Goal: Transaction & Acquisition: Book appointment/travel/reservation

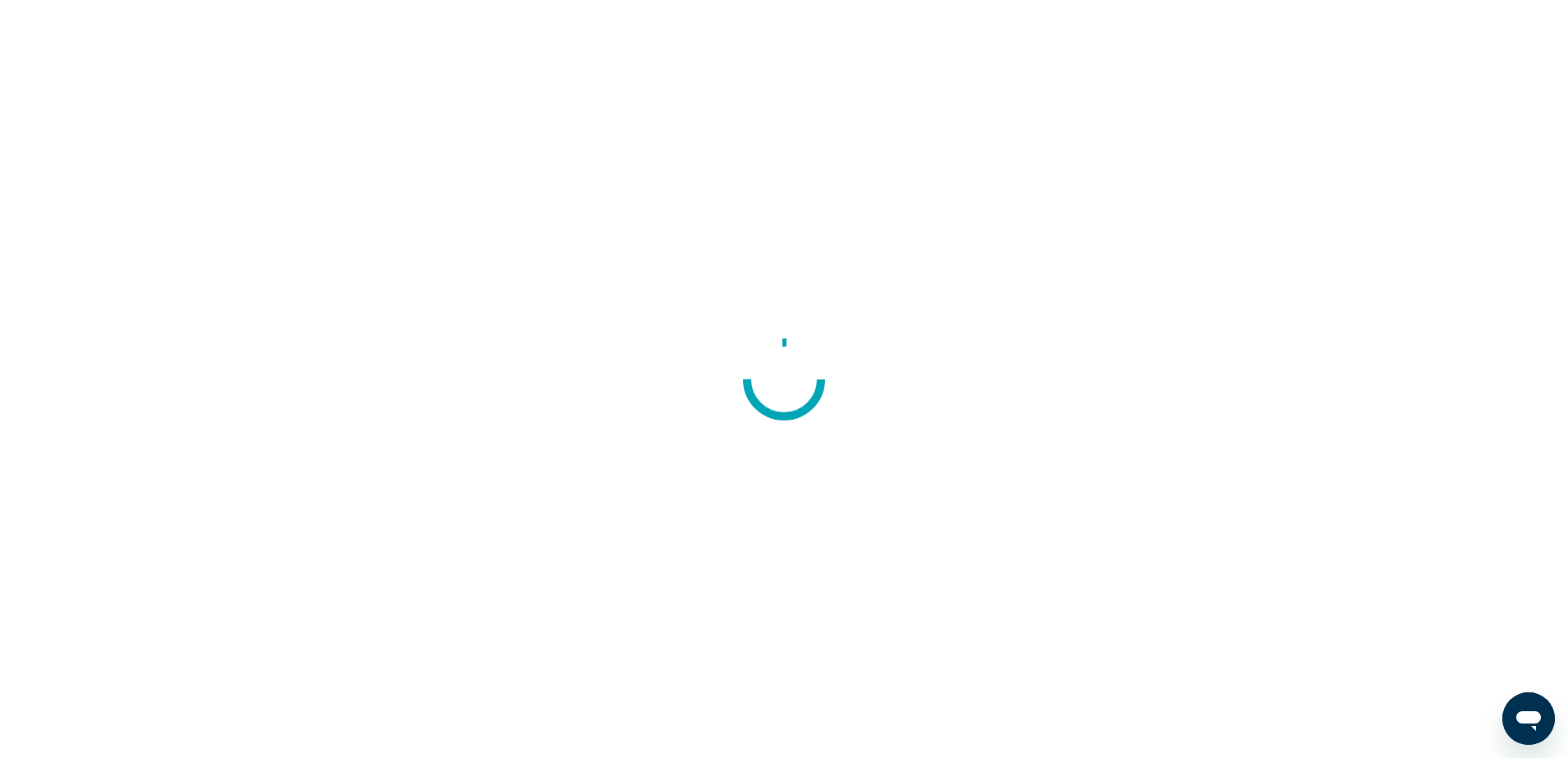
drag, startPoint x: 0, startPoint y: 0, endPoint x: 846, endPoint y: 75, distance: 849.3
drag, startPoint x: 846, startPoint y: 75, endPoint x: 778, endPoint y: 6, distance: 96.9
click at [778, 6] on div at bounding box center [784, 379] width 1568 height 758
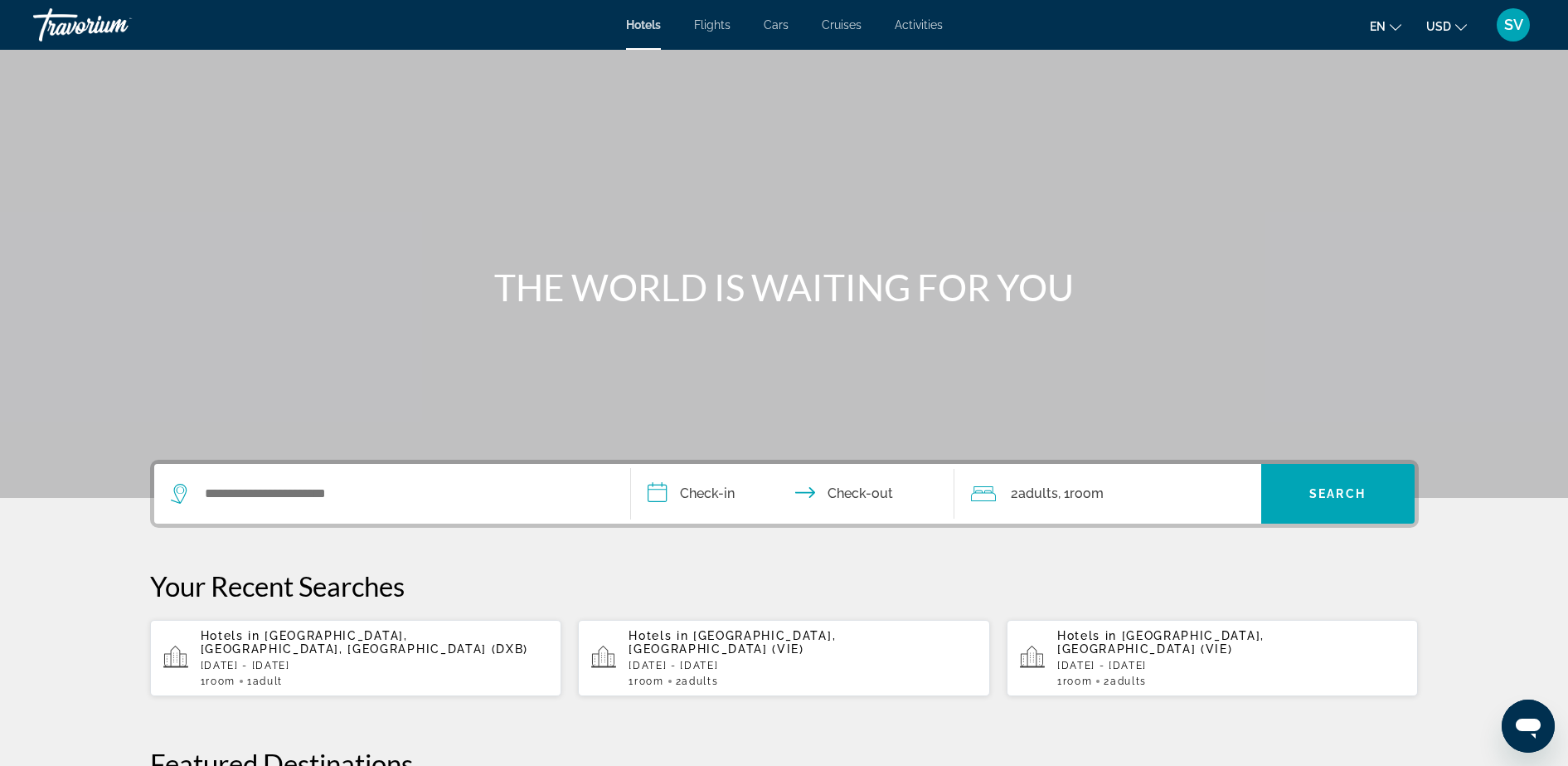
click at [931, 19] on span "Activities" at bounding box center [919, 24] width 48 height 13
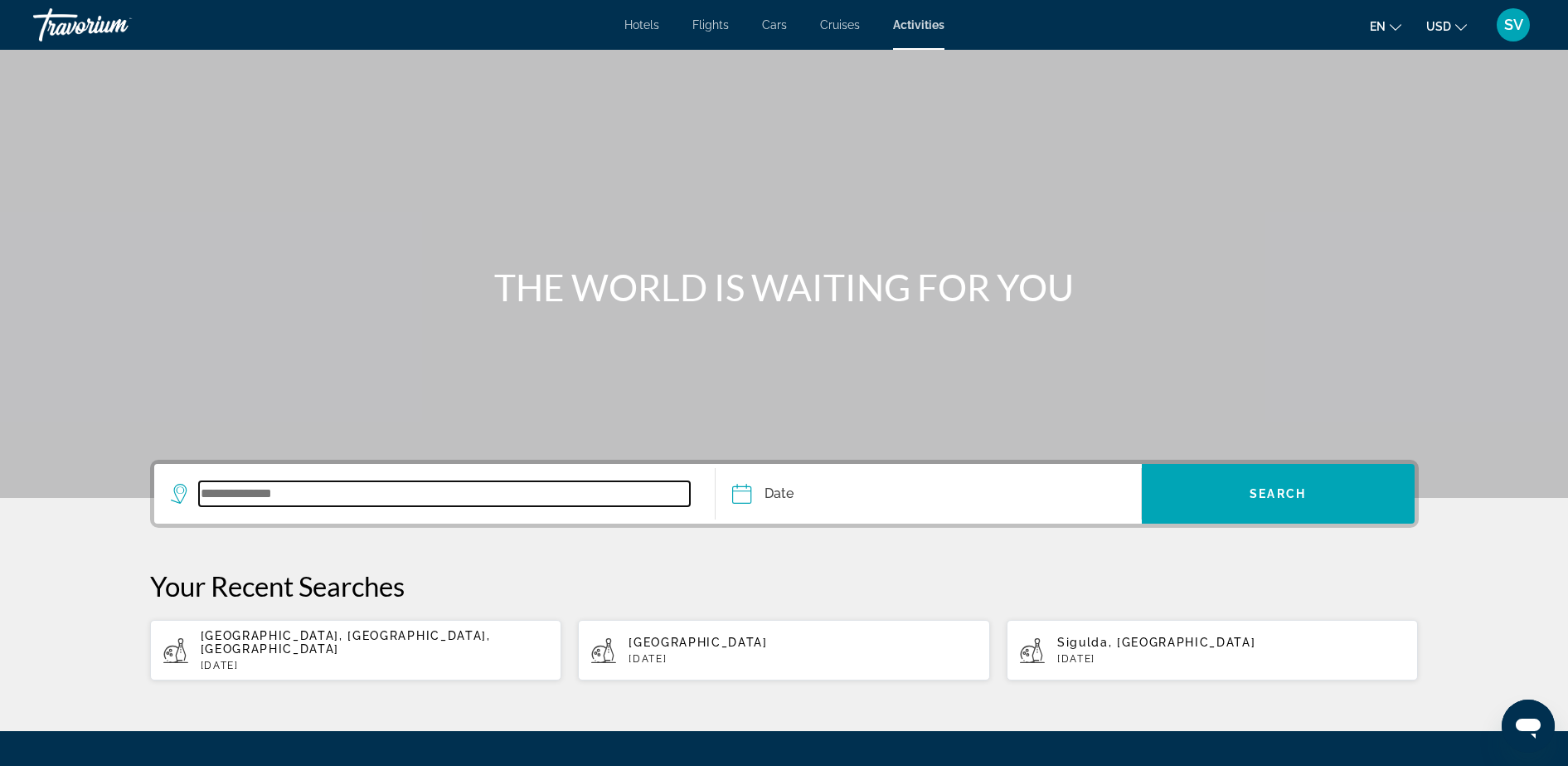
click at [239, 490] on input "Search widget" at bounding box center [445, 493] width 492 height 25
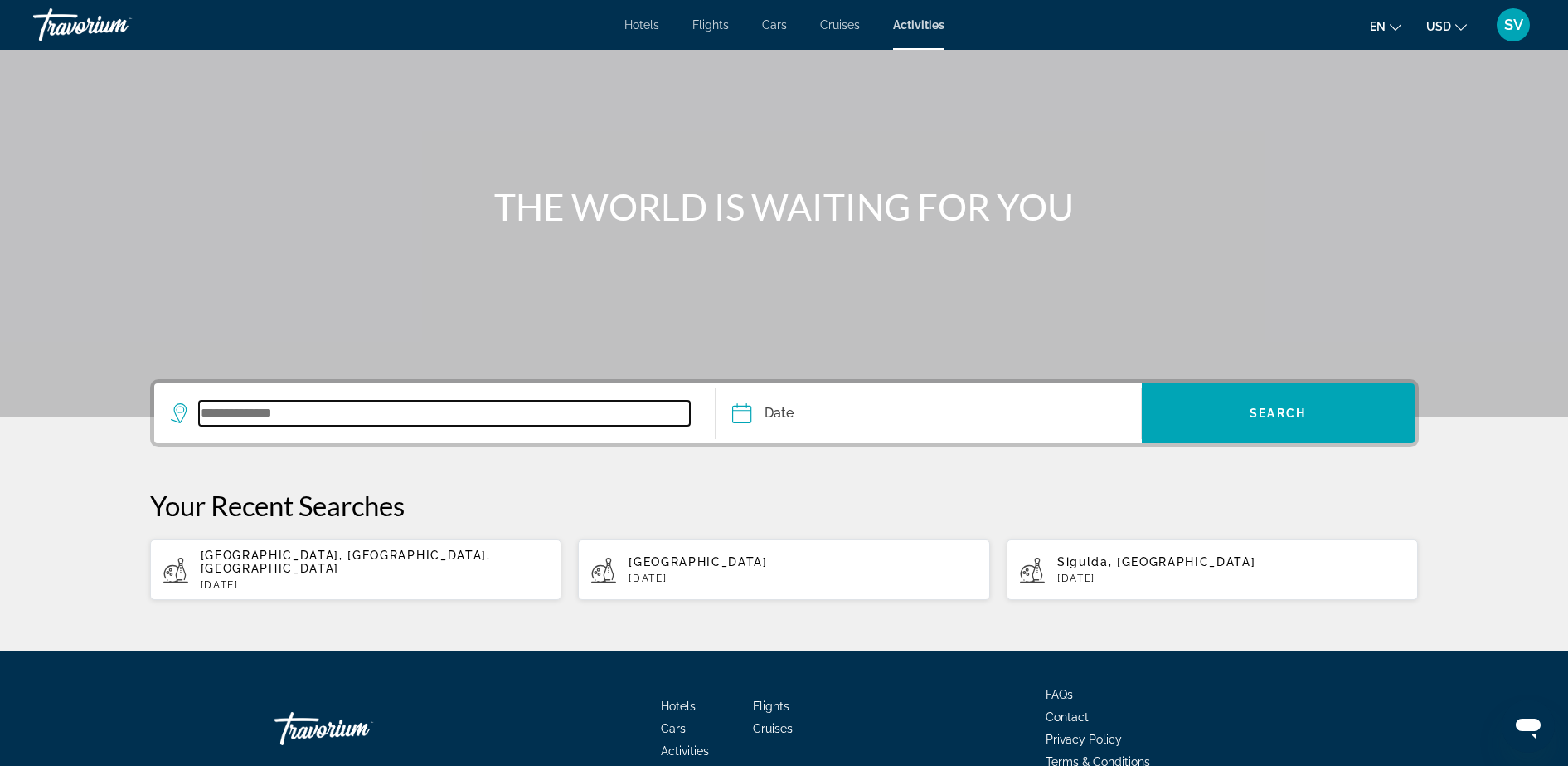
scroll to position [155, 0]
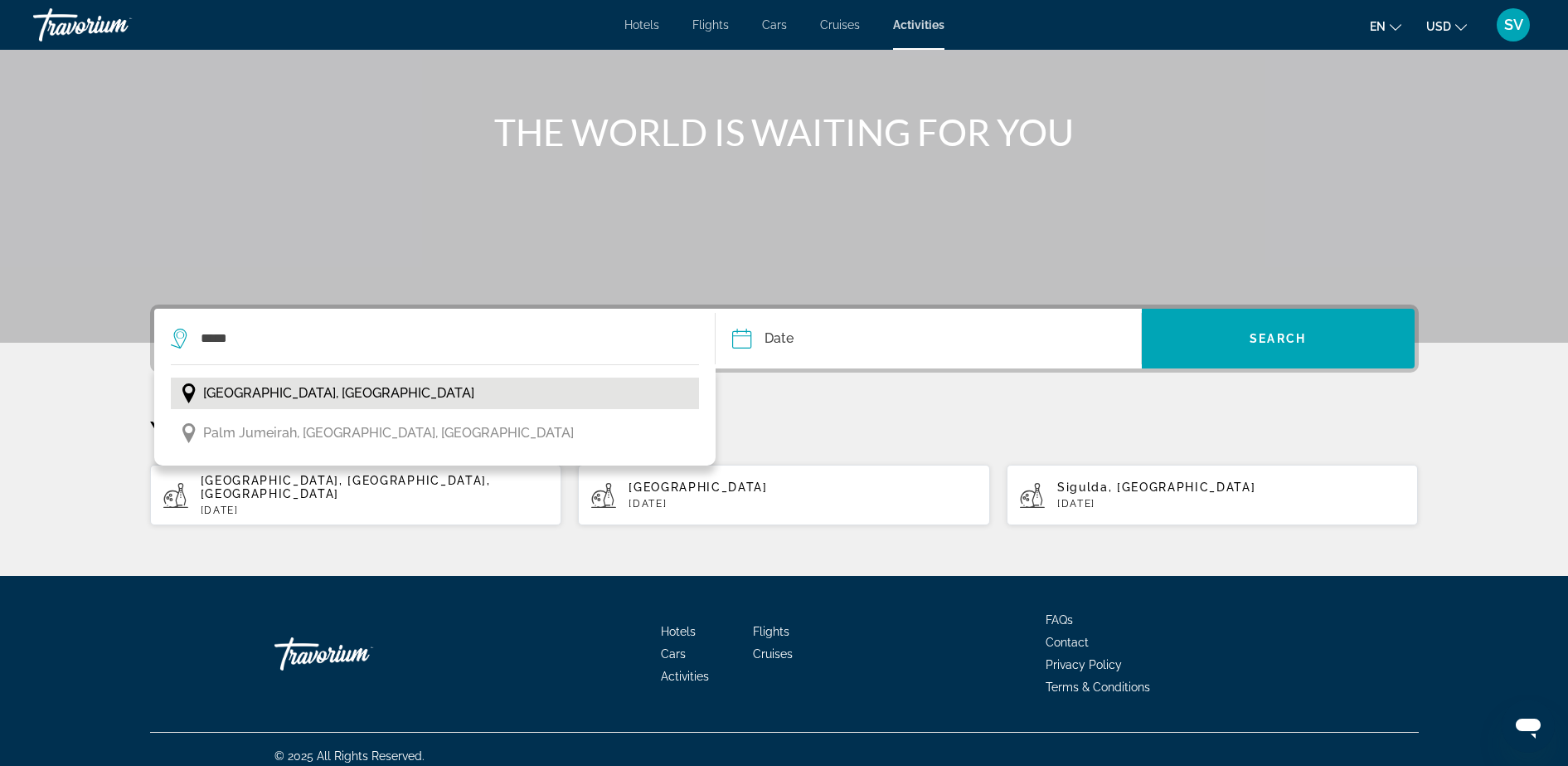
click at [270, 392] on span "[GEOGRAPHIC_DATA], [GEOGRAPHIC_DATA]" at bounding box center [339, 392] width 271 height 23
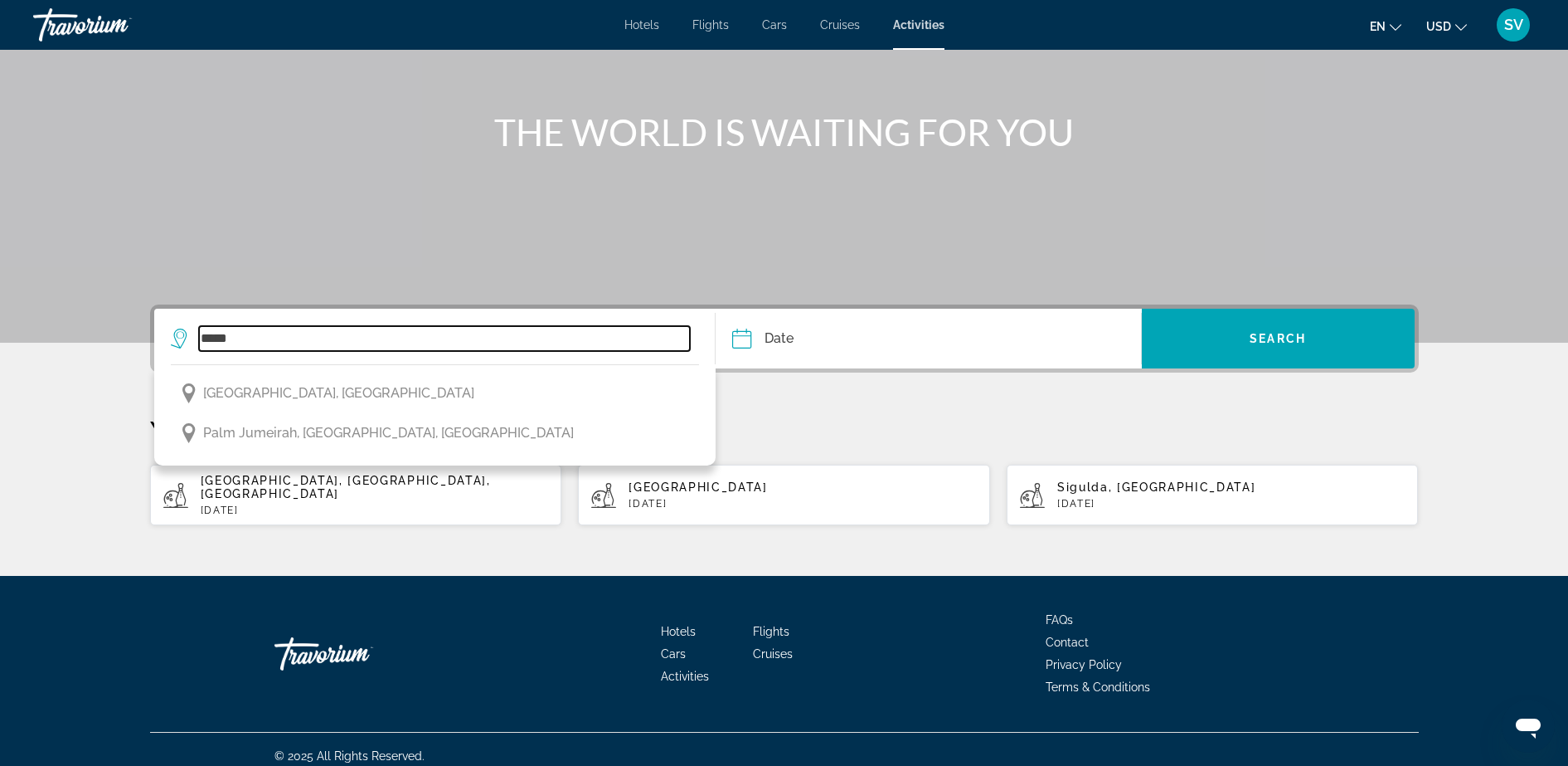
type input "**********"
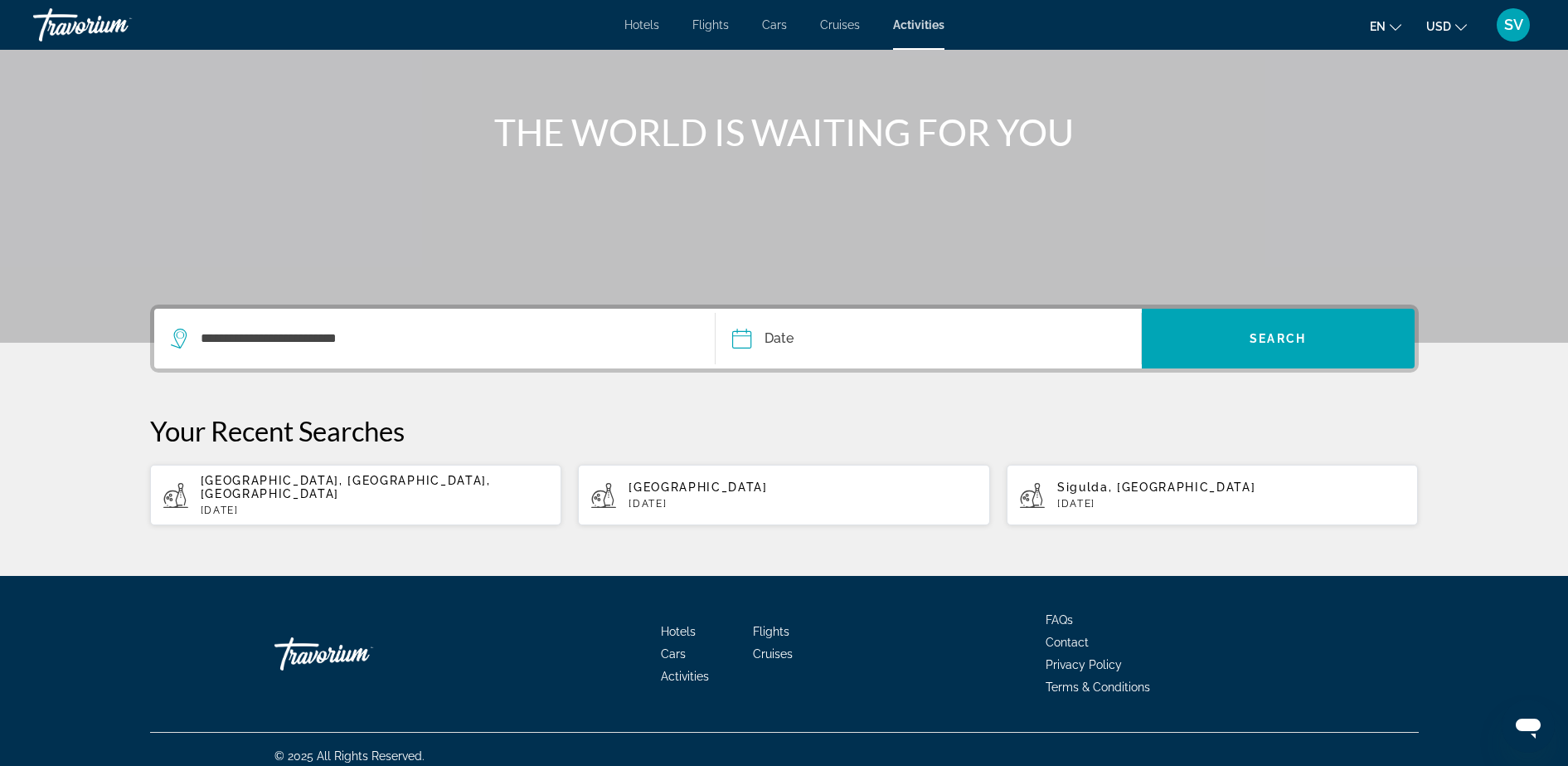
click at [800, 331] on input "Date" at bounding box center [832, 340] width 210 height 64
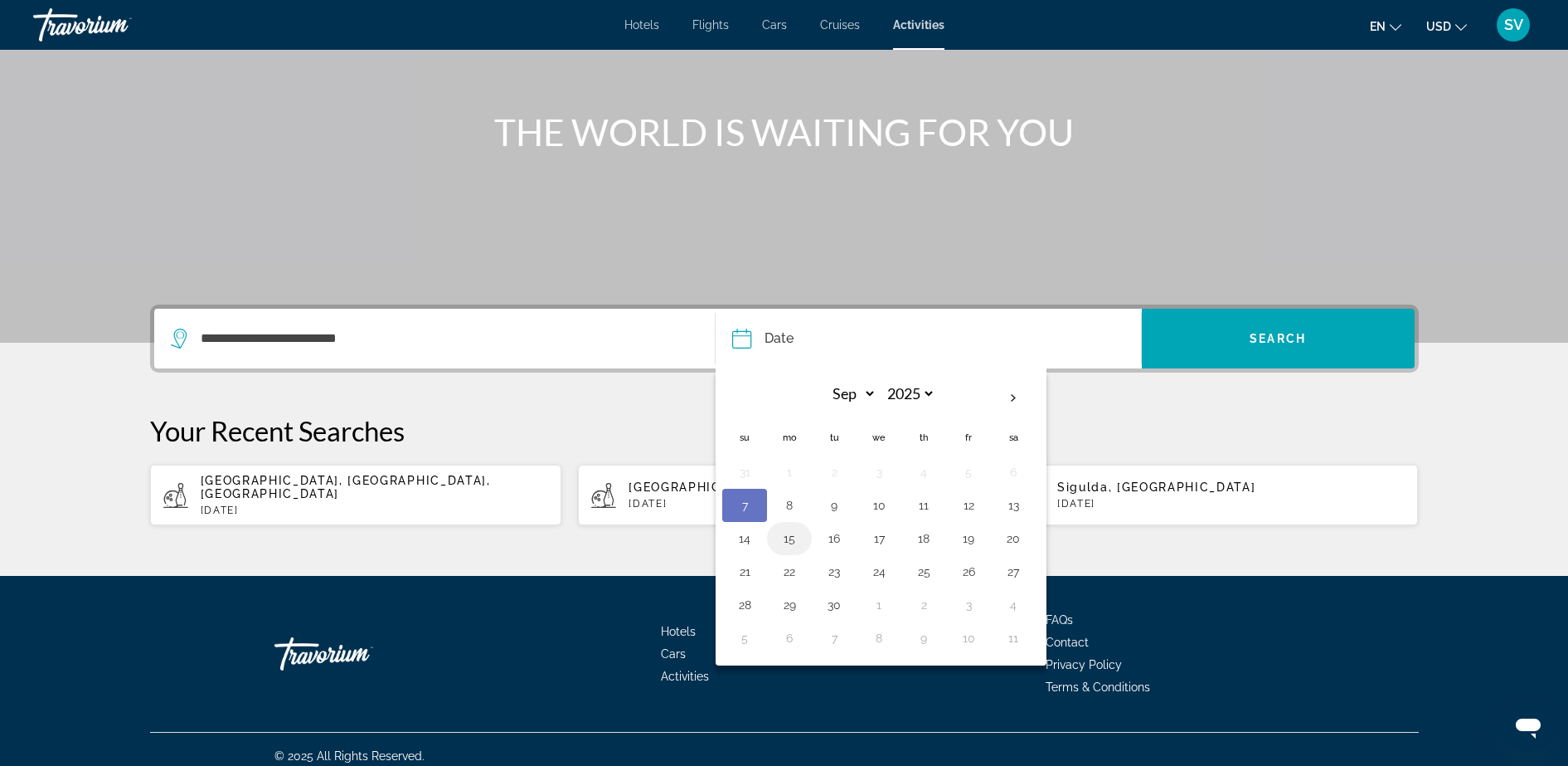
click at [790, 535] on button "15" at bounding box center [789, 538] width 27 height 23
type input "**********"
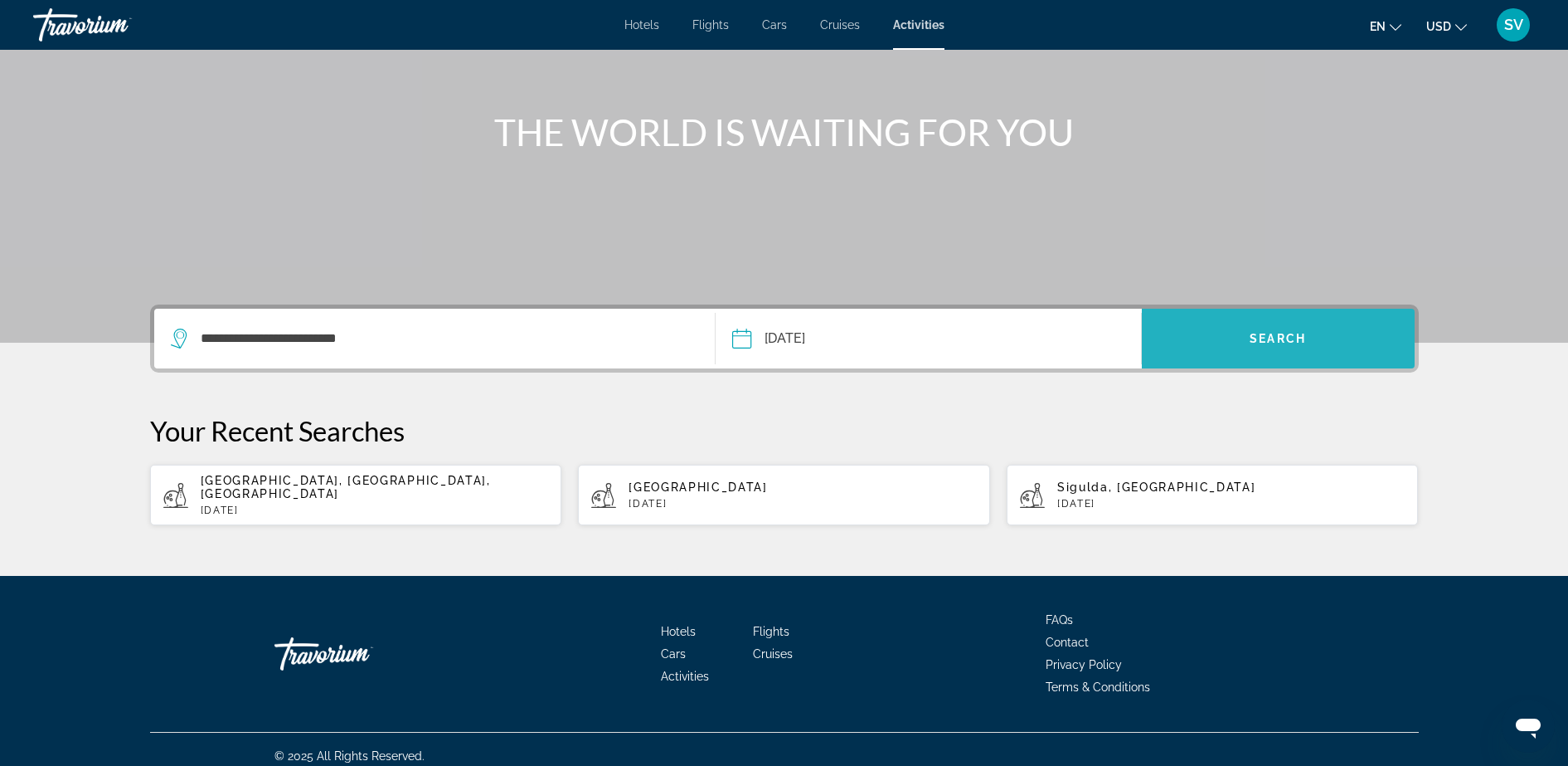
click at [1231, 357] on span "Search widget" at bounding box center [1278, 338] width 273 height 40
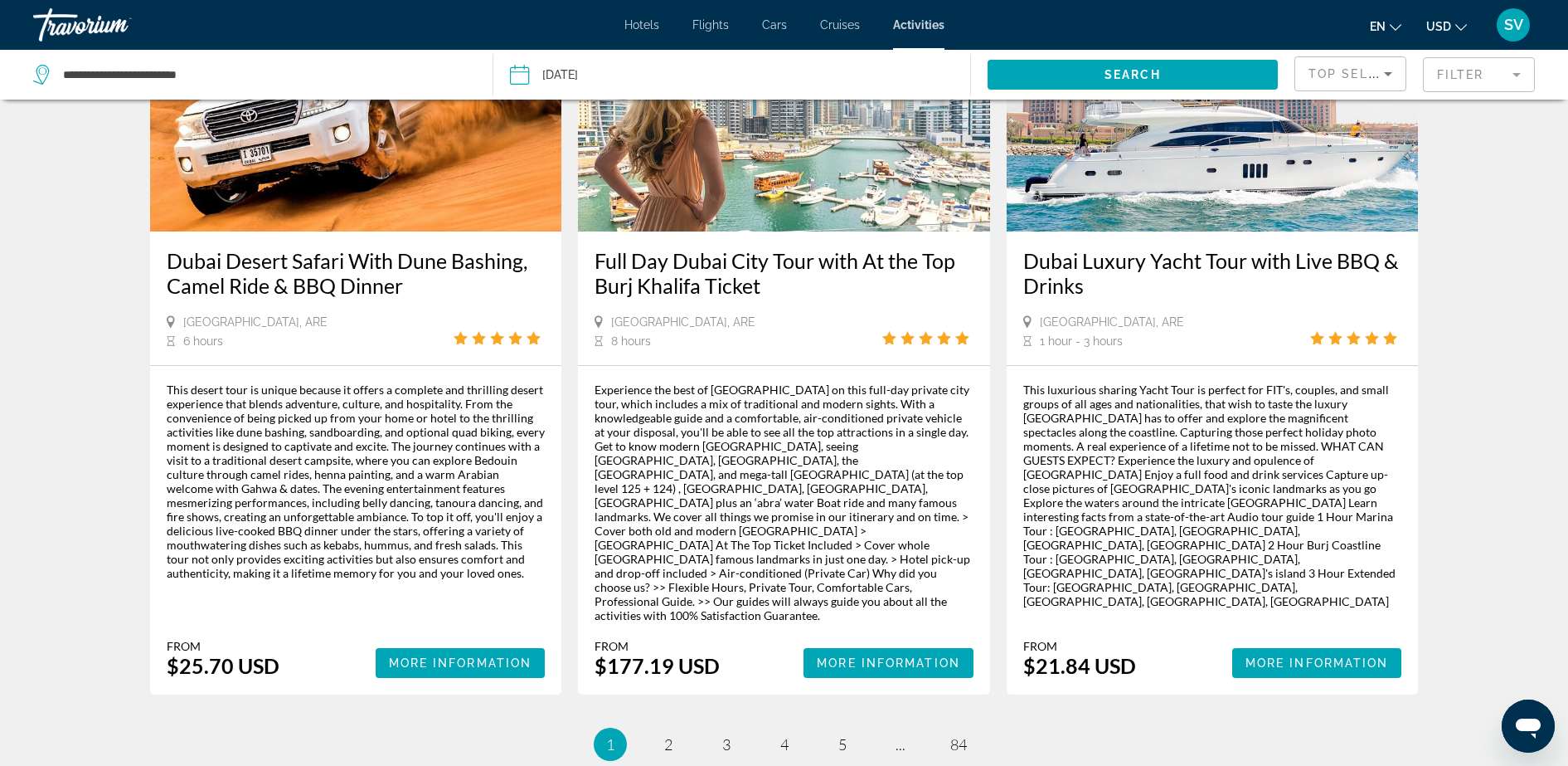
scroll to position [2398, 0]
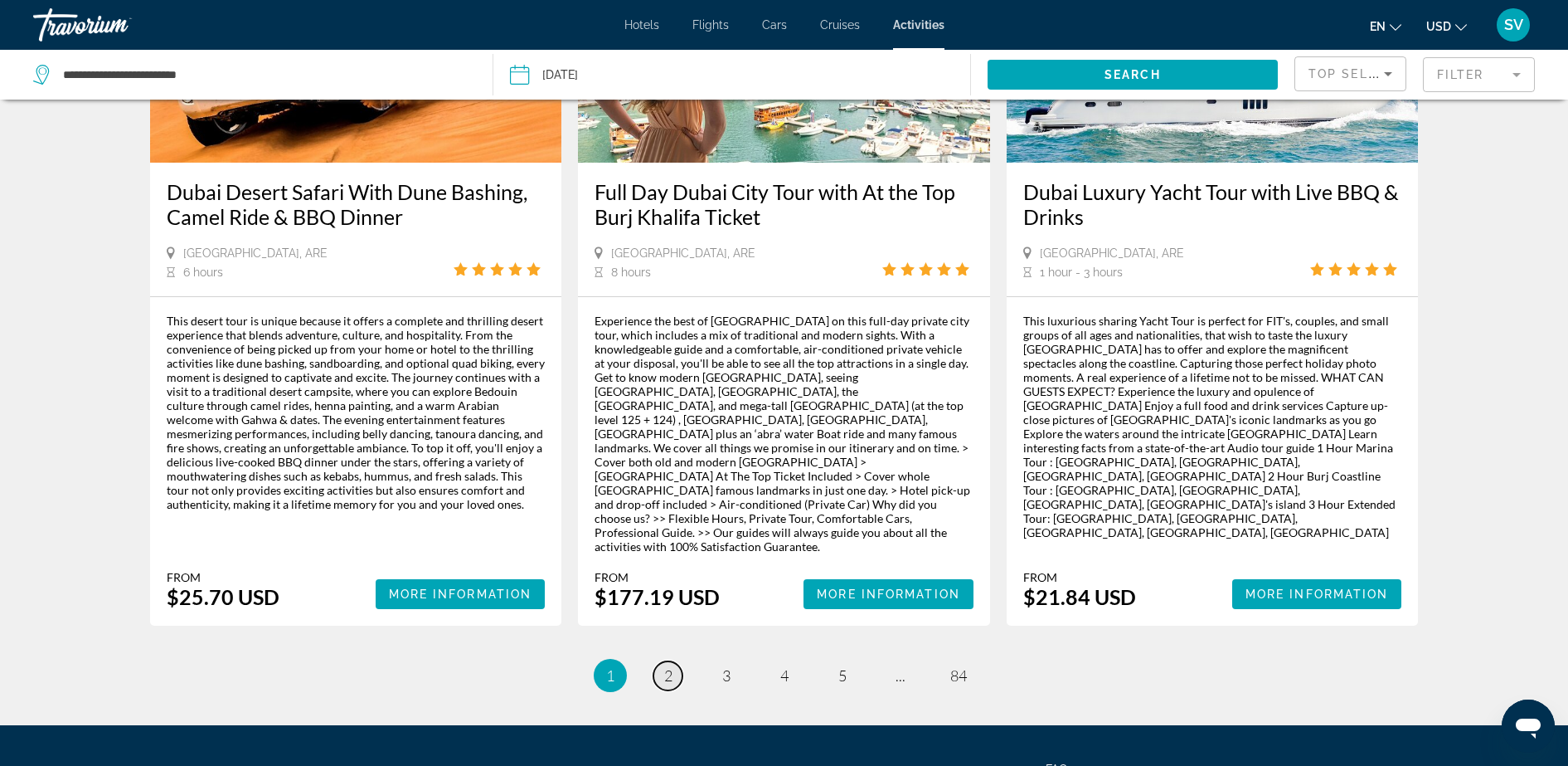
click at [664, 666] on span "2" at bounding box center [669, 675] width 9 height 18
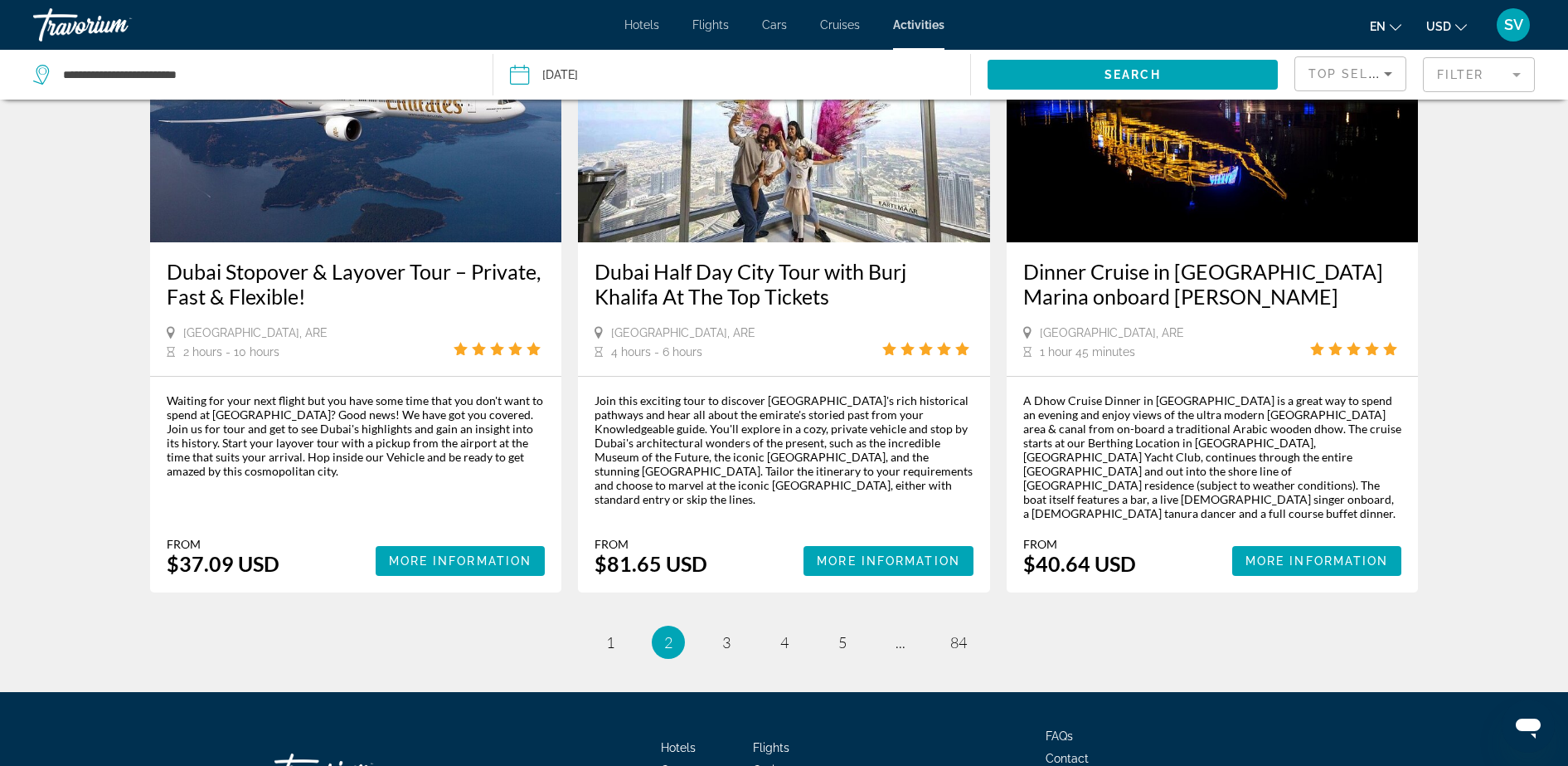
scroll to position [2271, 0]
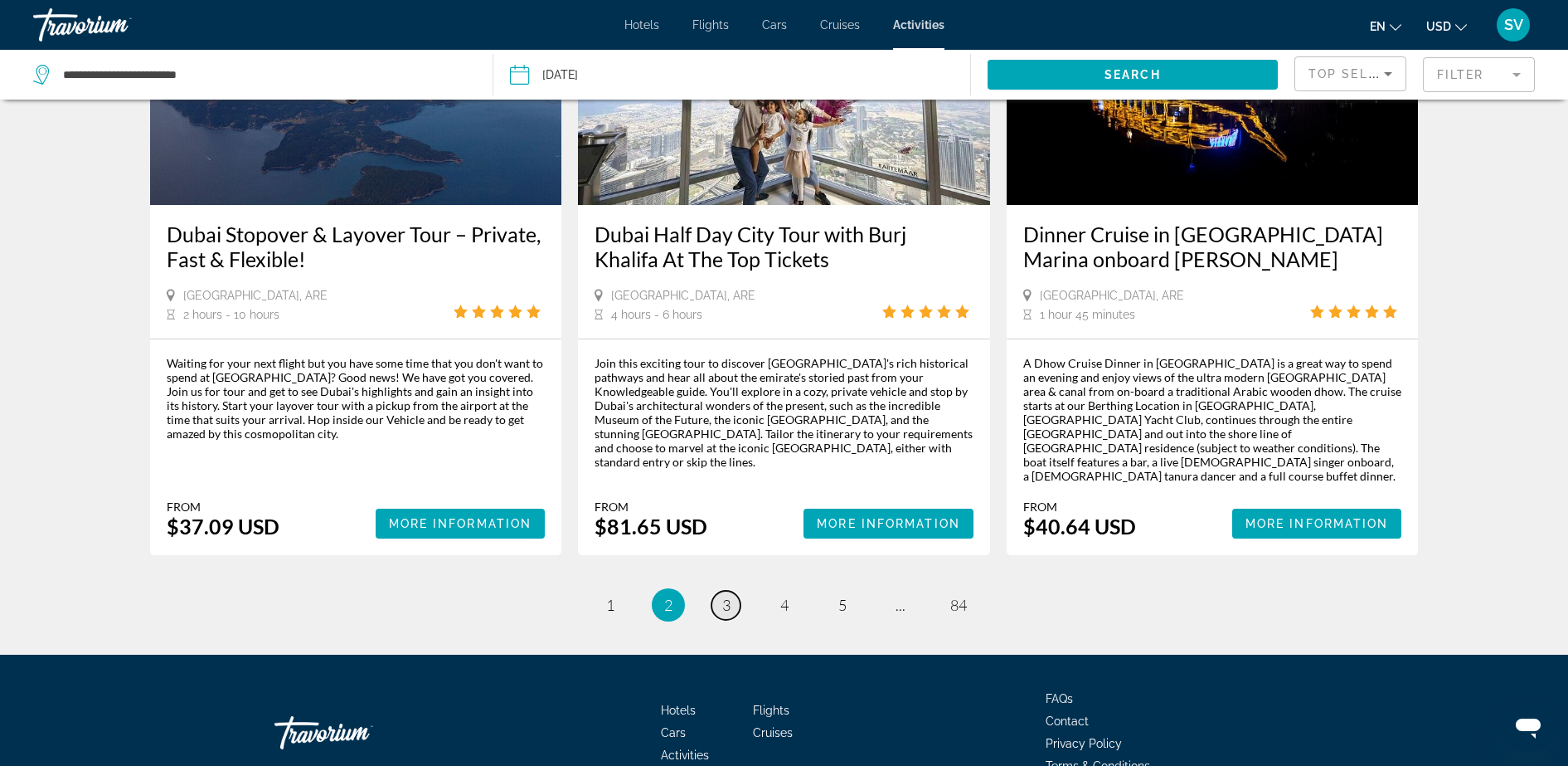
click at [729, 596] on span "3" at bounding box center [727, 605] width 9 height 18
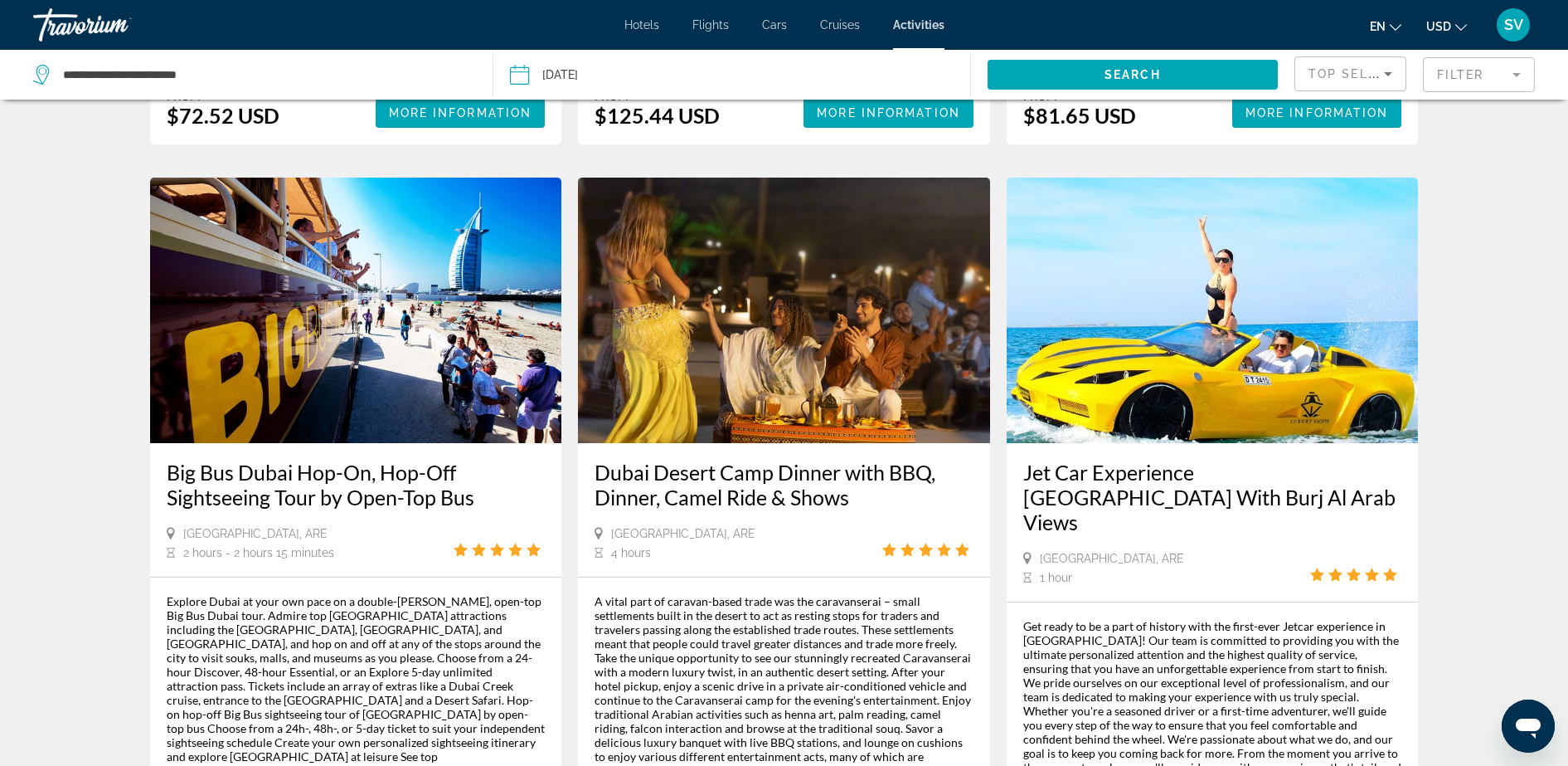
scroll to position [1452, 0]
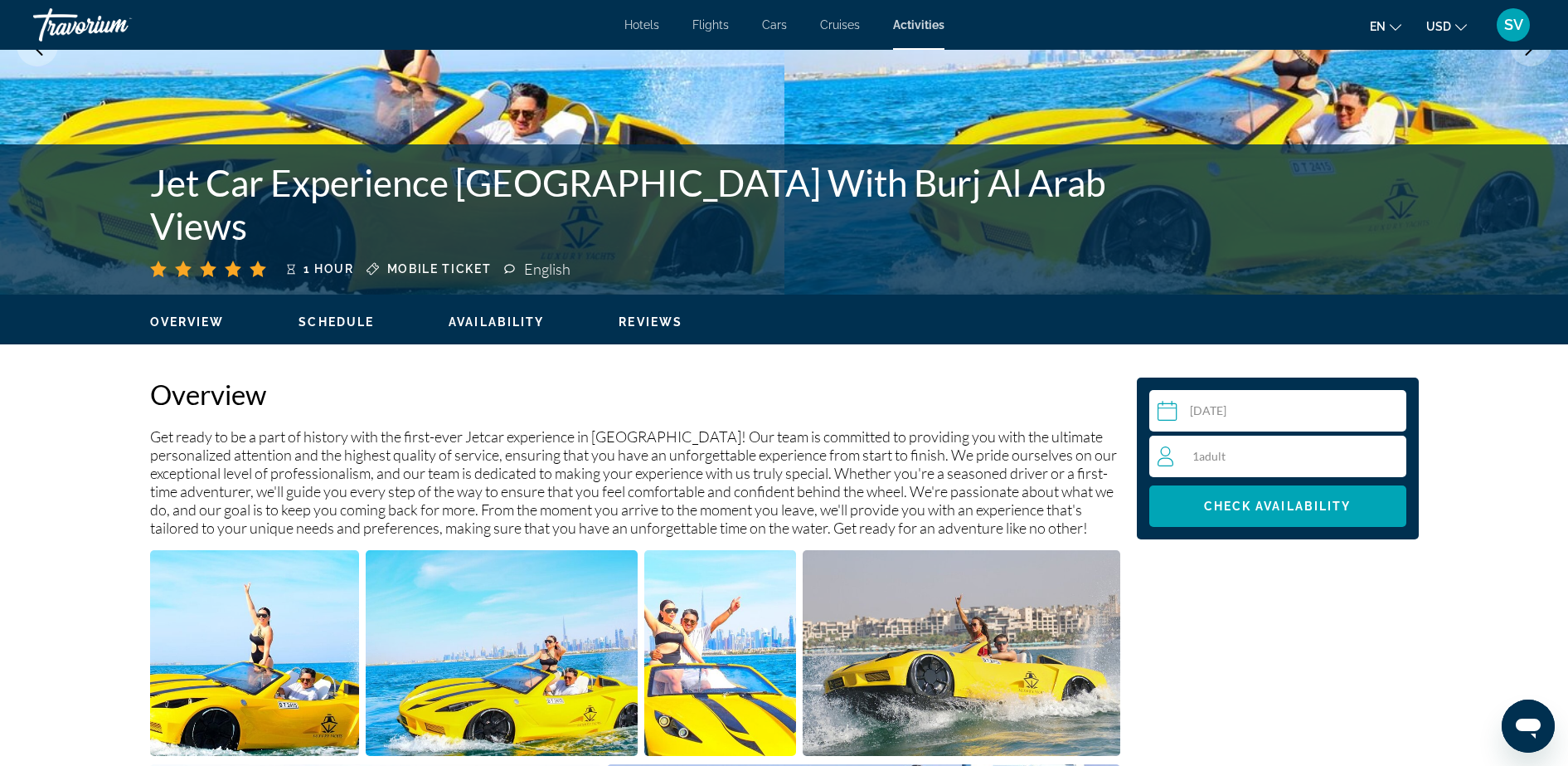
scroll to position [244, 0]
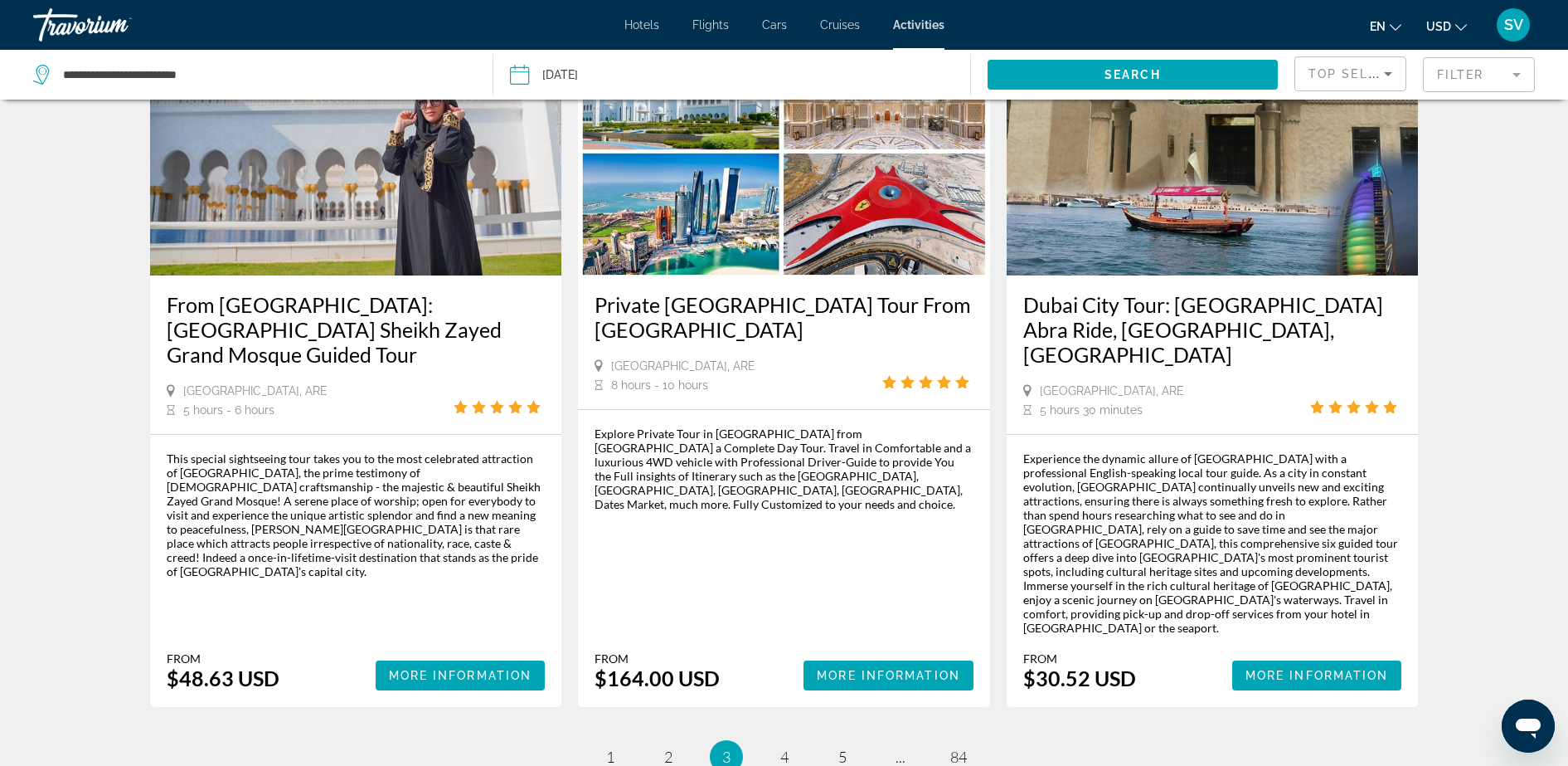
scroll to position [2412, 0]
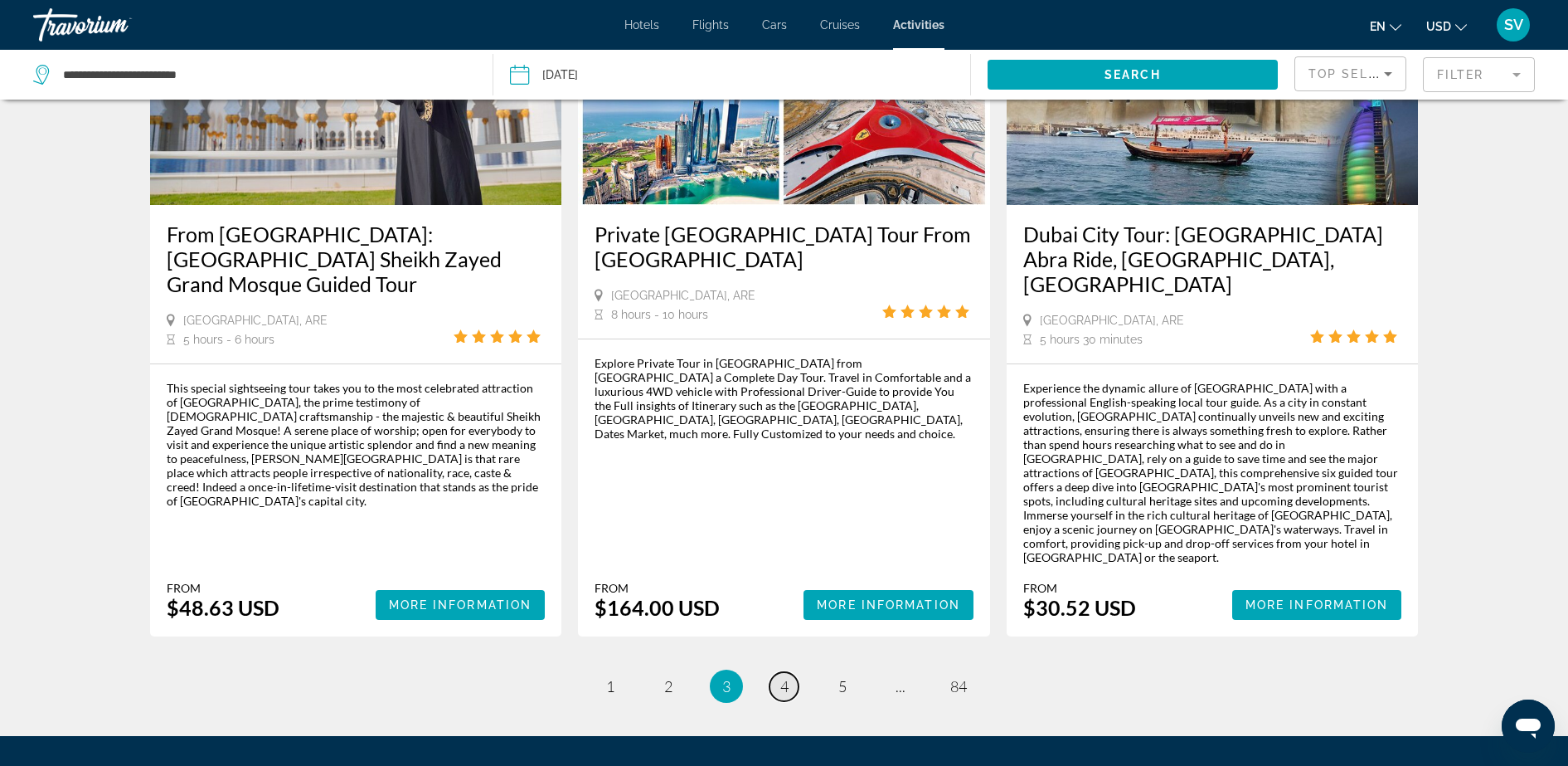
click at [790, 672] on link "page 4" at bounding box center [784, 687] width 29 height 29
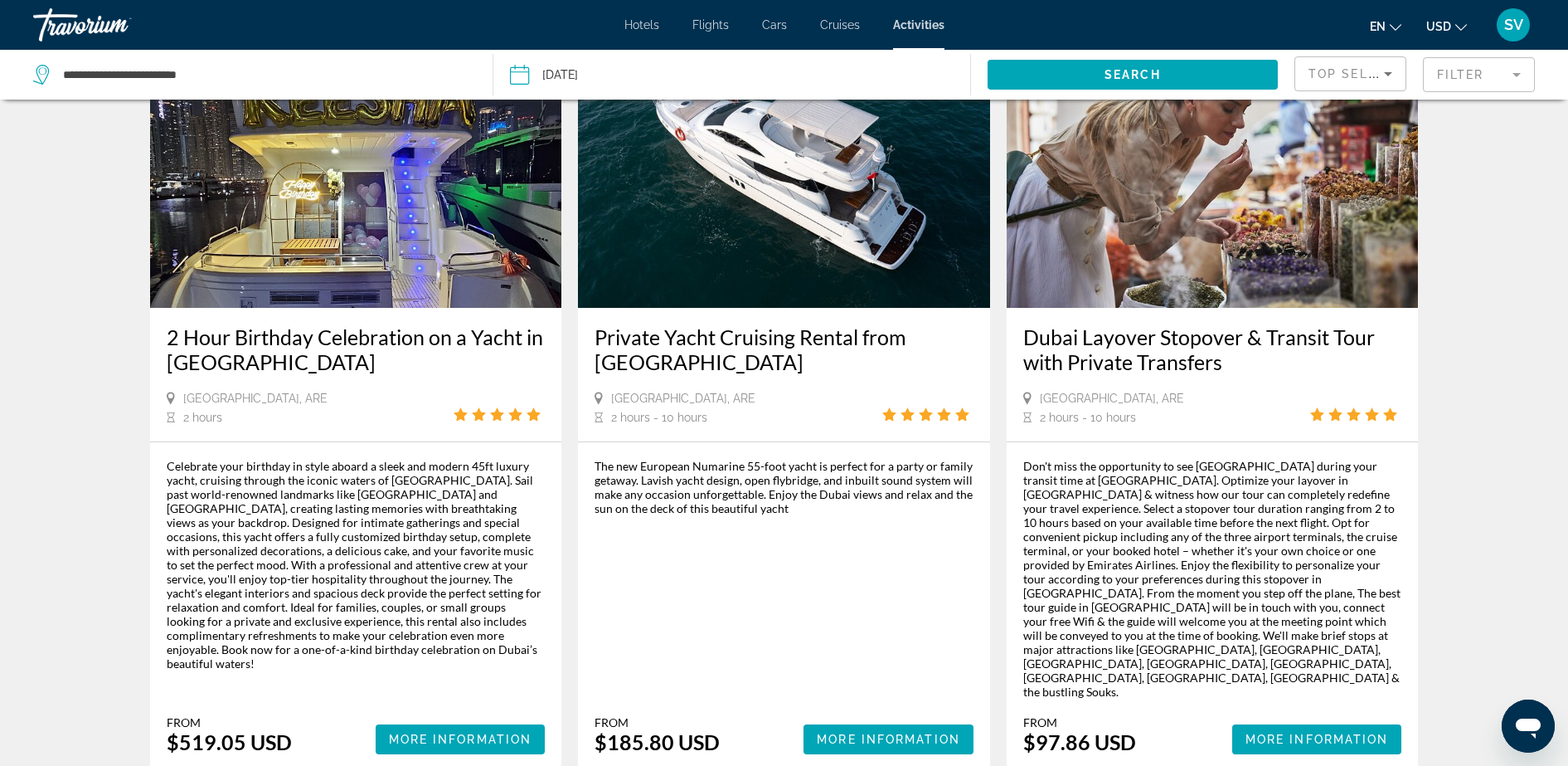
scroll to position [2441, 0]
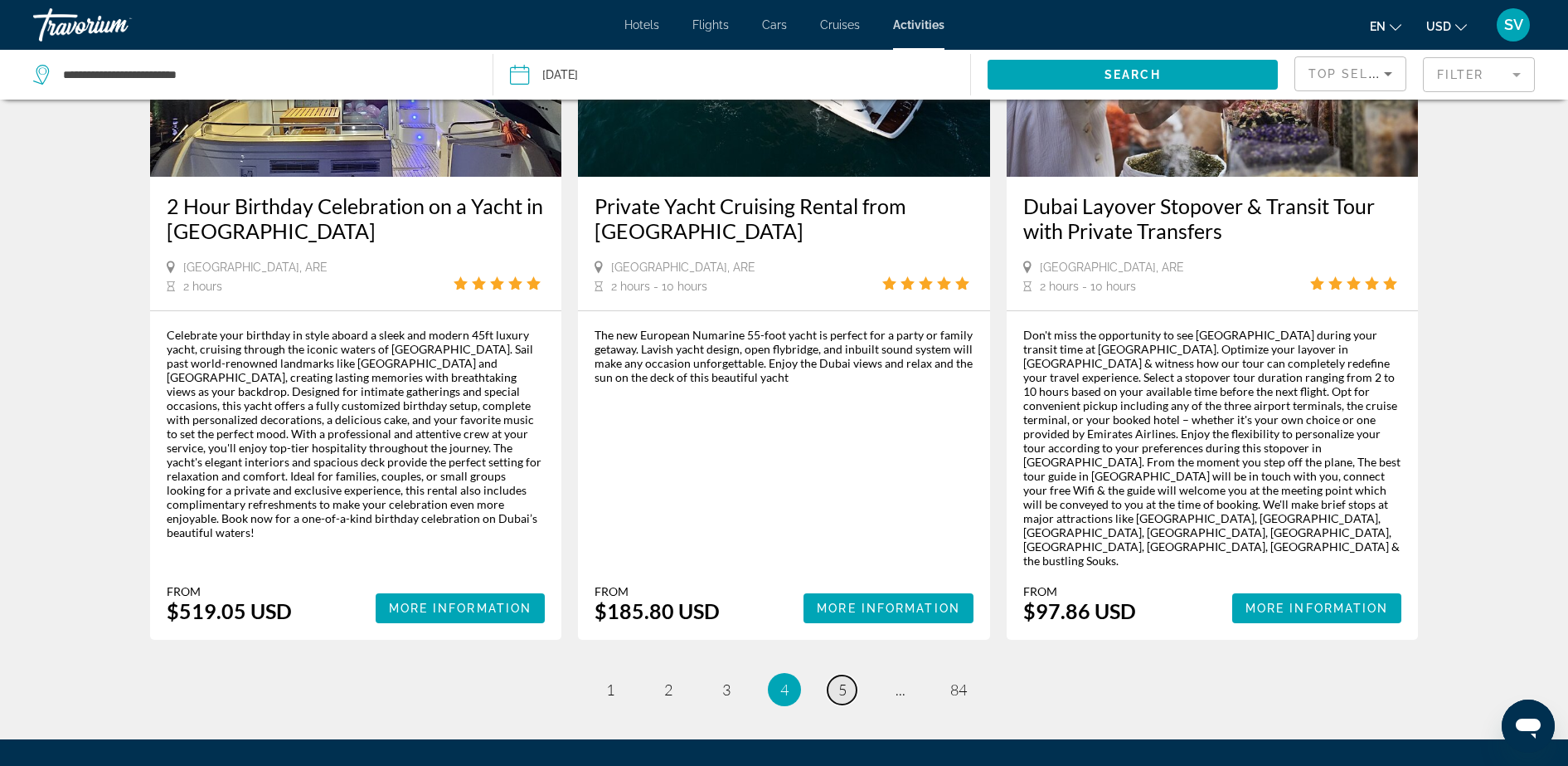
click at [842, 680] on span "5" at bounding box center [843, 689] width 9 height 18
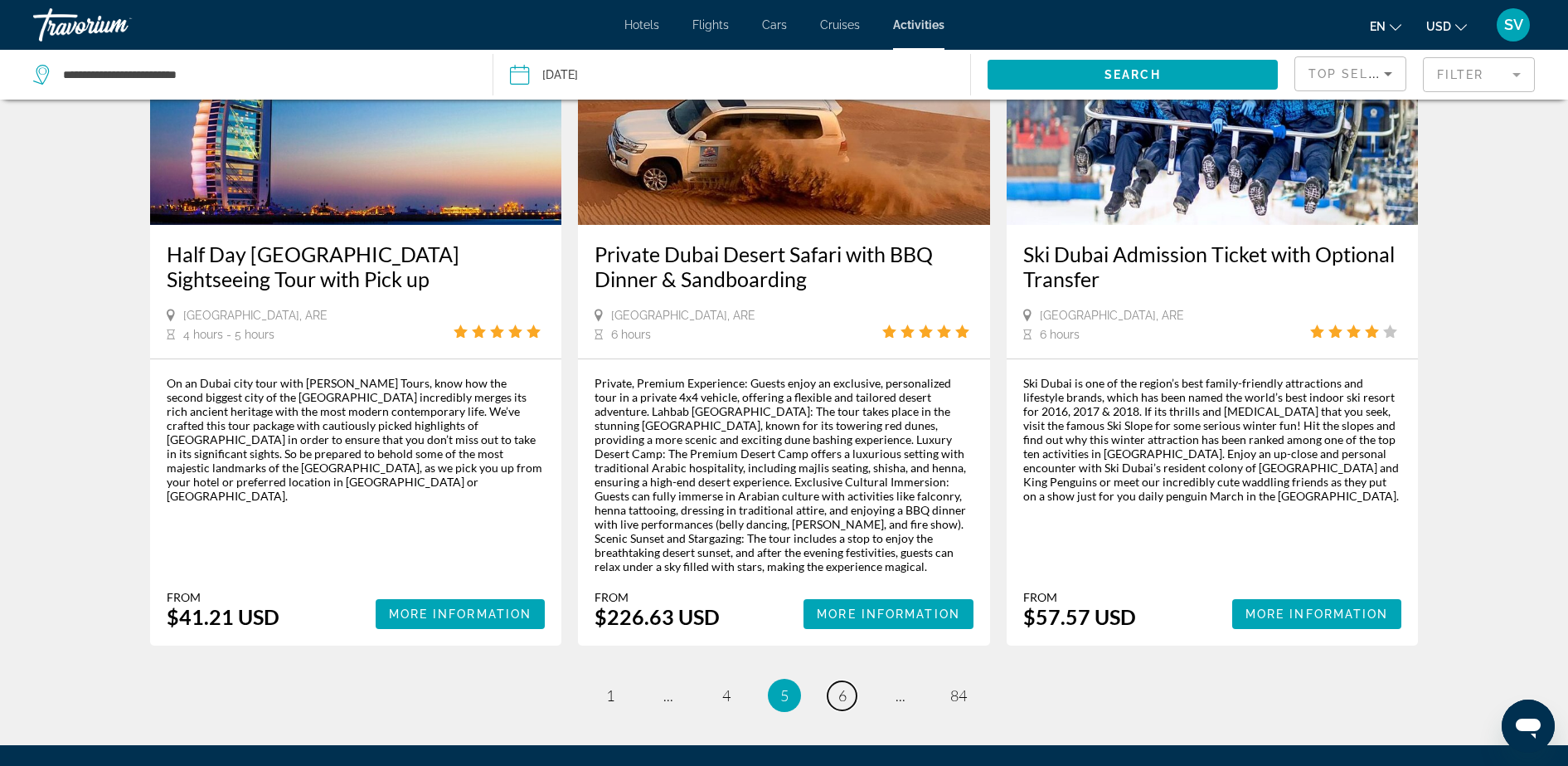
scroll to position [2386, 0]
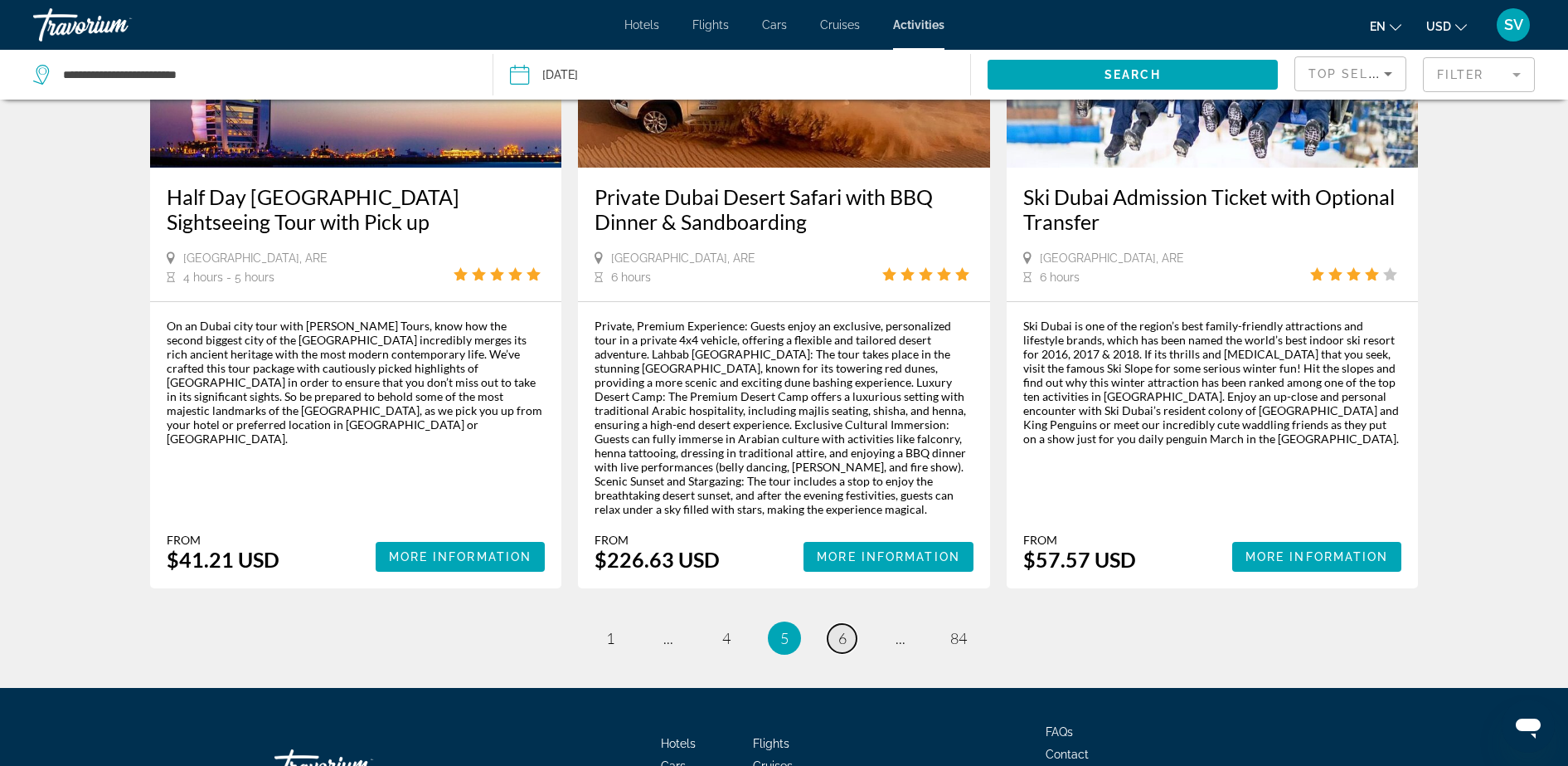
click at [843, 629] on span "6" at bounding box center [843, 637] width 9 height 18
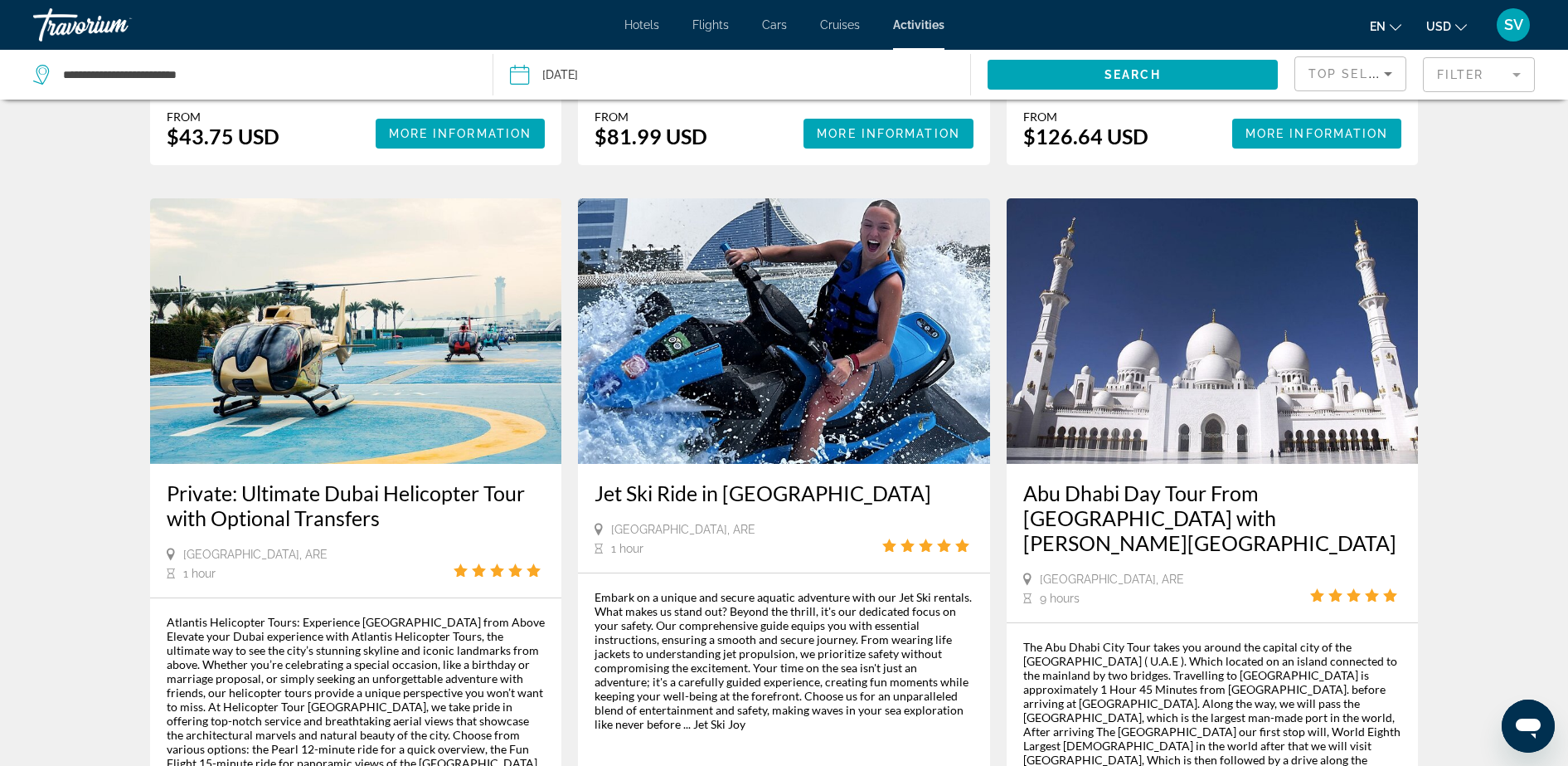
scroll to position [2282, 0]
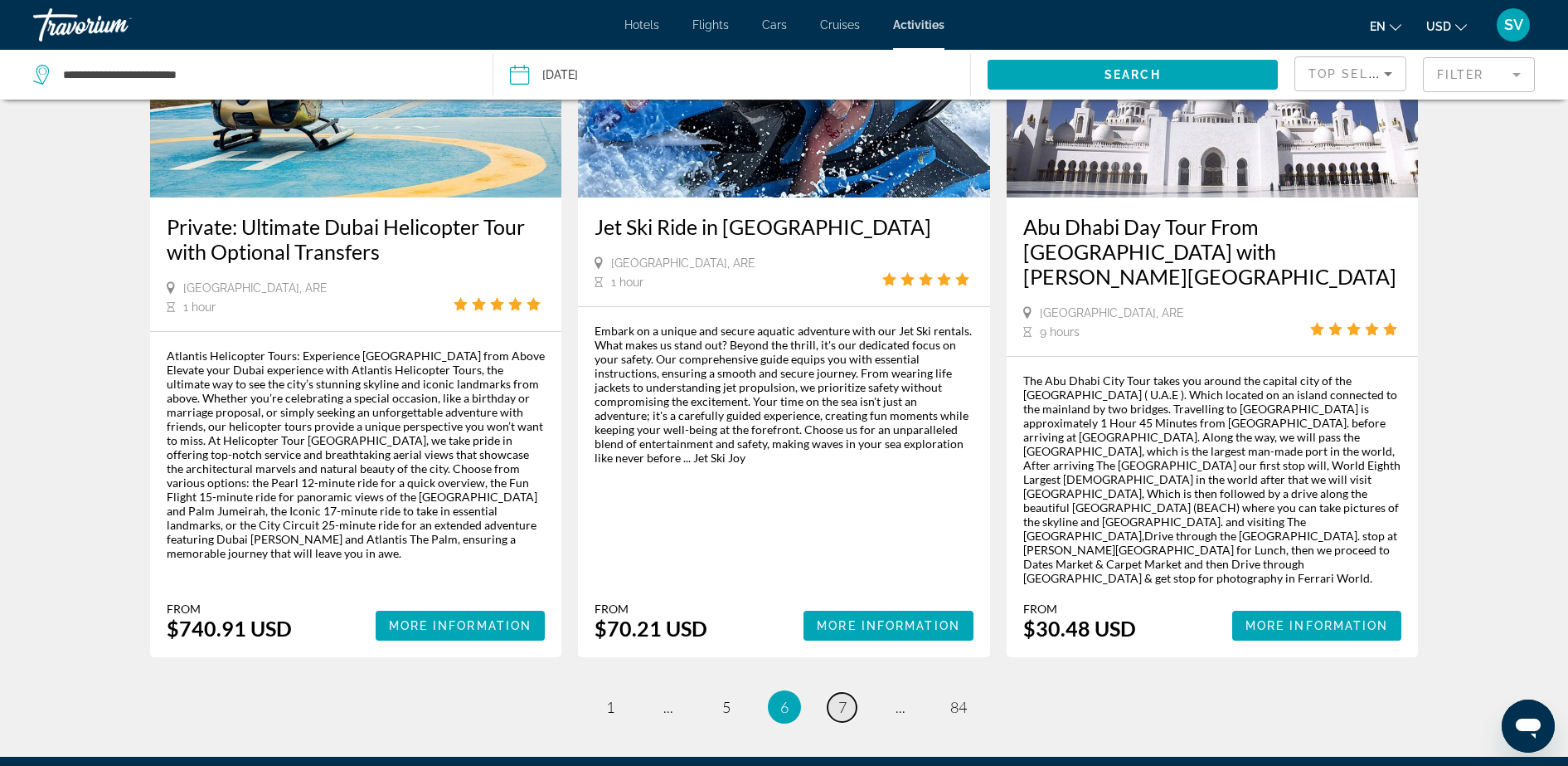
click at [839, 698] on span "7" at bounding box center [843, 707] width 9 height 18
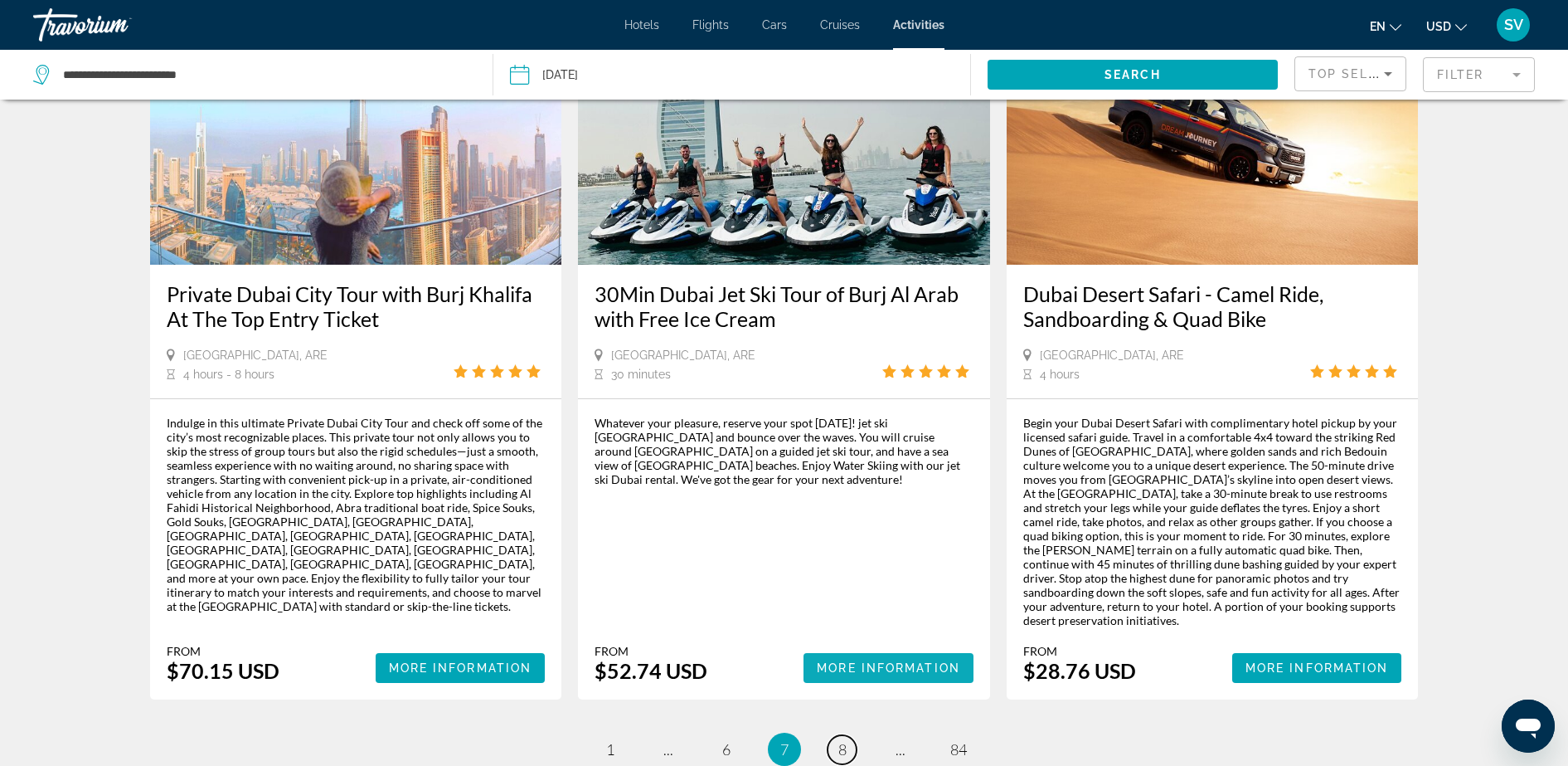
scroll to position [2386, 0]
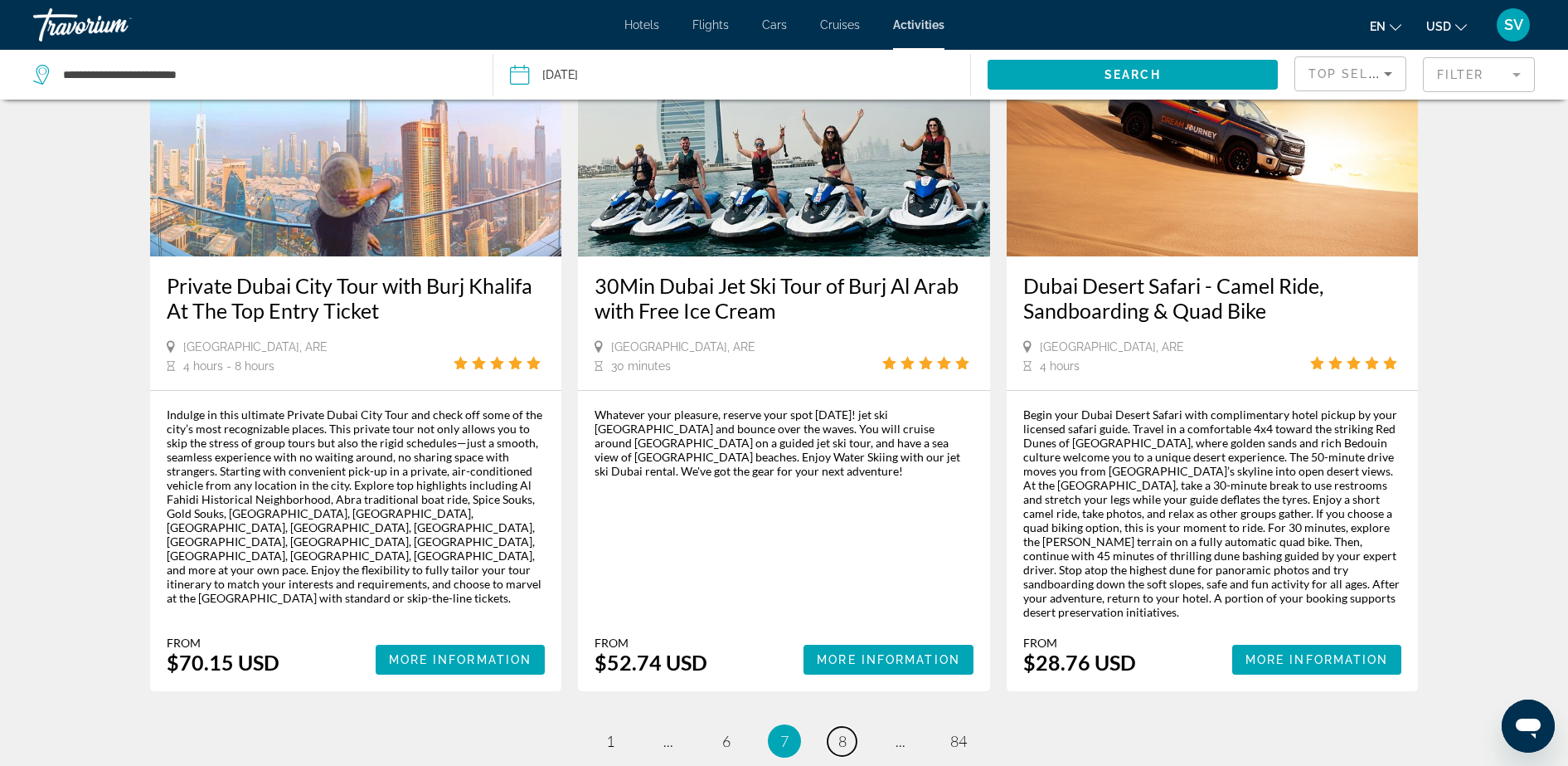
click at [841, 732] on span "8" at bounding box center [843, 740] width 9 height 18
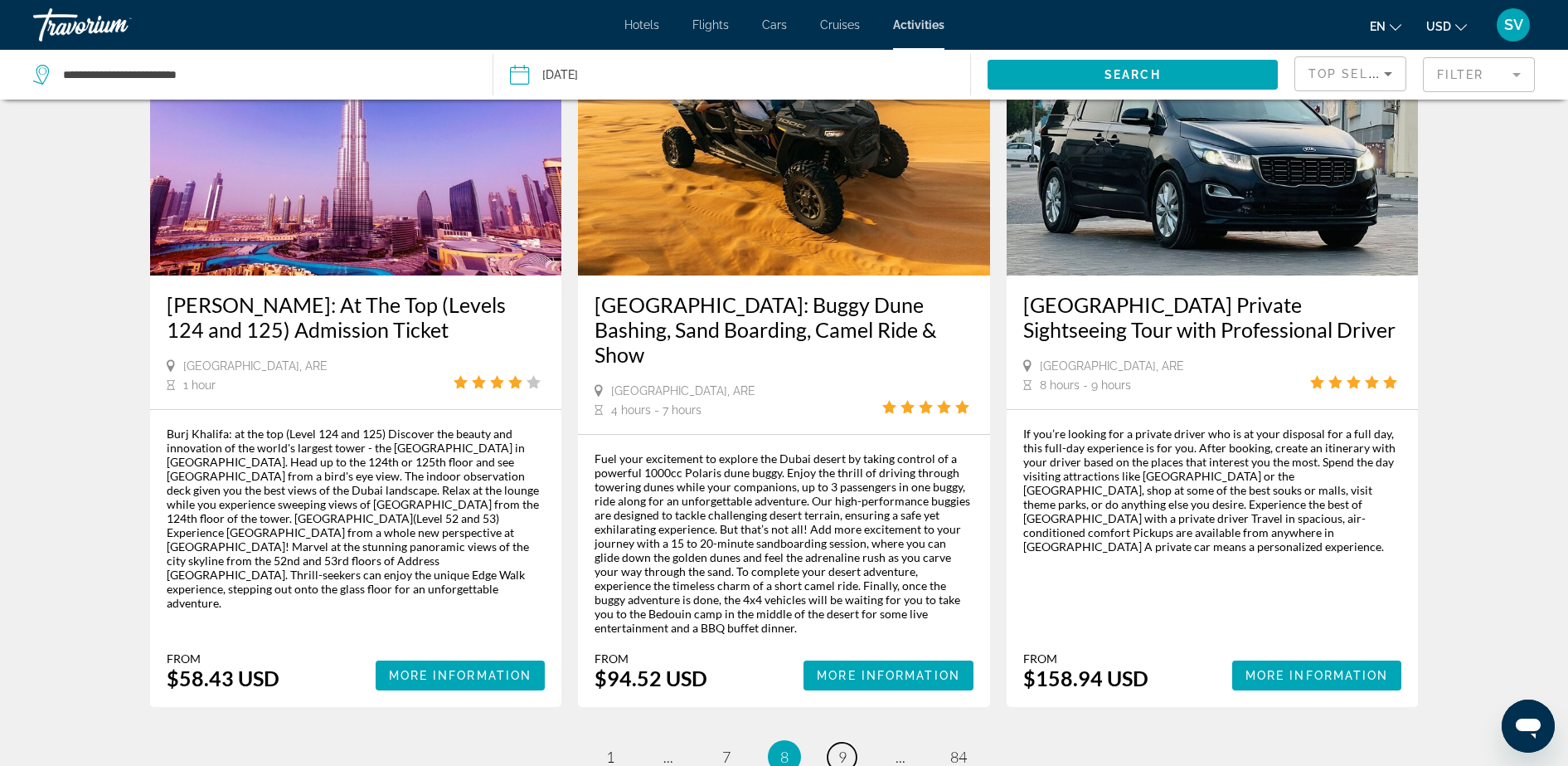
scroll to position [2386, 0]
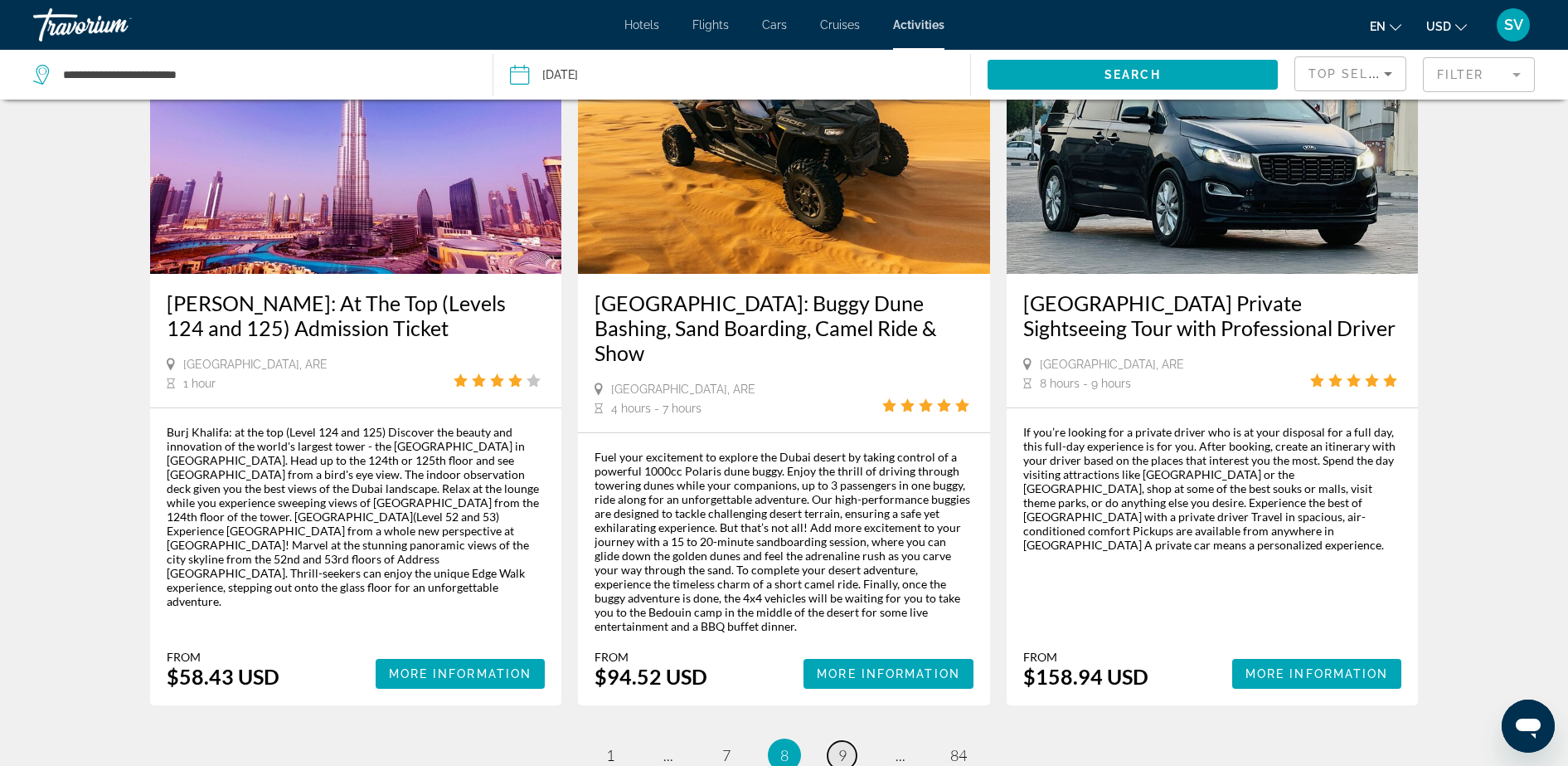
click at [838, 746] on span "9" at bounding box center [843, 755] width 9 height 18
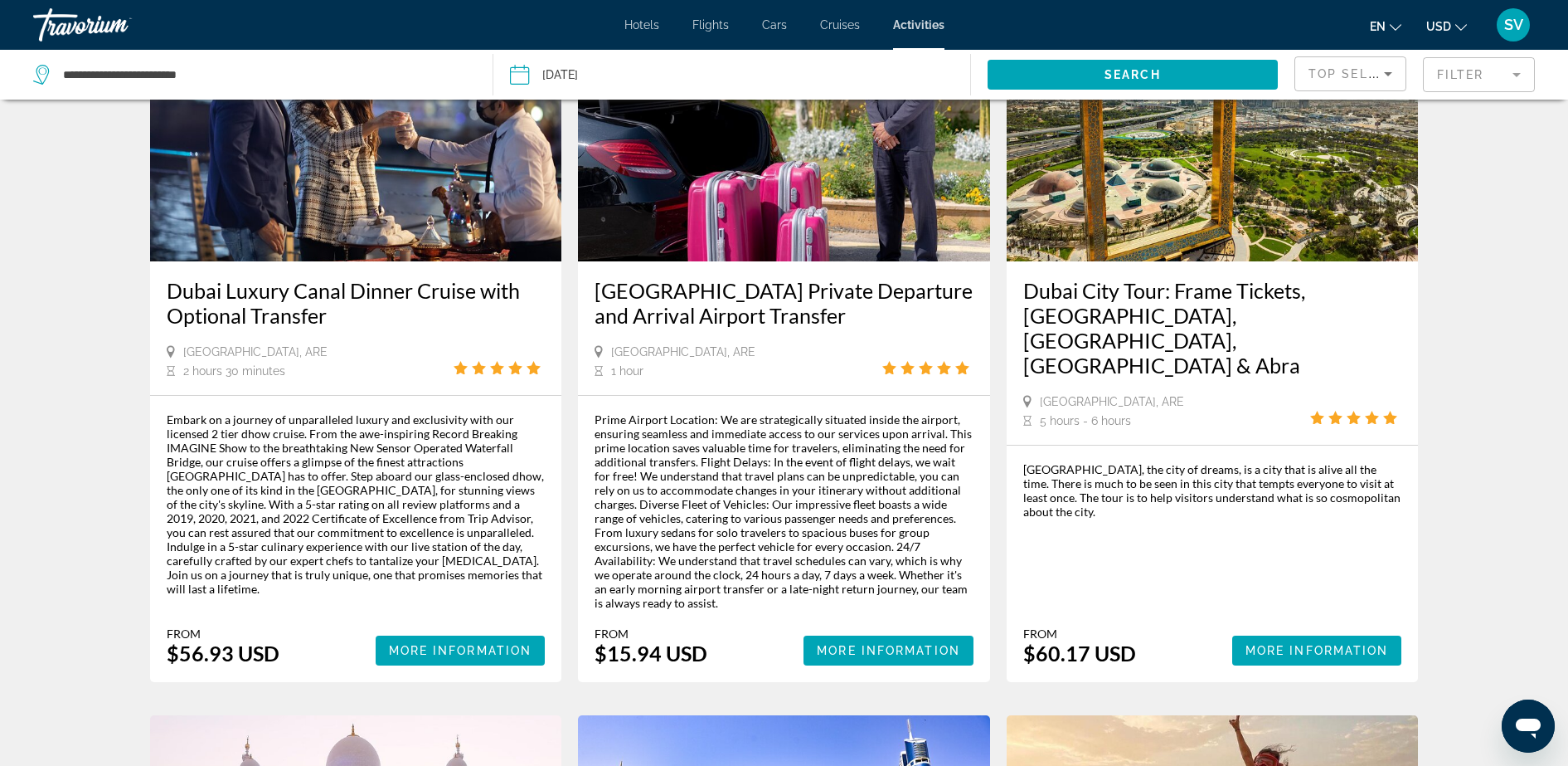
scroll to position [208, 0]
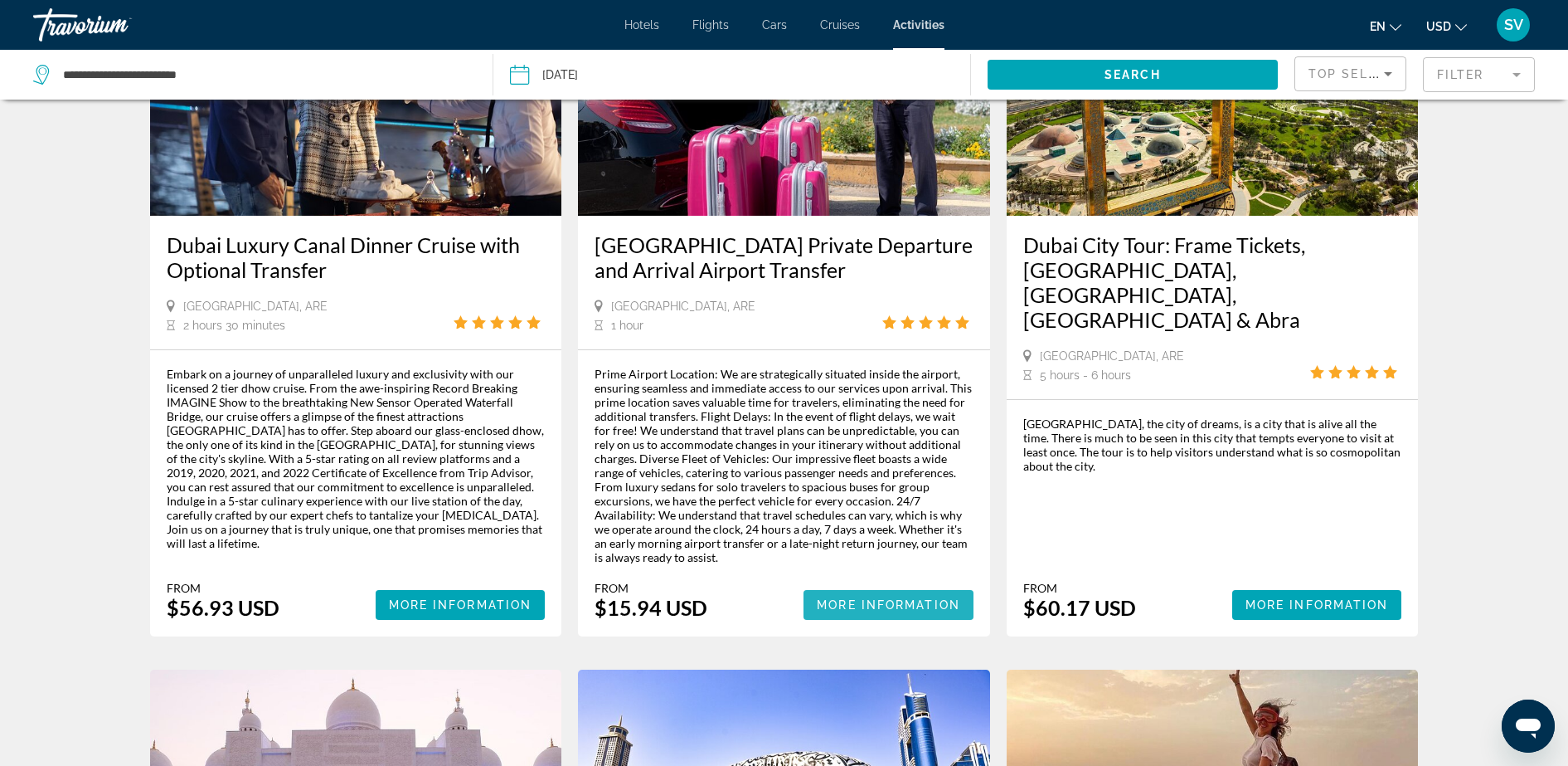
click at [881, 599] on span "More Information" at bounding box center [888, 605] width 143 height 13
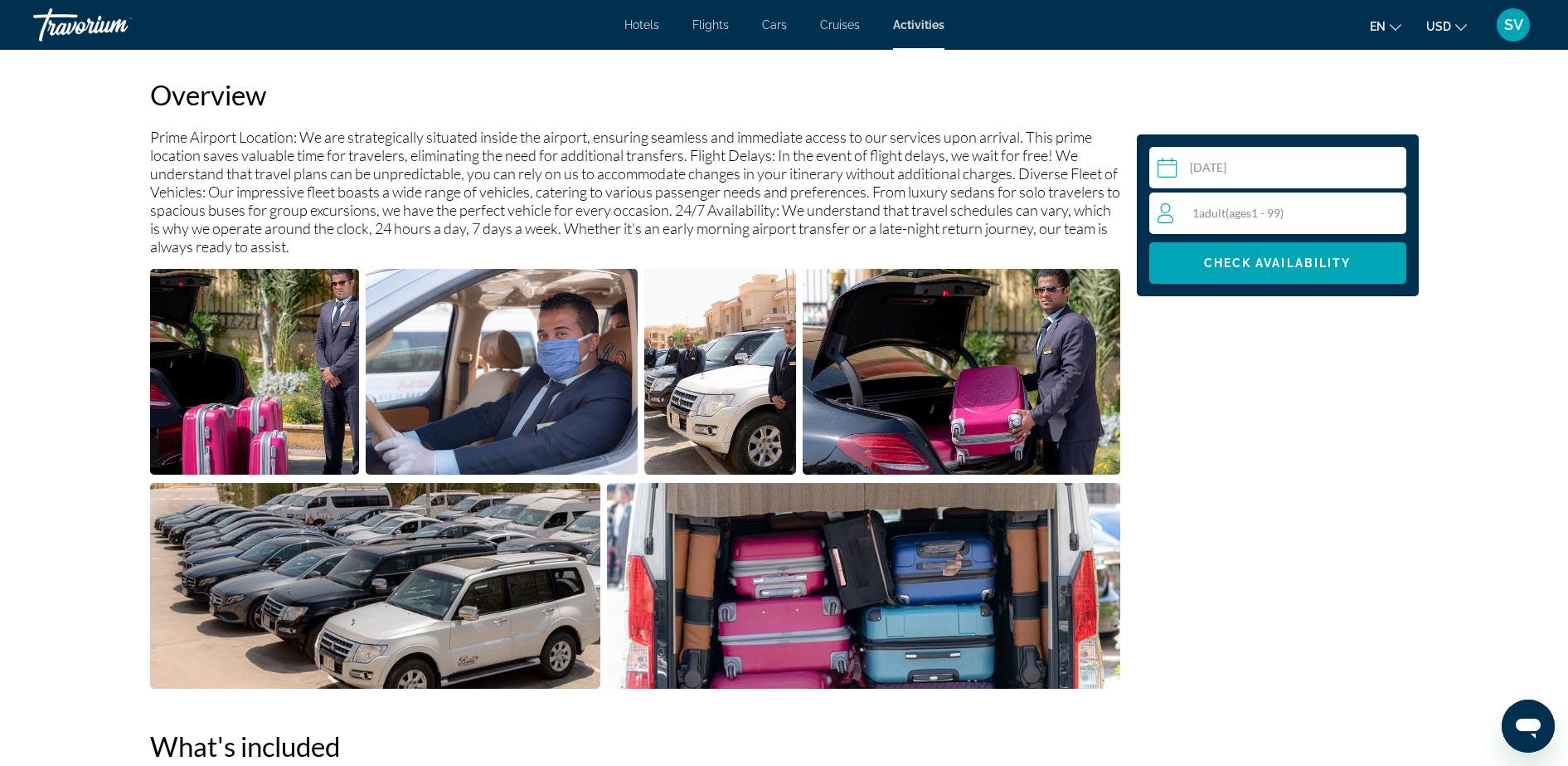
scroll to position [583, 0]
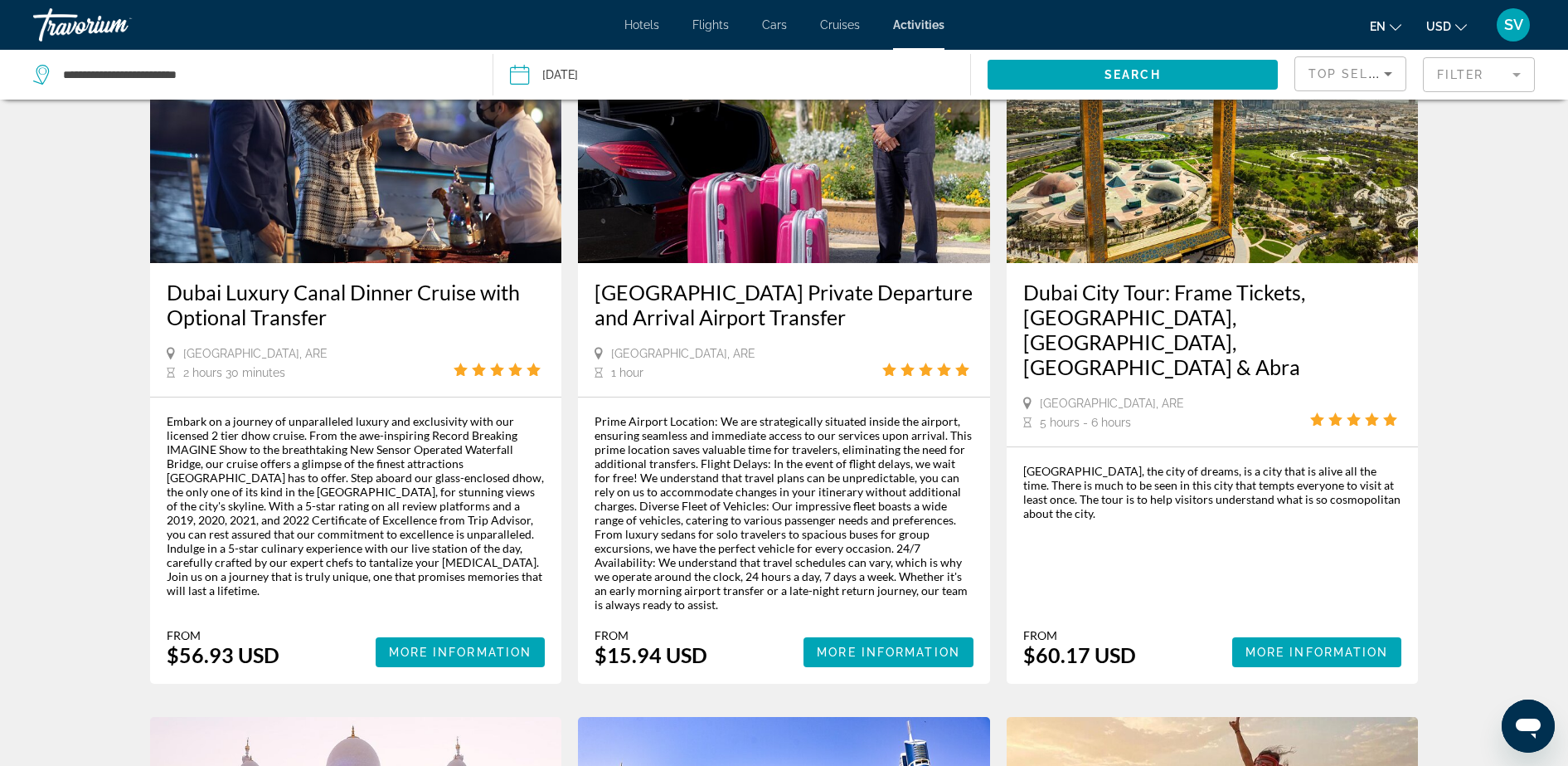
scroll to position [208, 0]
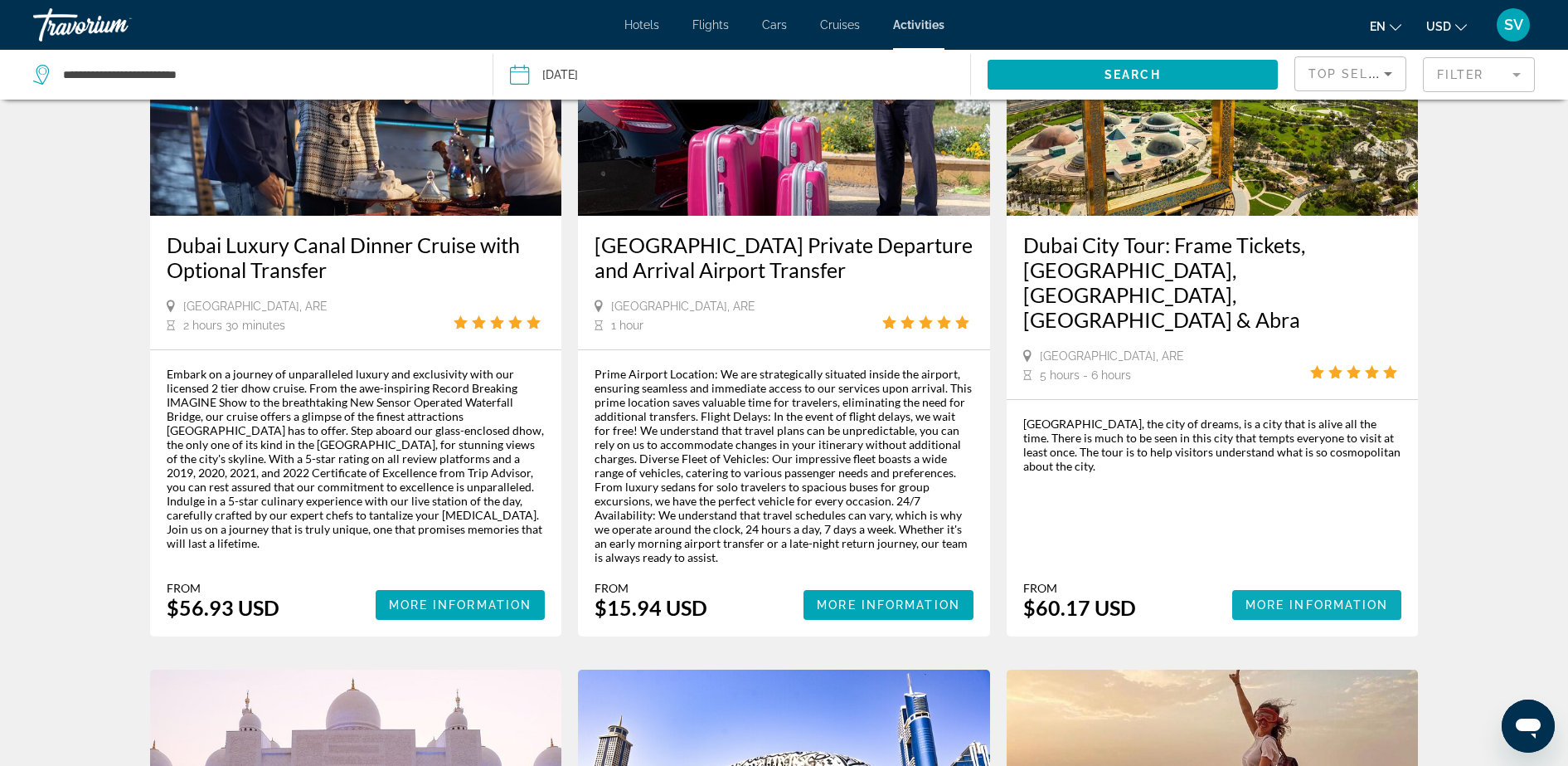
click at [1305, 599] on span "More Information" at bounding box center [1317, 605] width 143 height 13
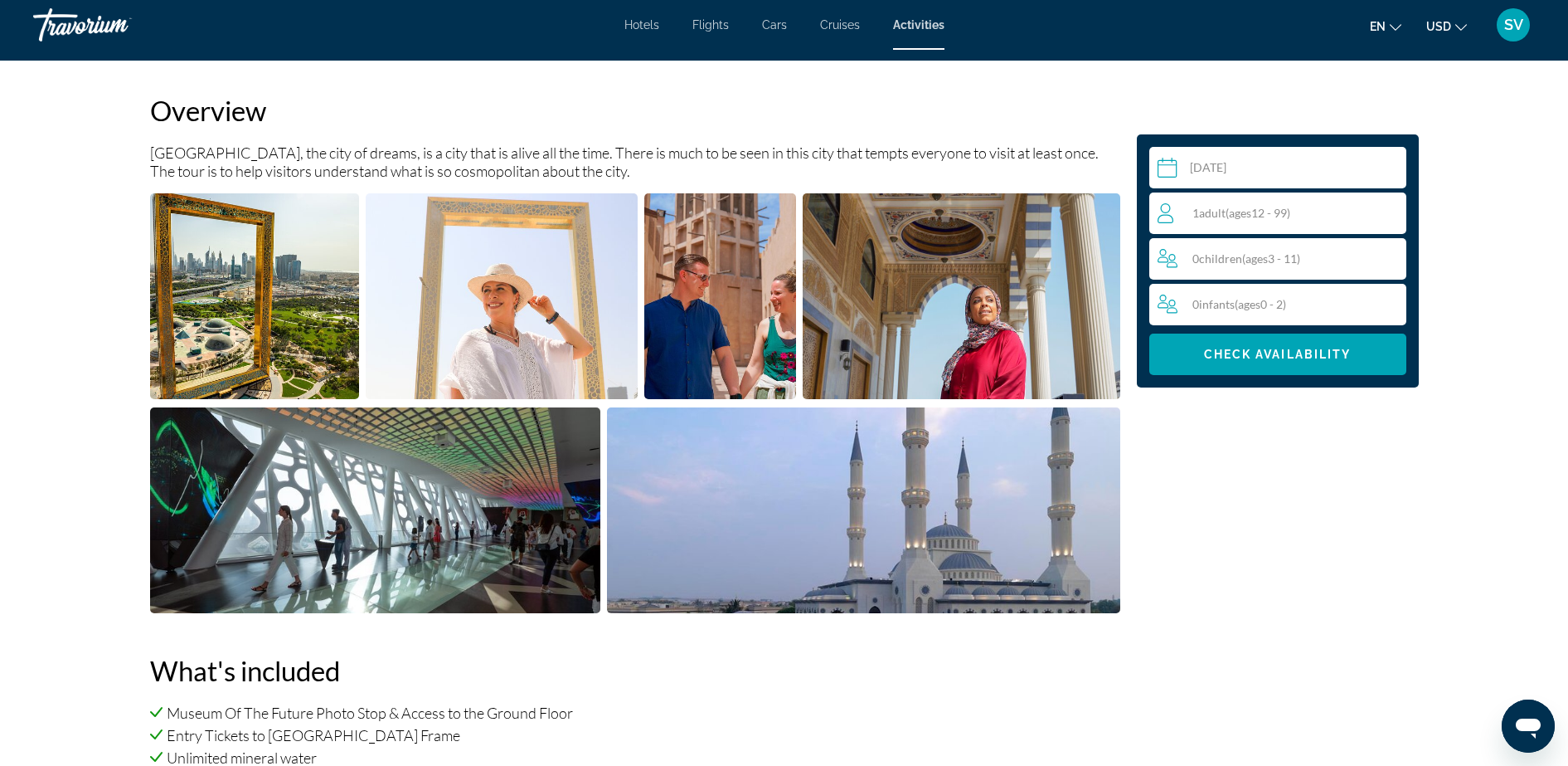
scroll to position [519, 0]
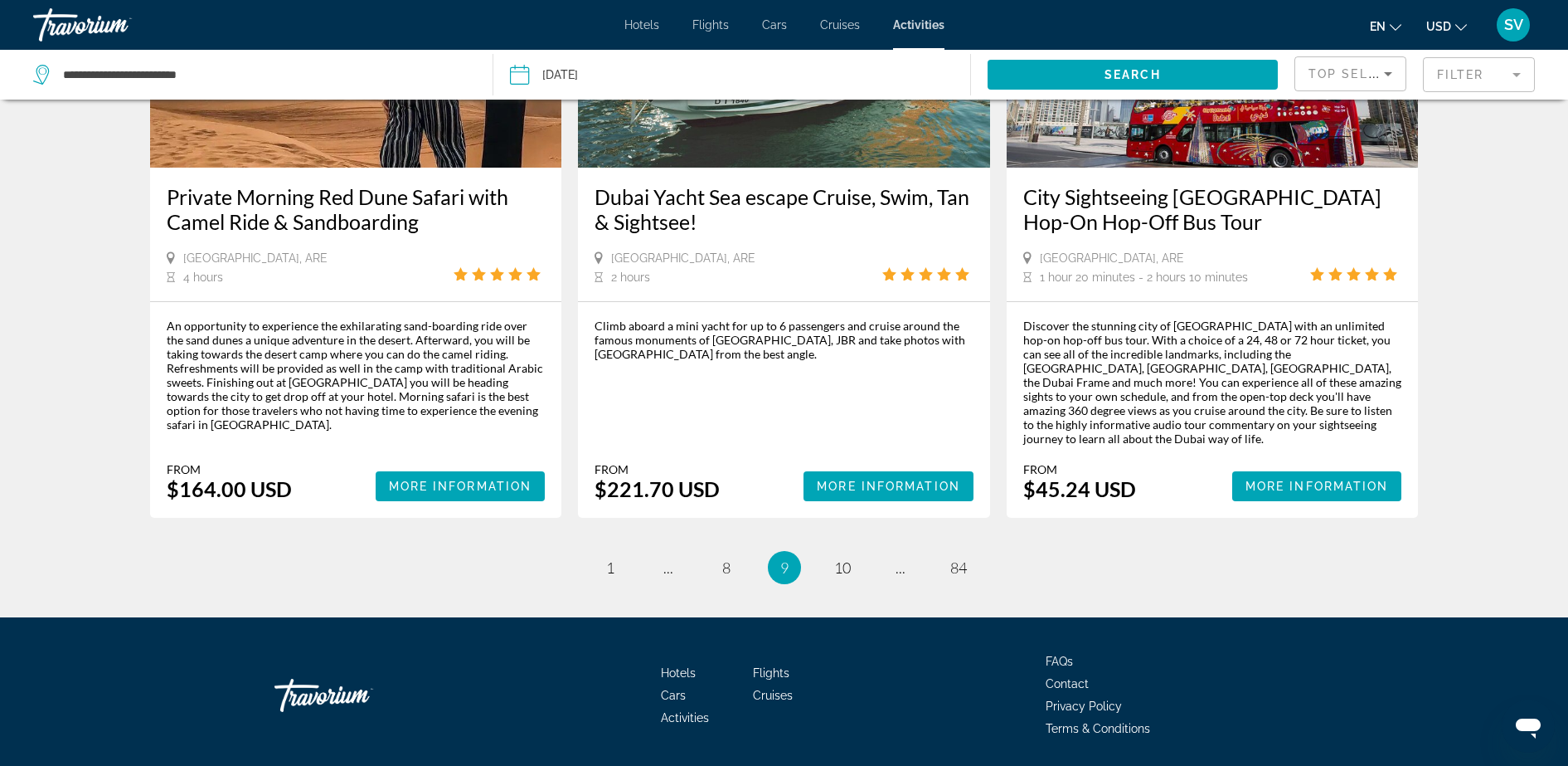
scroll to position [2412, 0]
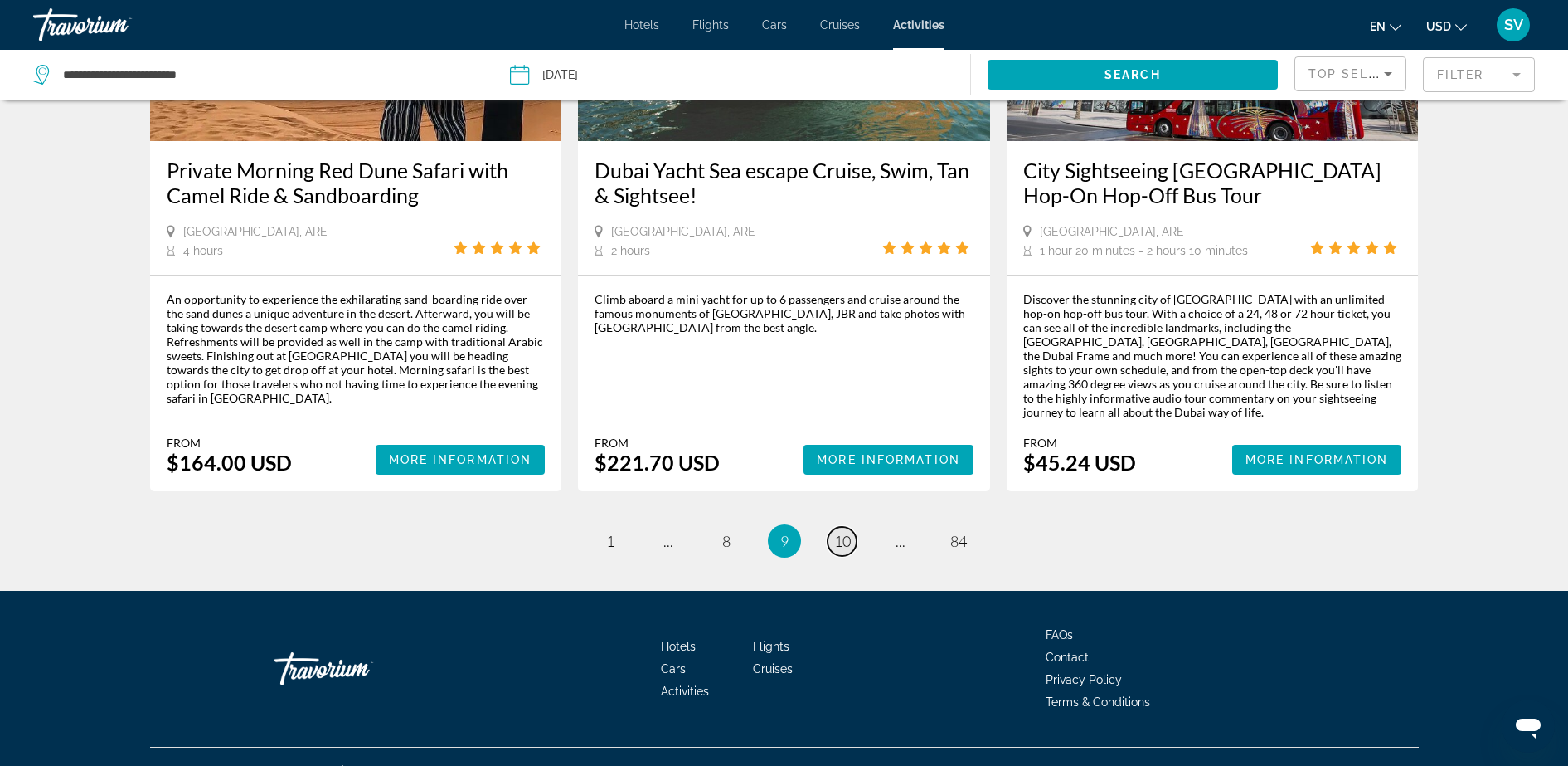
click at [837, 532] on span "10" at bounding box center [842, 540] width 16 height 18
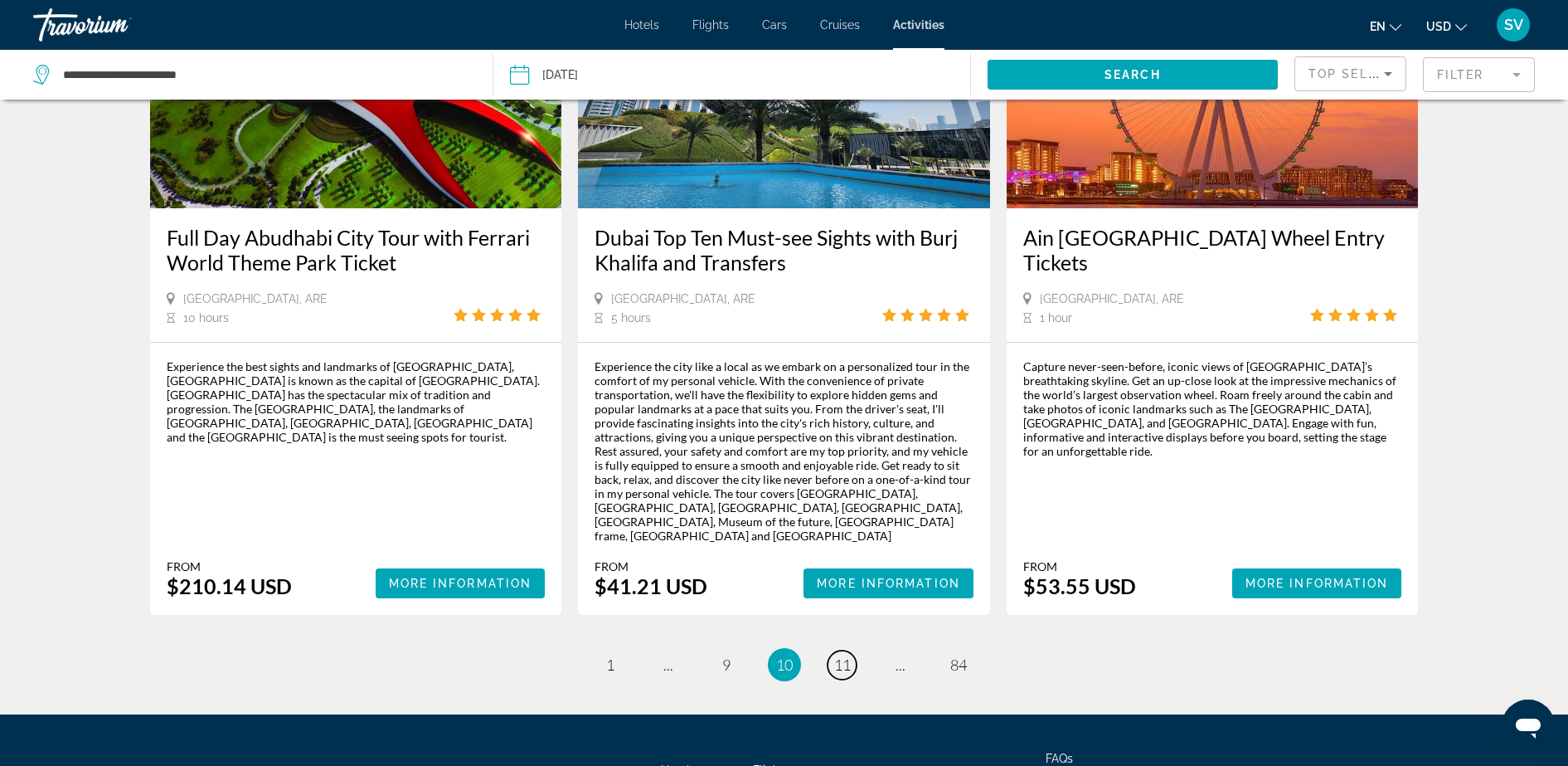
scroll to position [2454, 0]
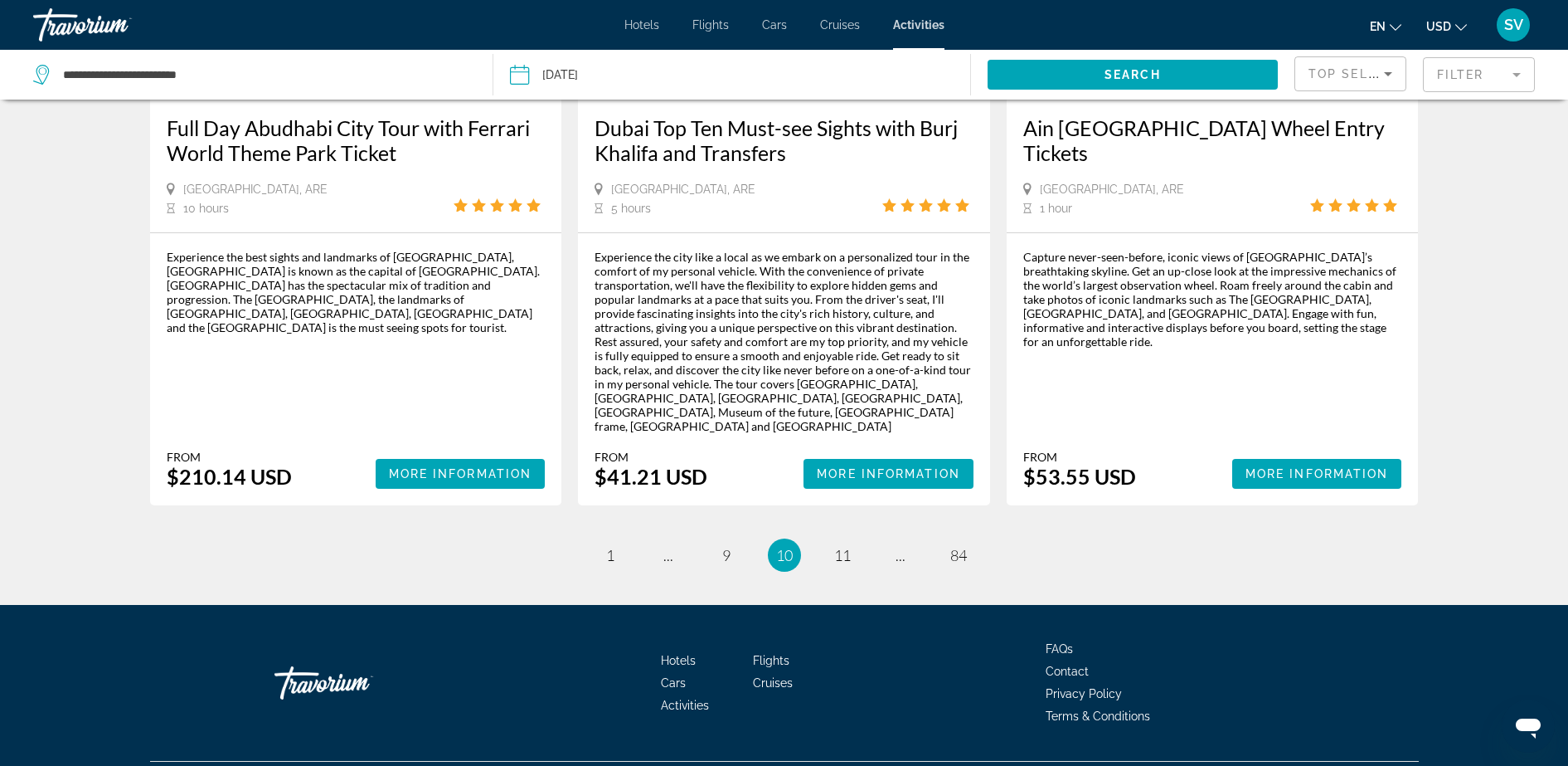
click at [837, 538] on li "page 11" at bounding box center [842, 555] width 33 height 33
click at [842, 546] on span "11" at bounding box center [842, 555] width 16 height 18
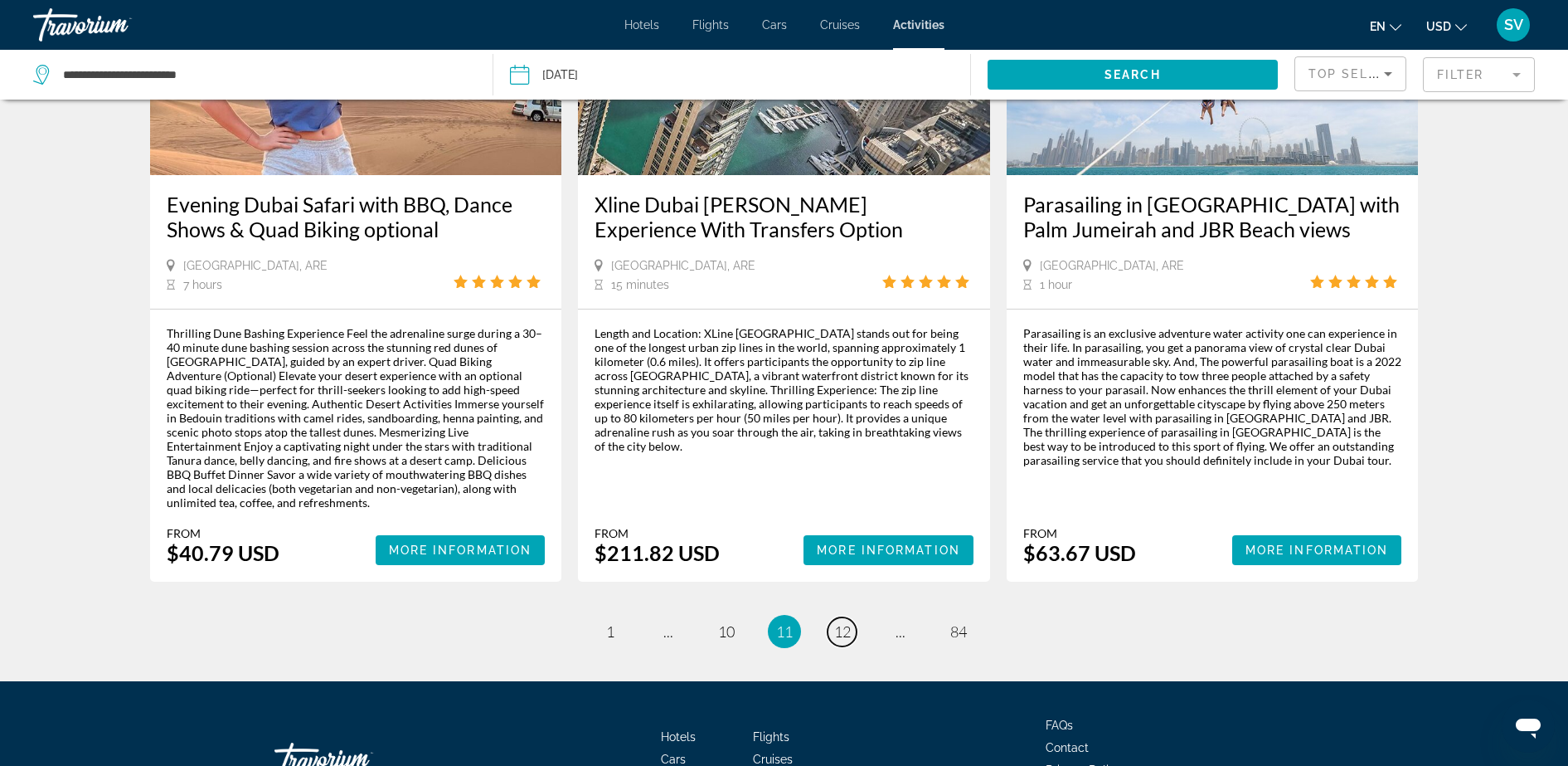
scroll to position [2401, 0]
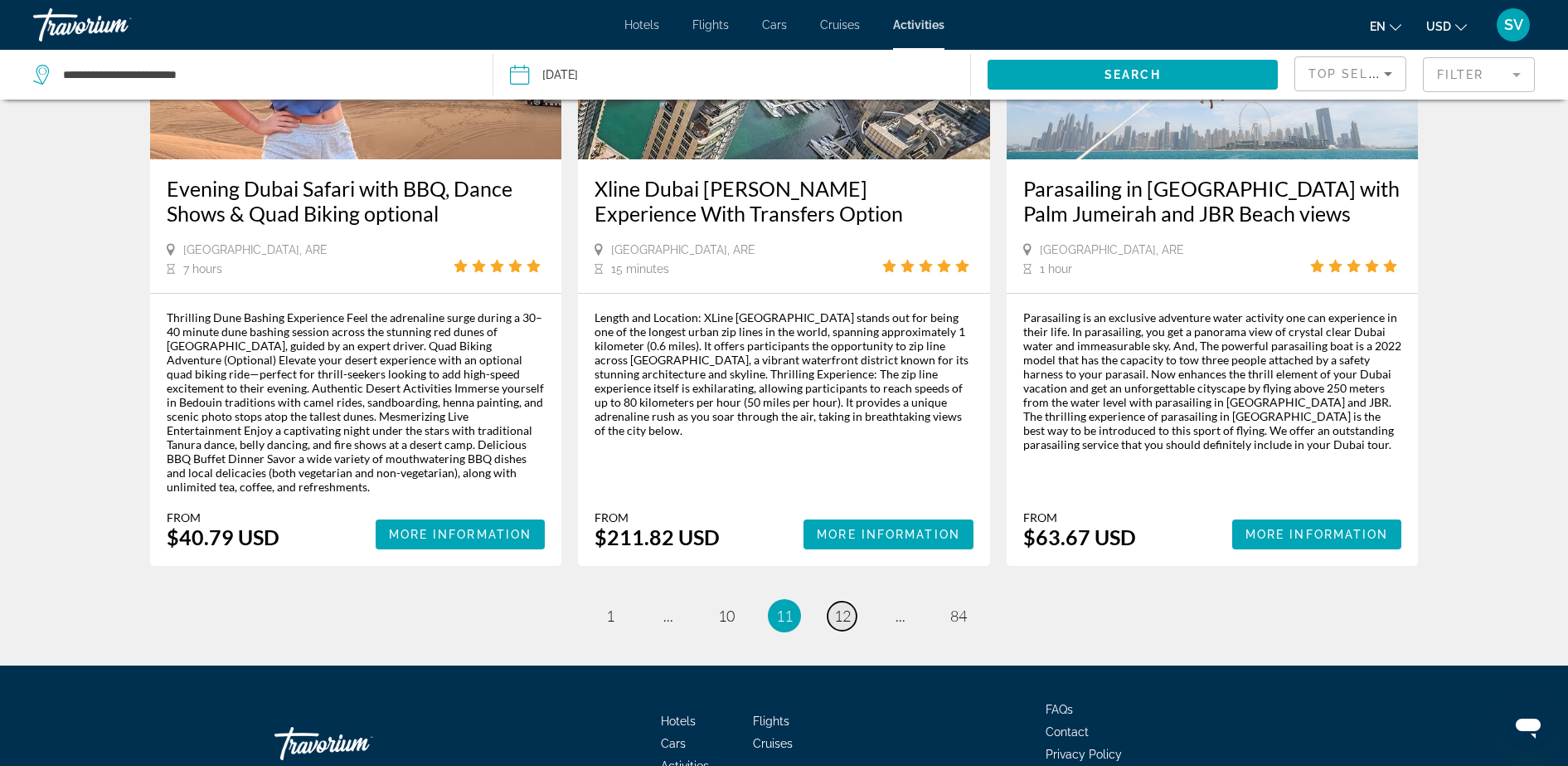
click at [844, 606] on span "12" at bounding box center [842, 615] width 16 height 18
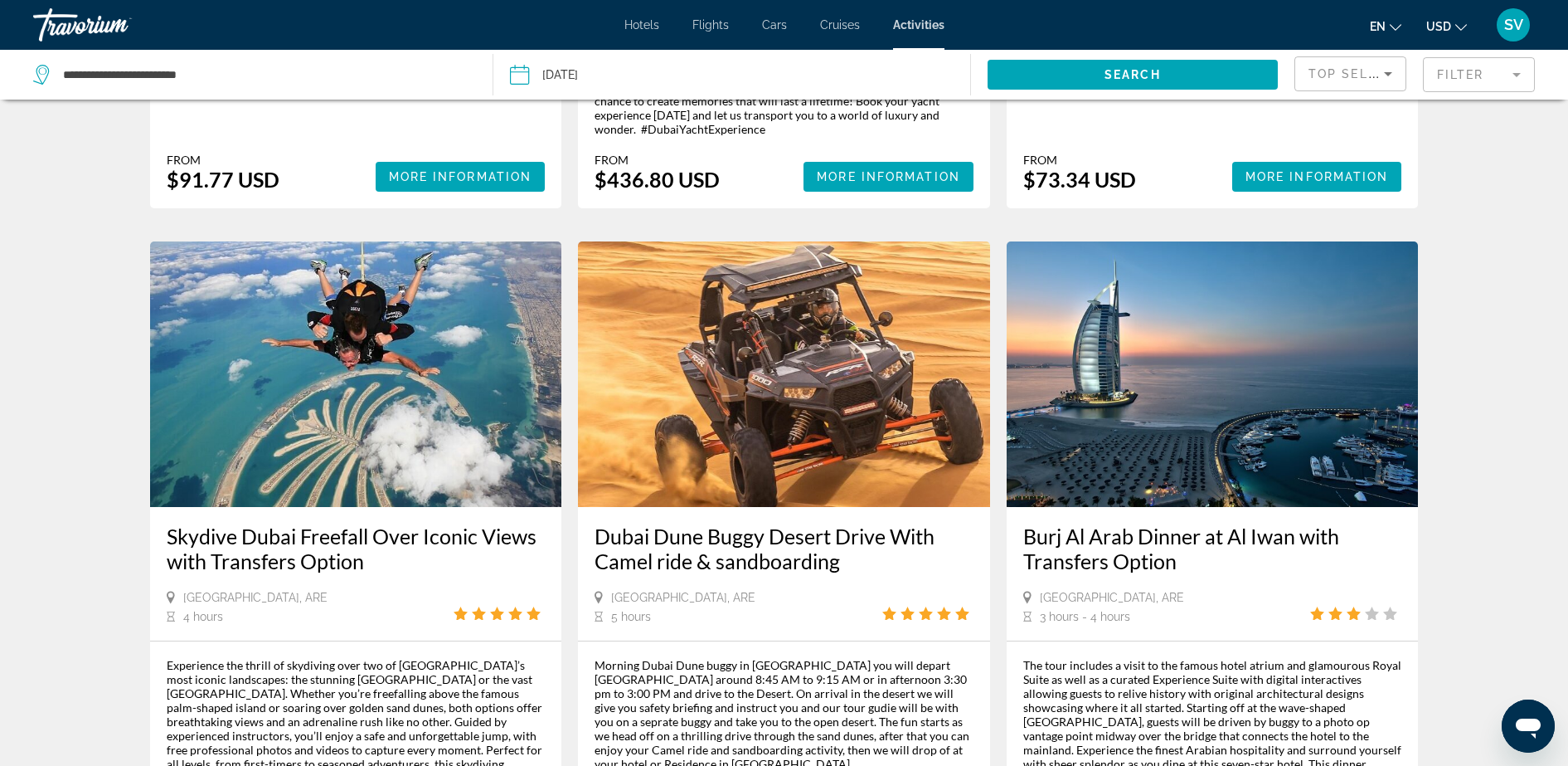
scroll to position [1556, 0]
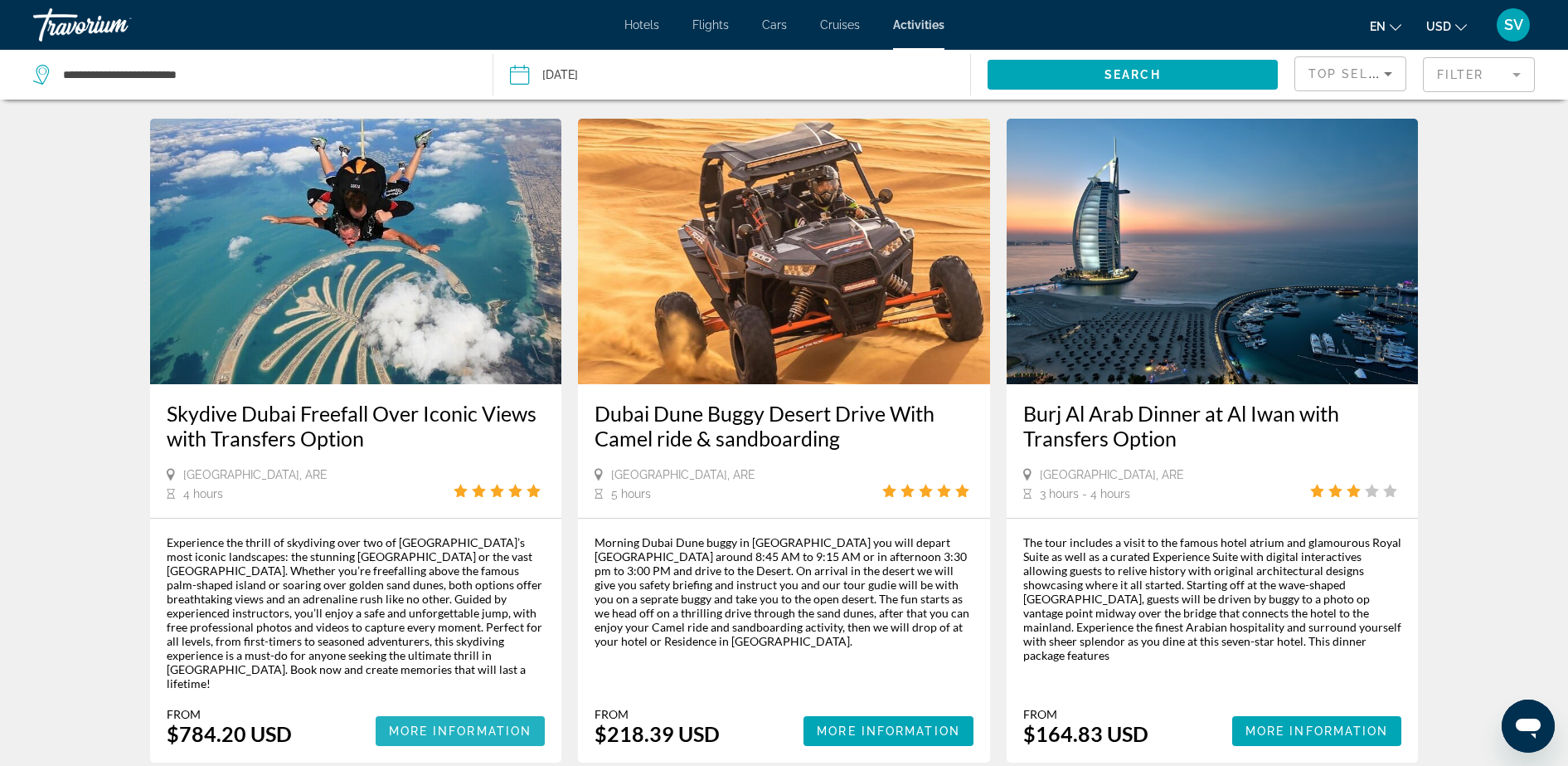
click at [430, 725] on span "More Information" at bounding box center [460, 731] width 143 height 13
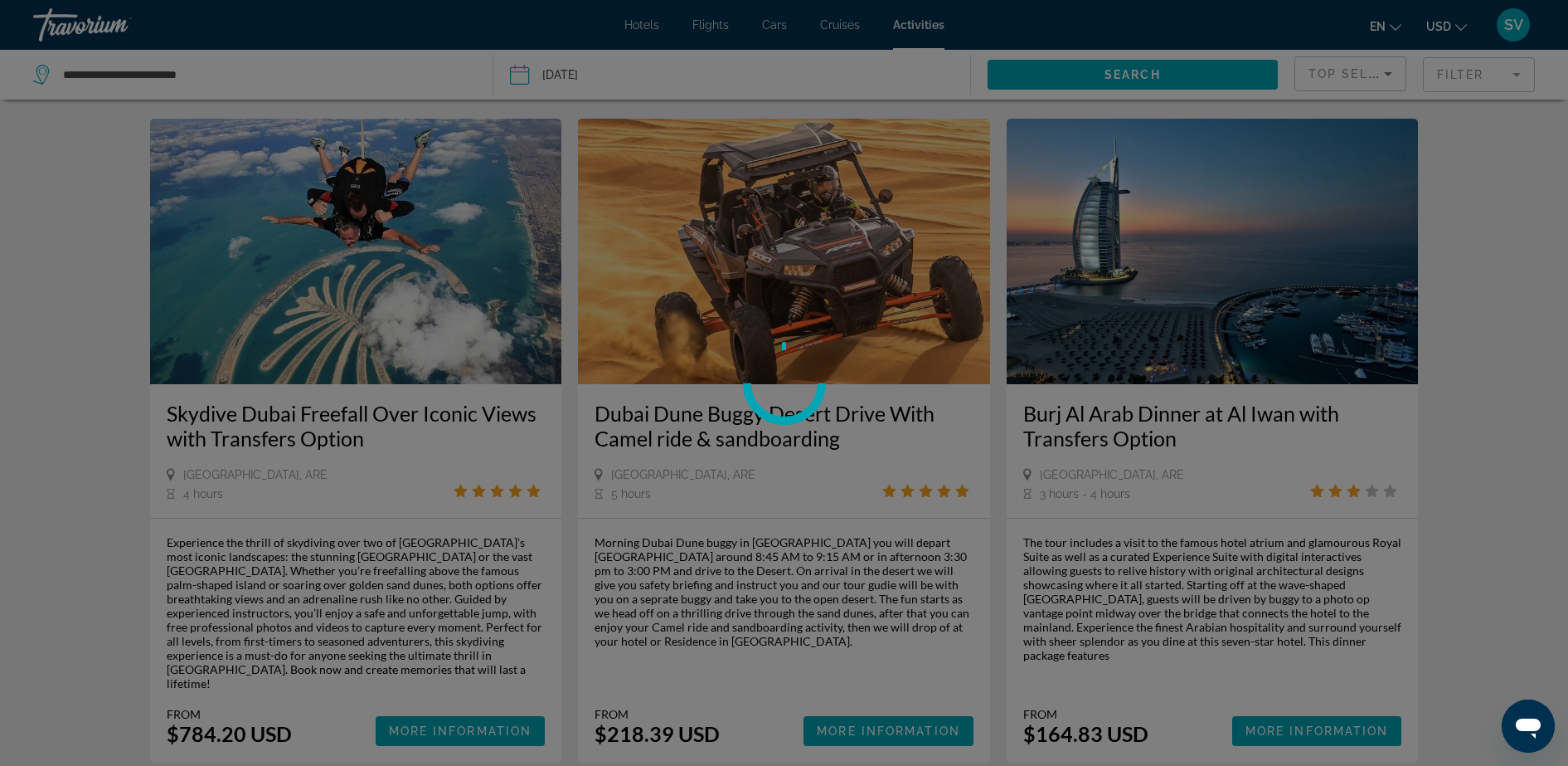
click at [417, 611] on div at bounding box center [784, 383] width 1568 height 766
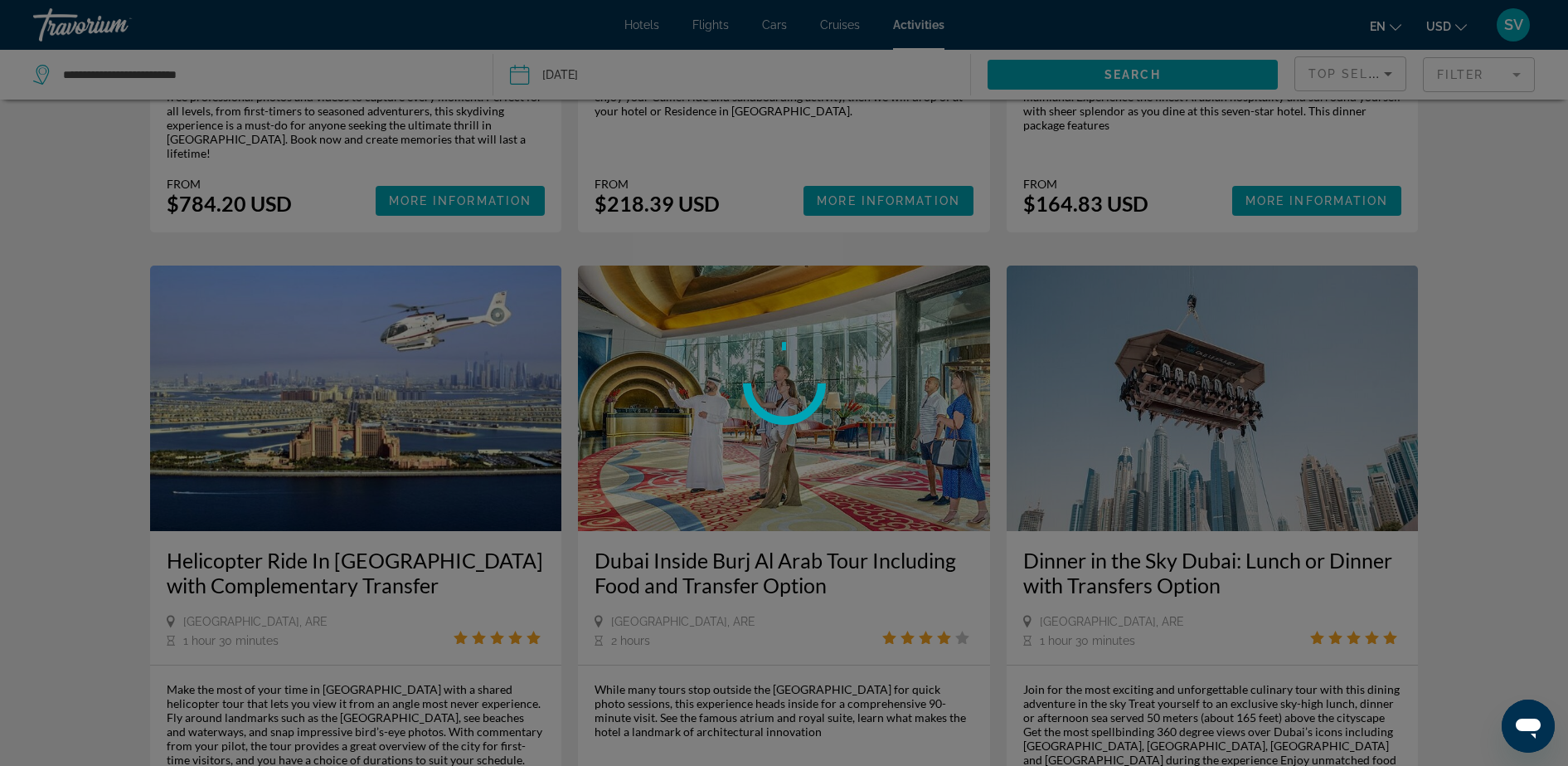
scroll to position [2282, 0]
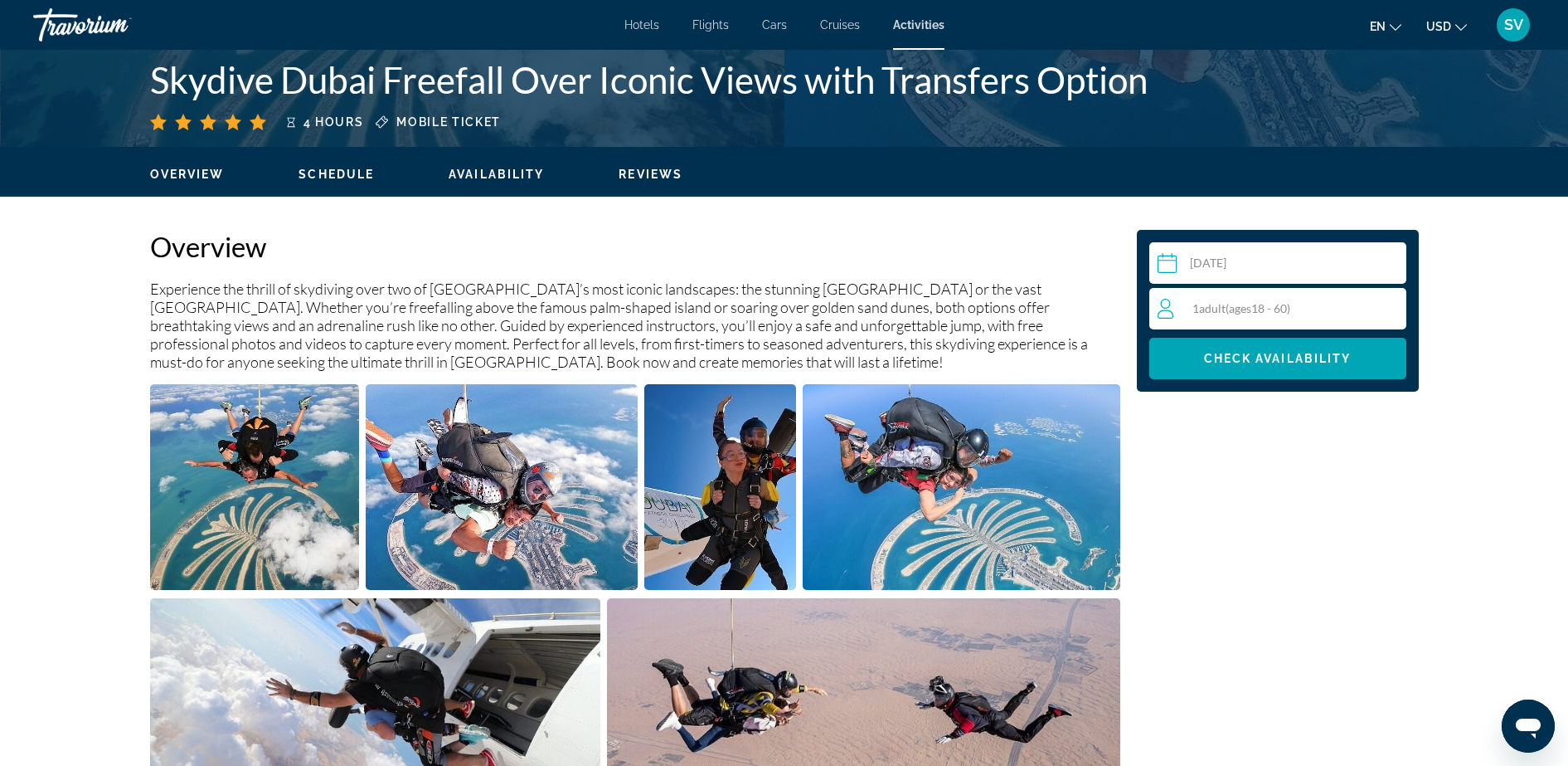
scroll to position [519, 0]
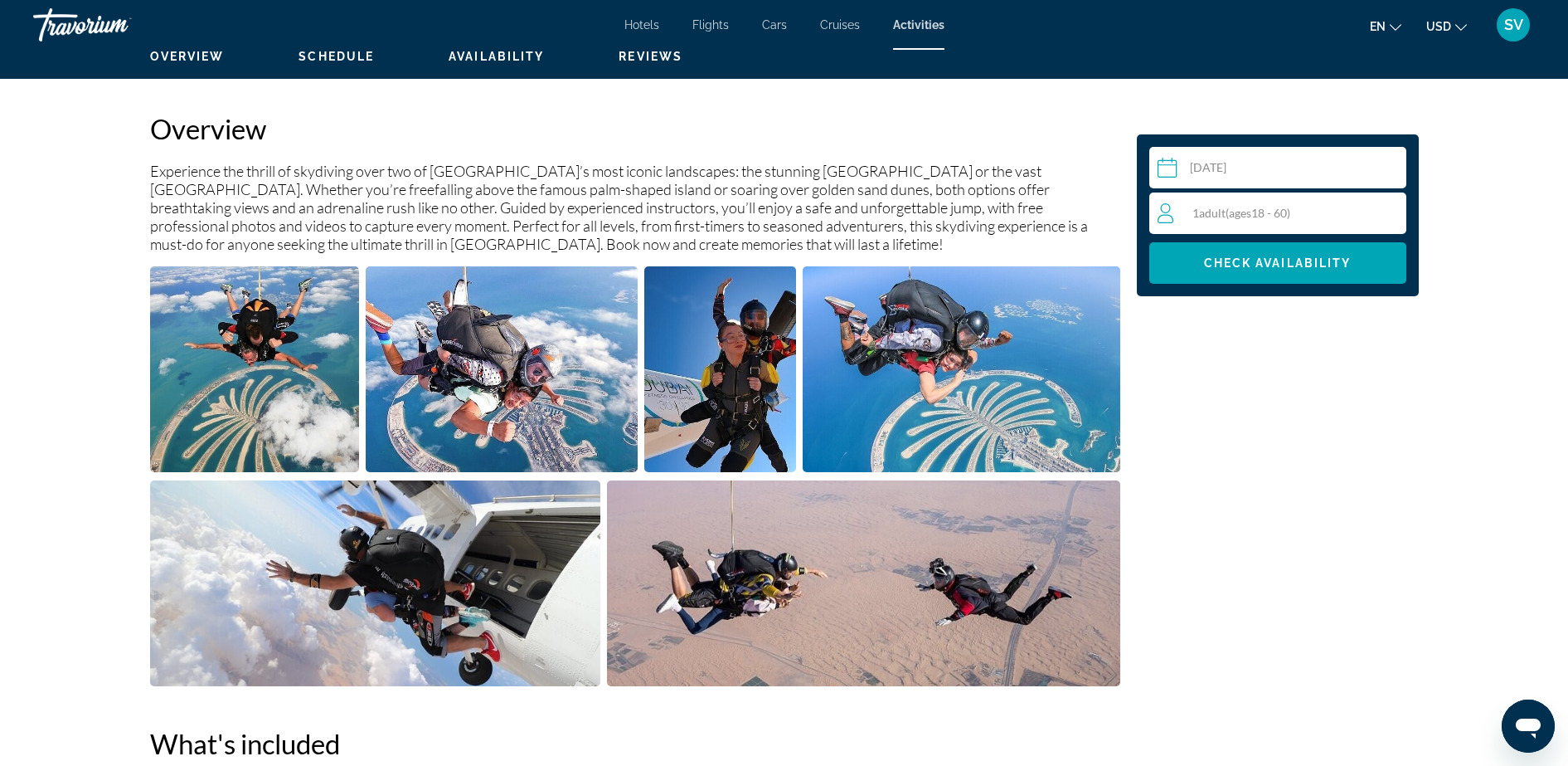
click at [221, 367] on img "Open full-screen image slider" at bounding box center [255, 369] width 209 height 206
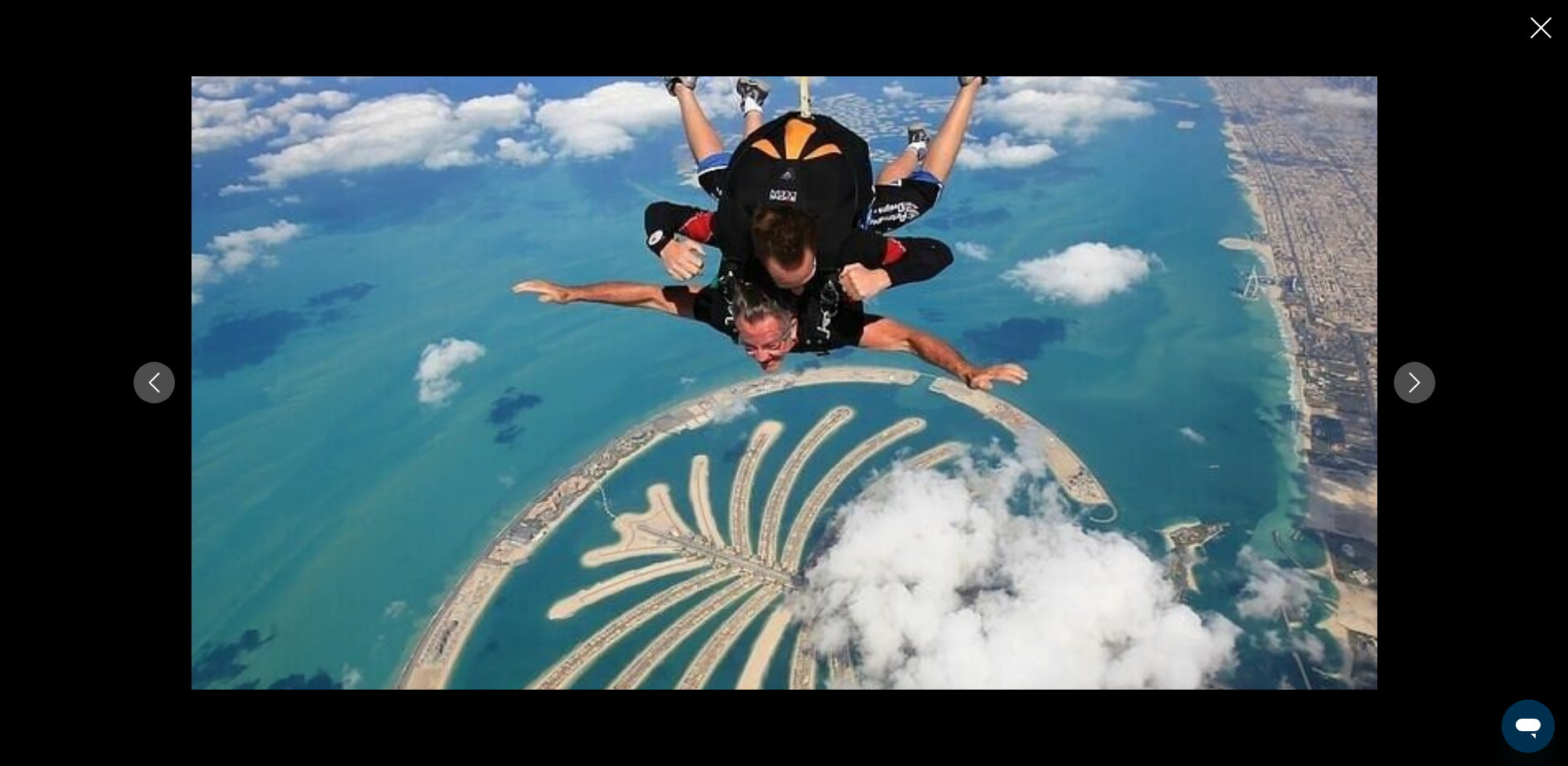
click at [1426, 380] on button "Next image" at bounding box center [1414, 382] width 41 height 41
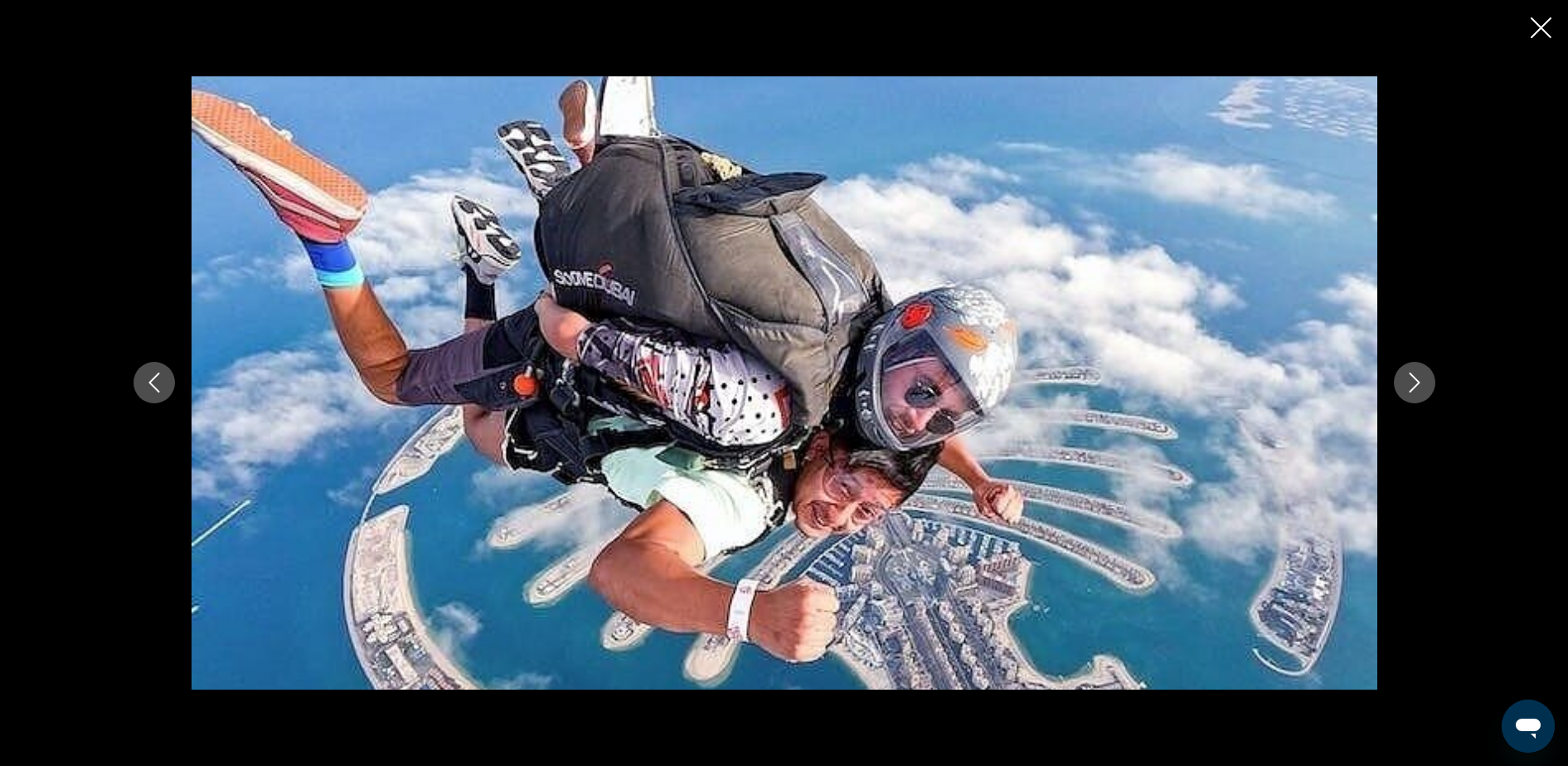
click at [1425, 377] on button "Next image" at bounding box center [1414, 382] width 41 height 41
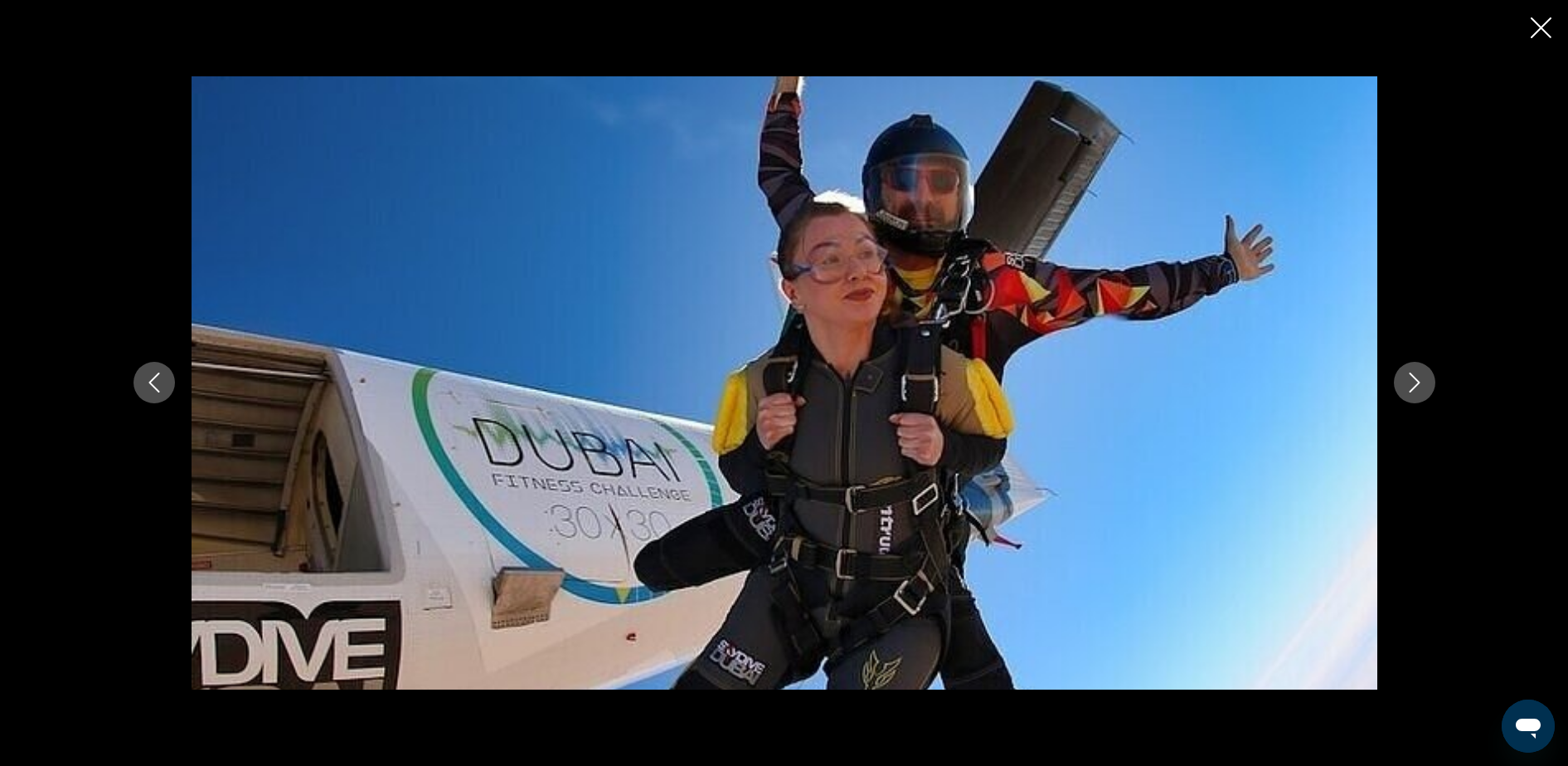
click at [1425, 377] on button "Next image" at bounding box center [1414, 382] width 41 height 41
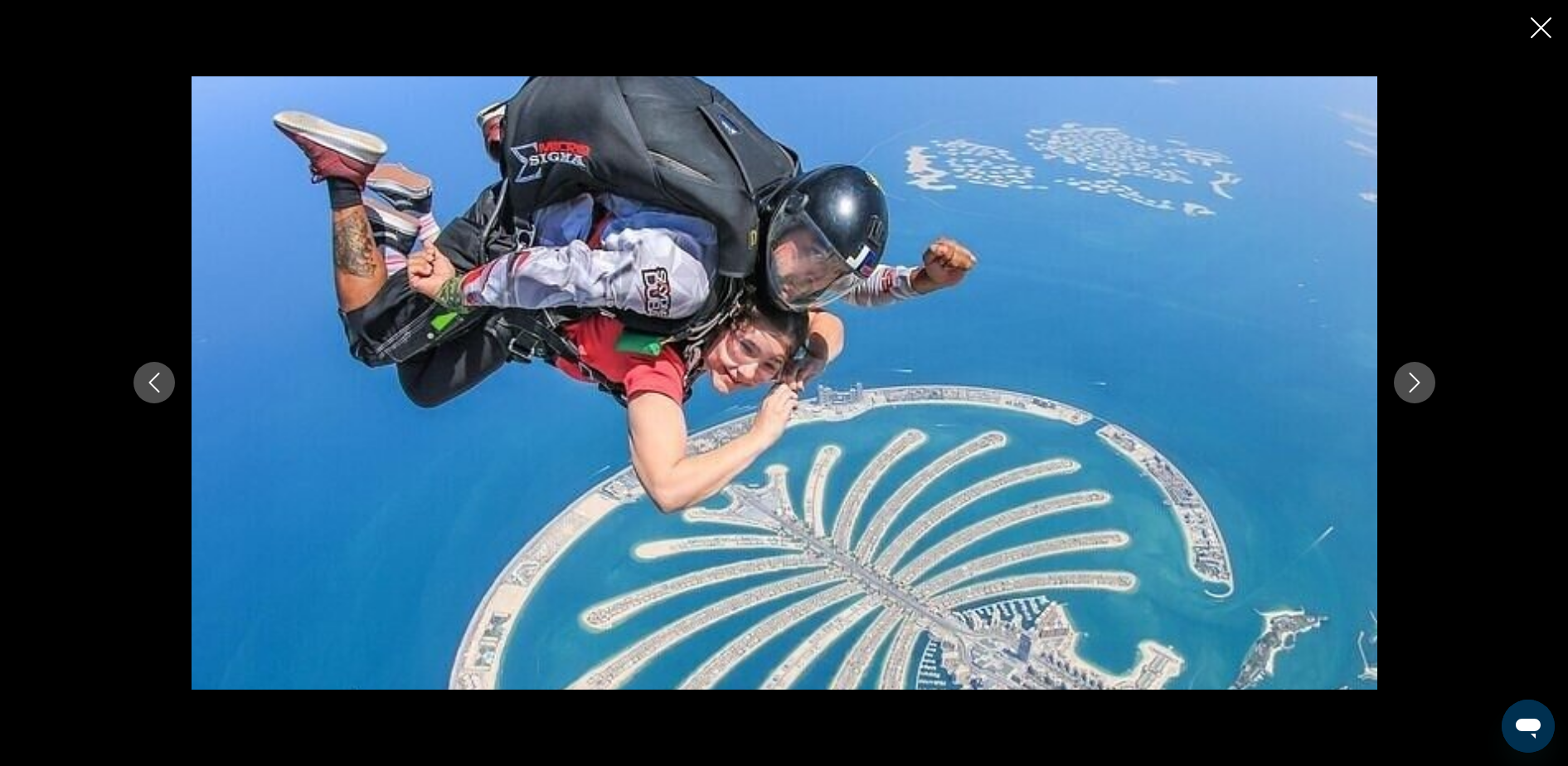
click at [1425, 377] on button "Next image" at bounding box center [1414, 382] width 41 height 41
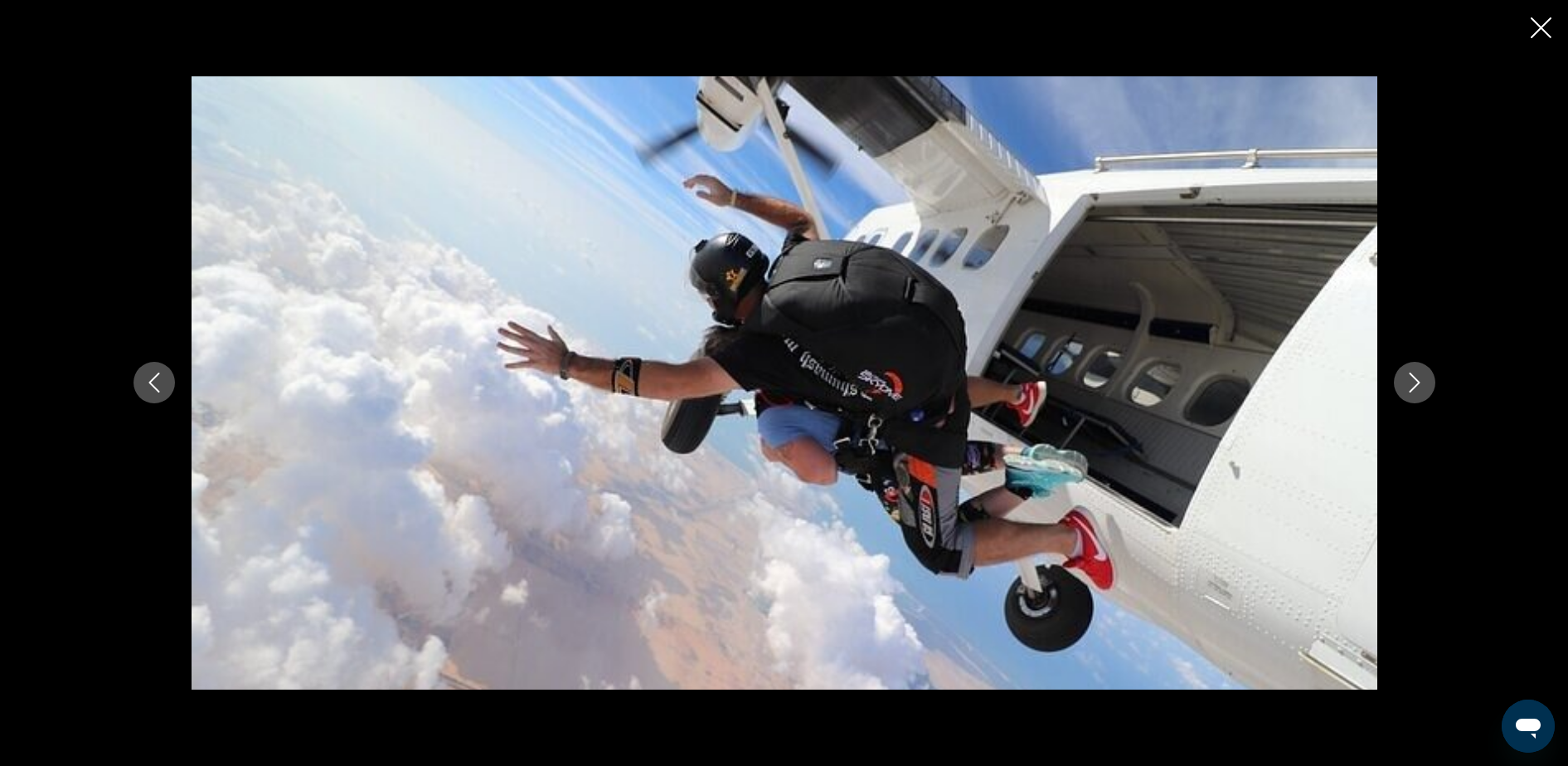
click at [1425, 377] on button "Next image" at bounding box center [1414, 382] width 41 height 41
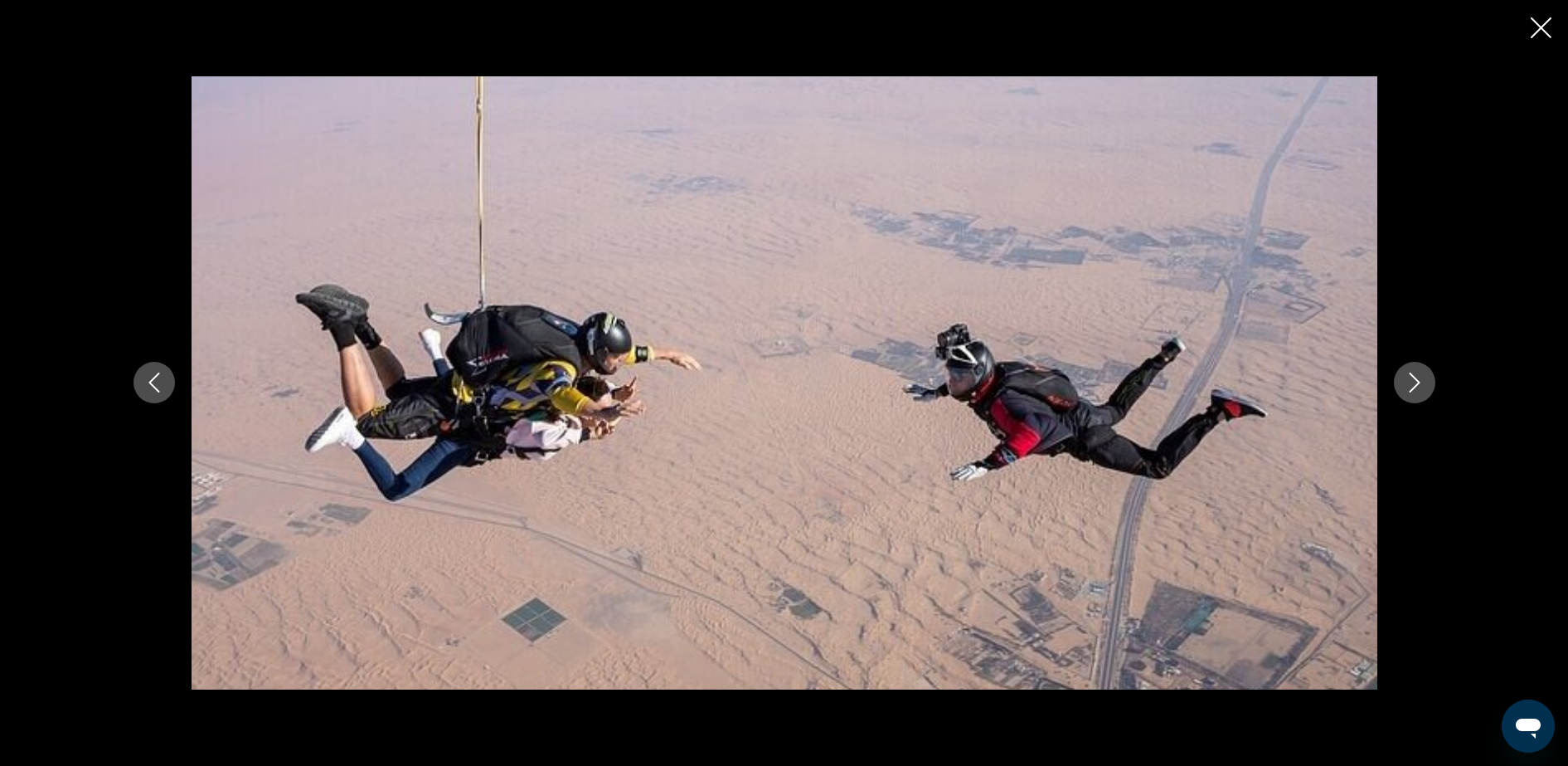
click at [1425, 377] on button "Next image" at bounding box center [1414, 382] width 41 height 41
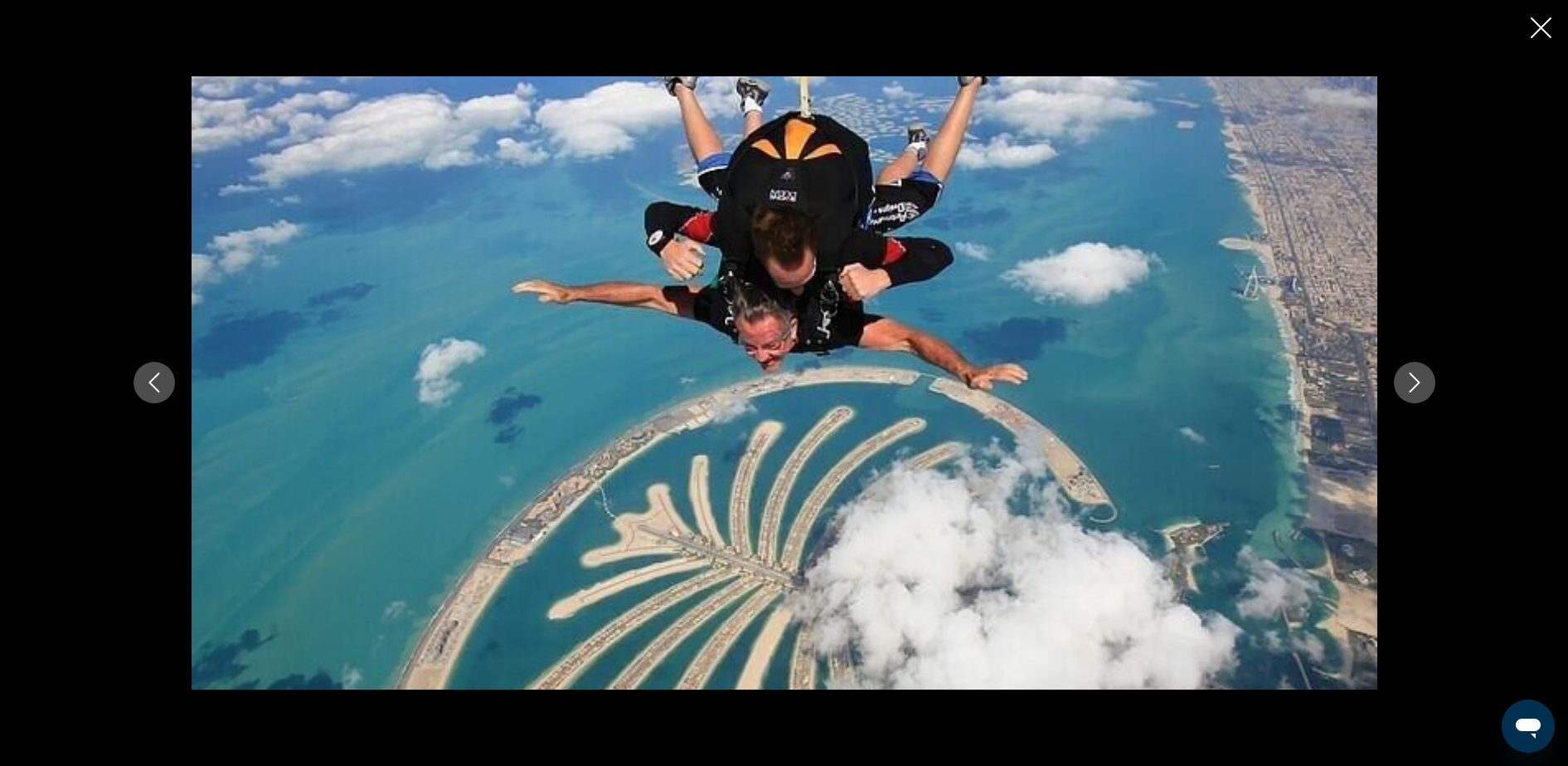
click at [1425, 377] on button "Next image" at bounding box center [1414, 382] width 41 height 41
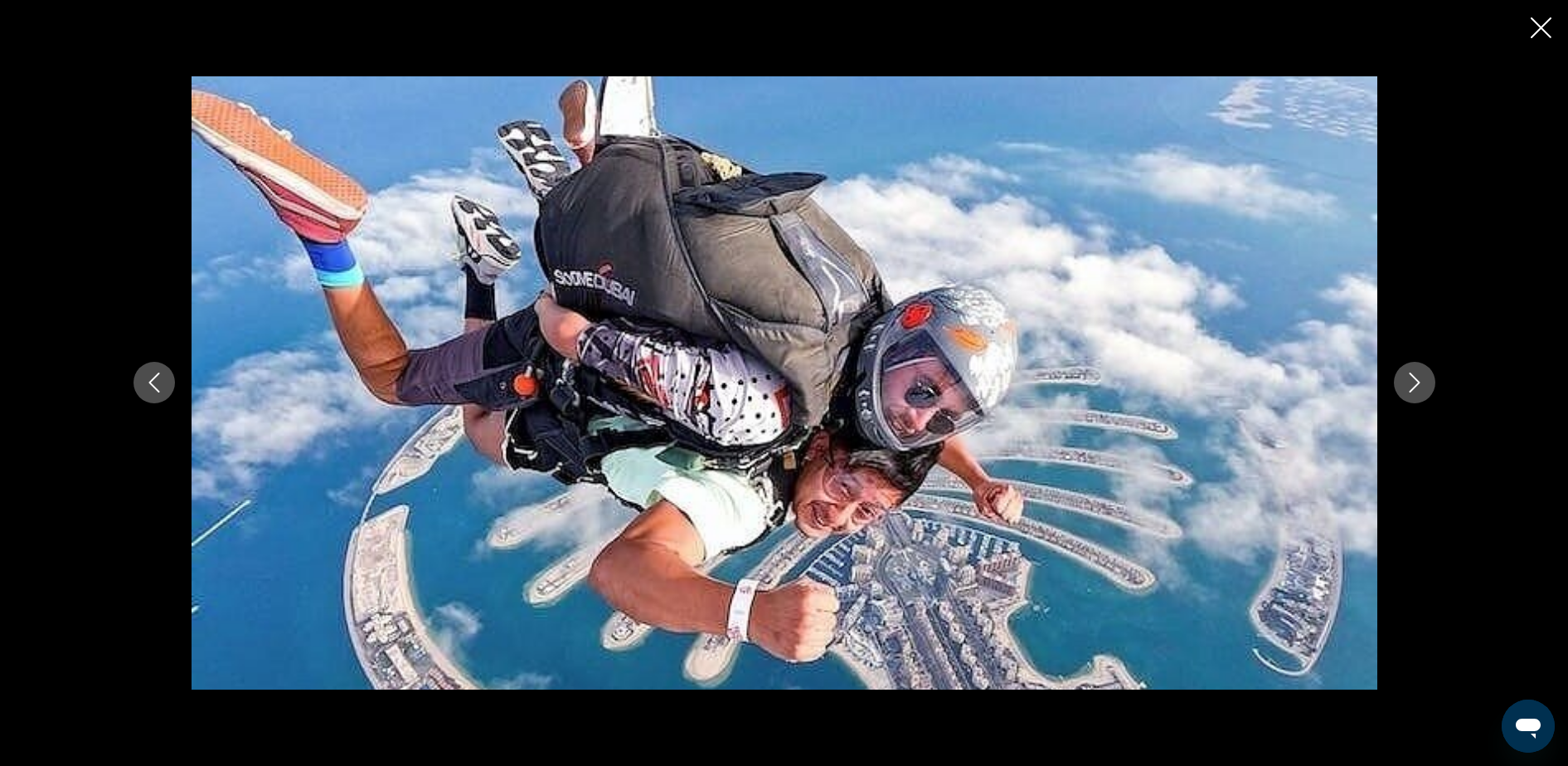
click at [1425, 377] on button "Next image" at bounding box center [1414, 382] width 41 height 41
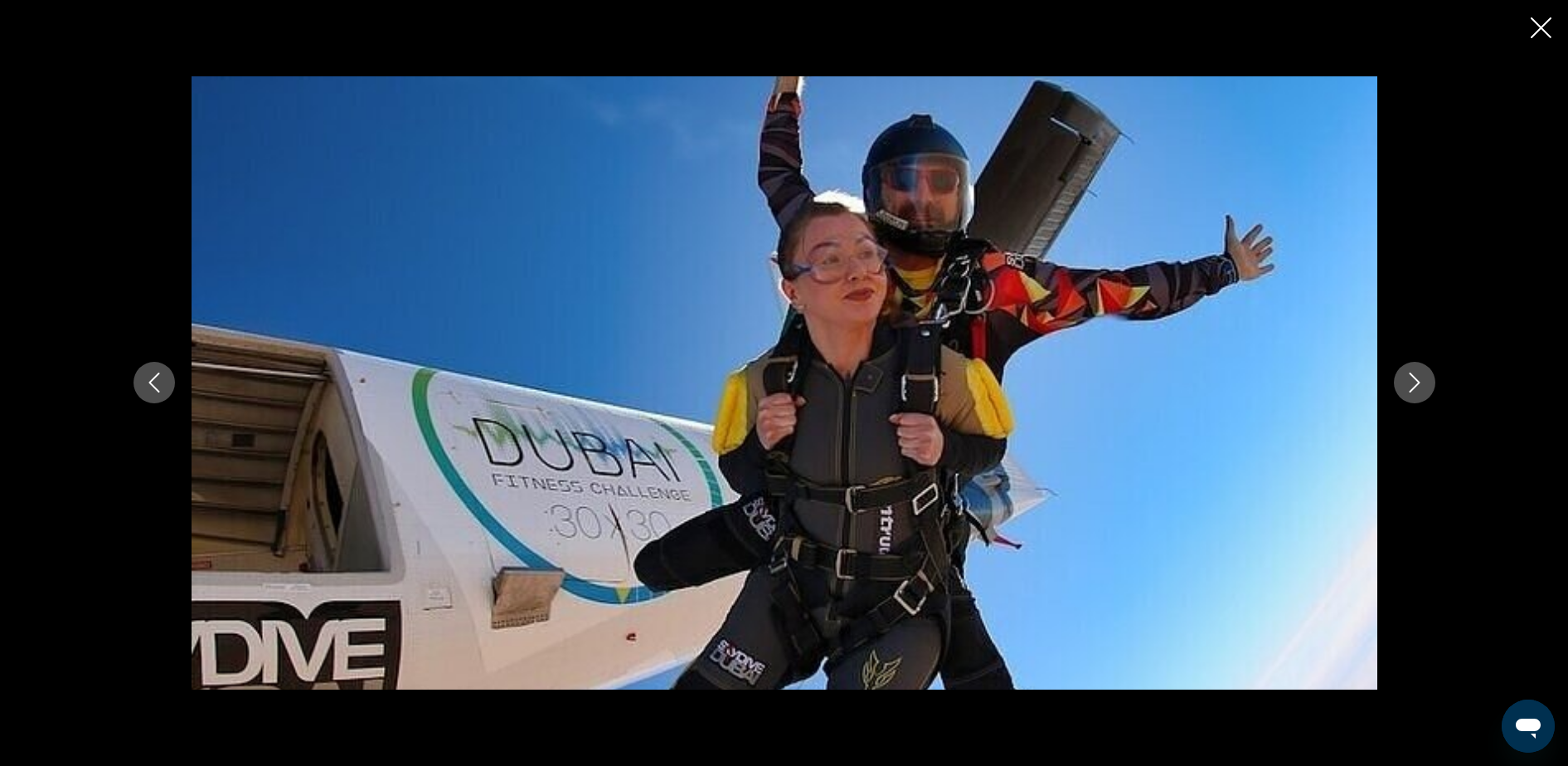
click at [1425, 377] on button "Next image" at bounding box center [1414, 382] width 41 height 41
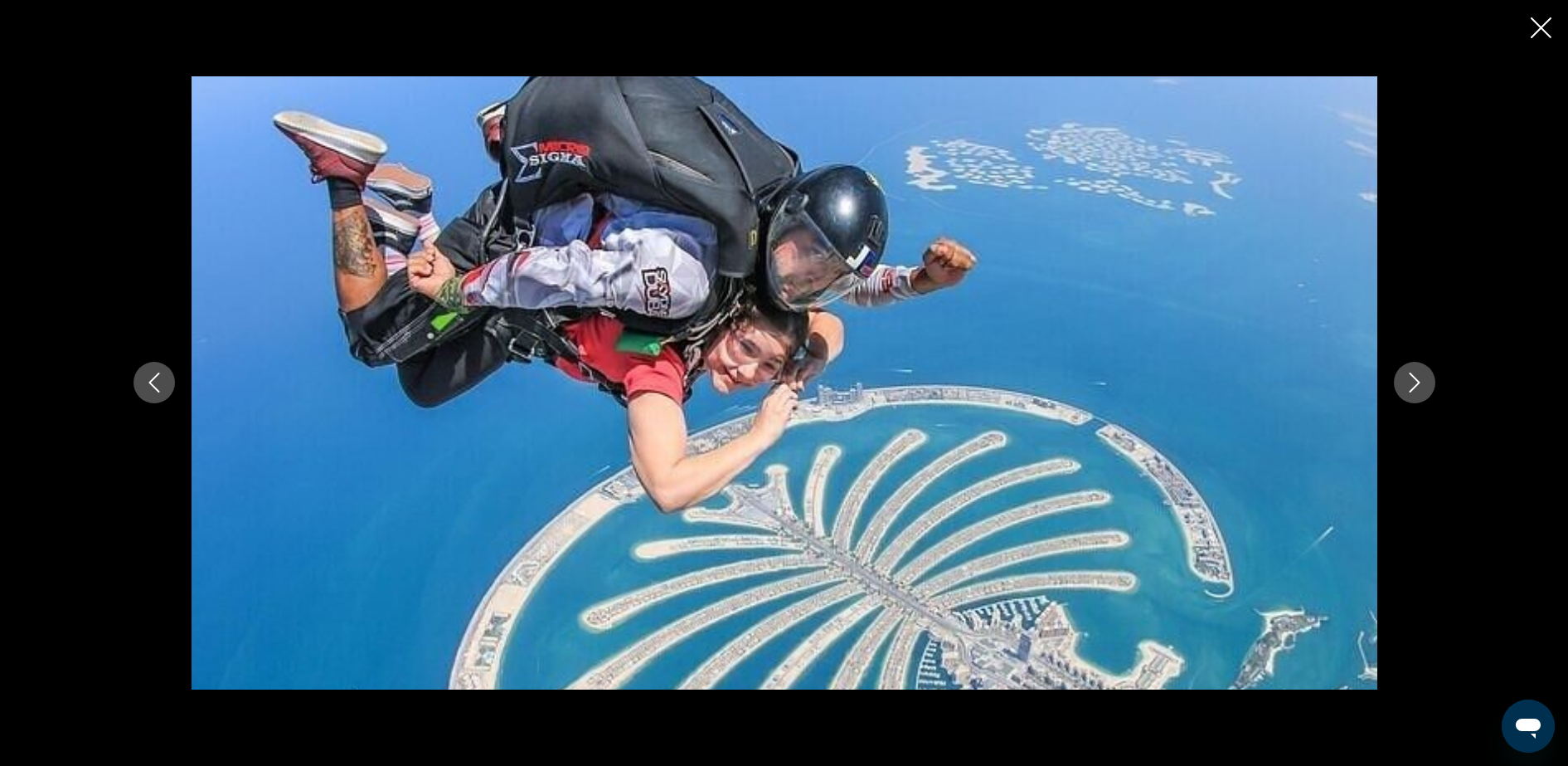
click at [1540, 21] on icon "Close slideshow" at bounding box center [1541, 27] width 21 height 21
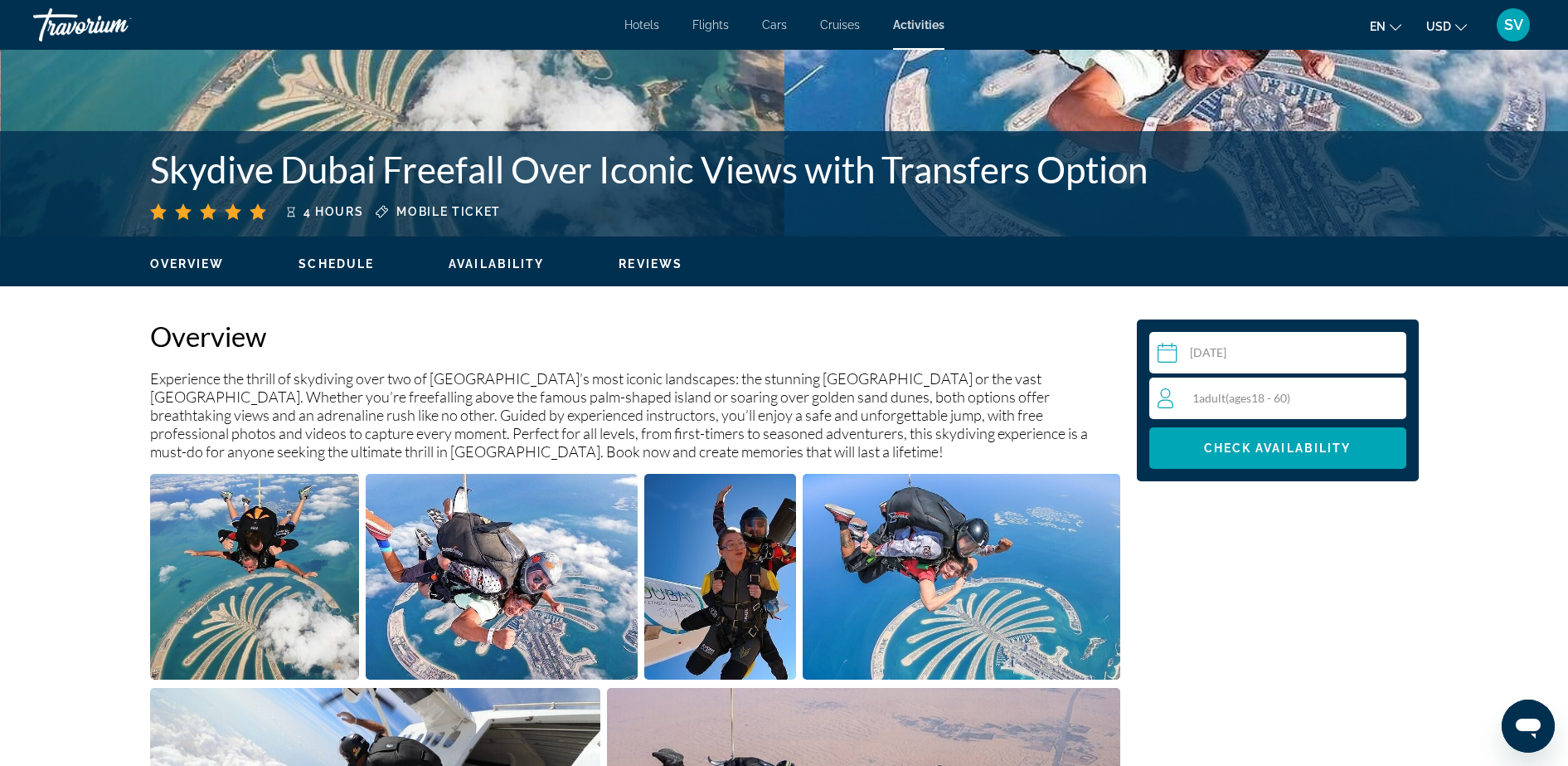
scroll to position [0, 0]
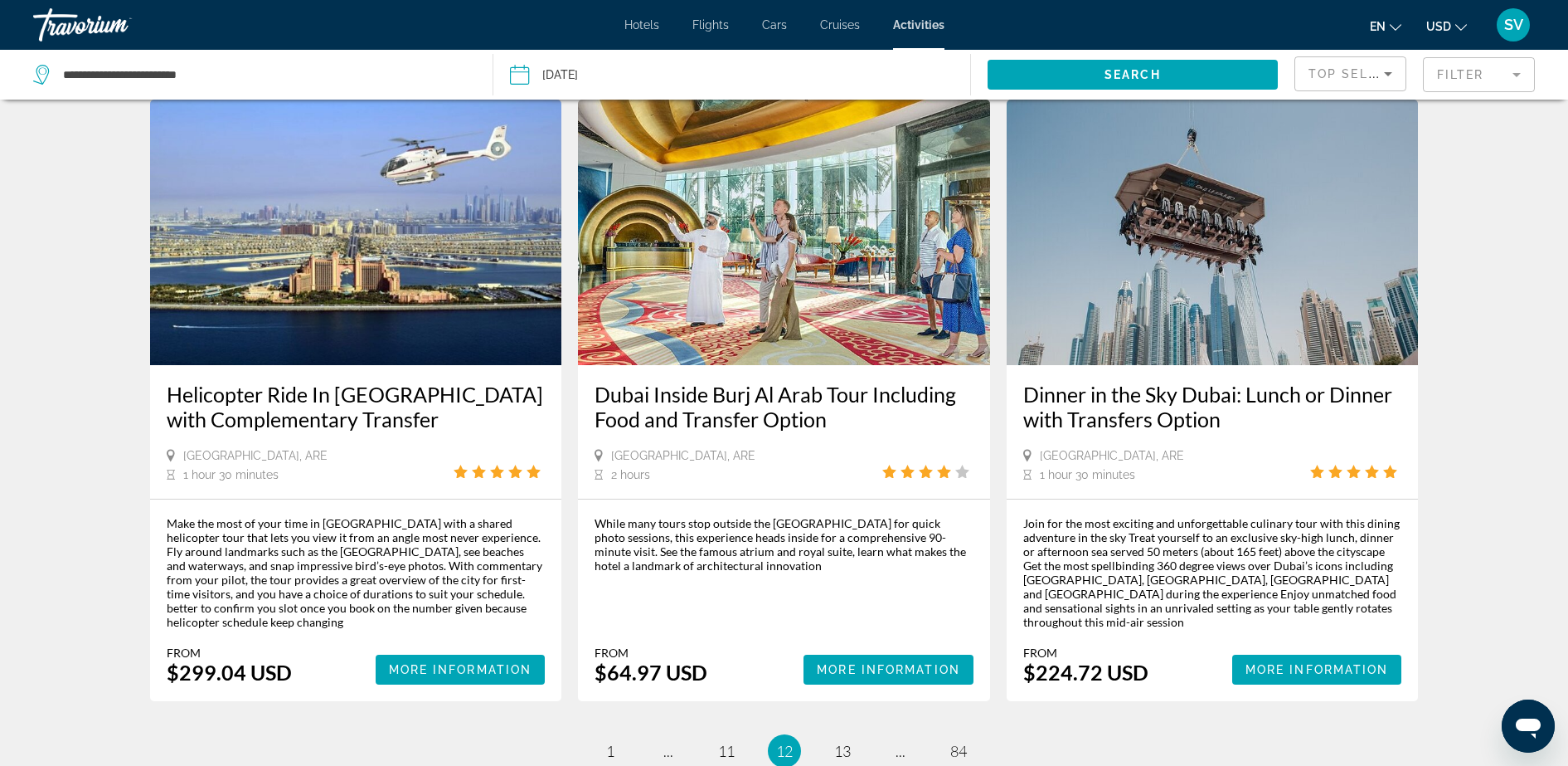
scroll to position [2356, 0]
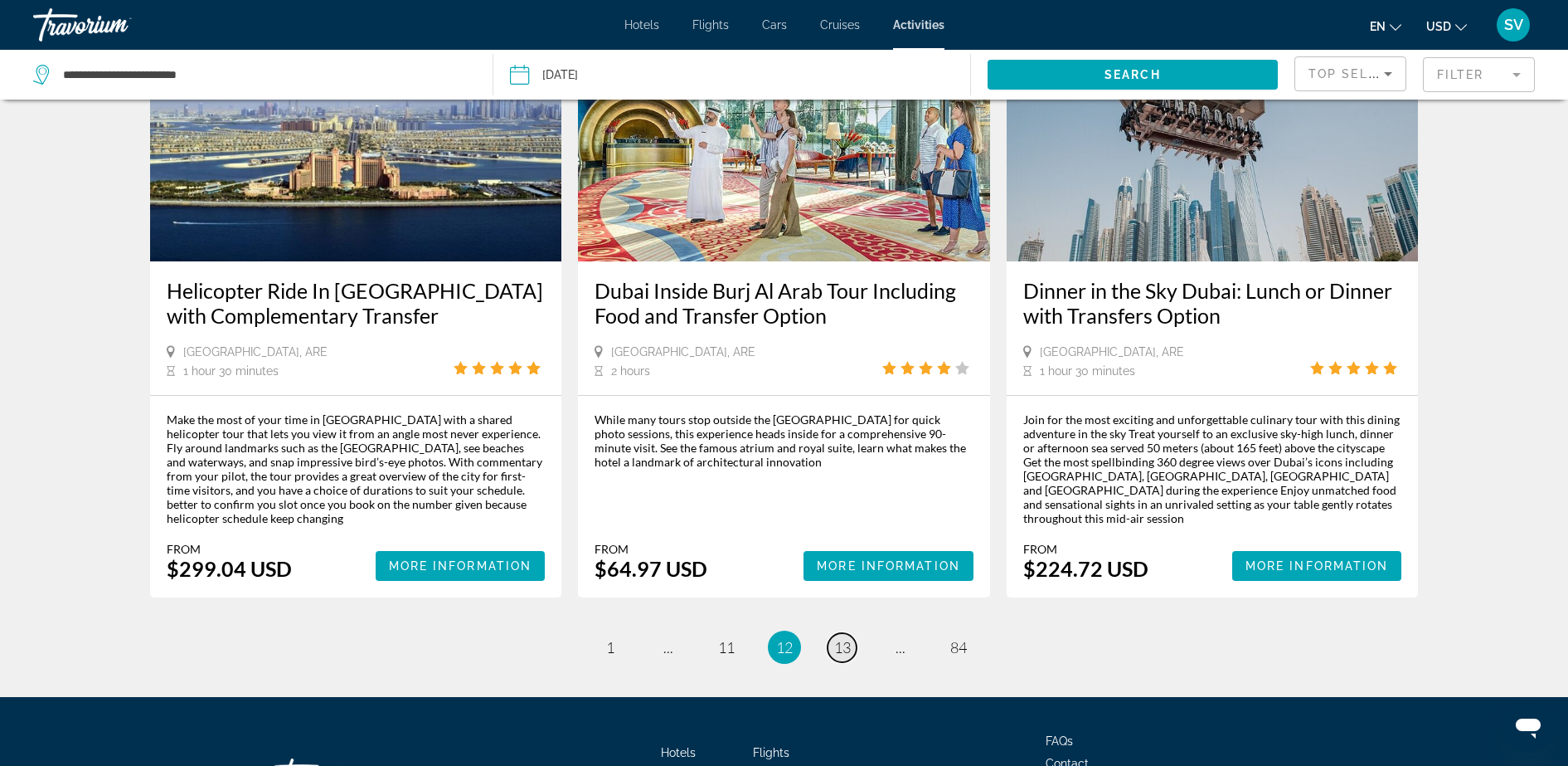
click at [846, 638] on span "13" at bounding box center [842, 647] width 16 height 18
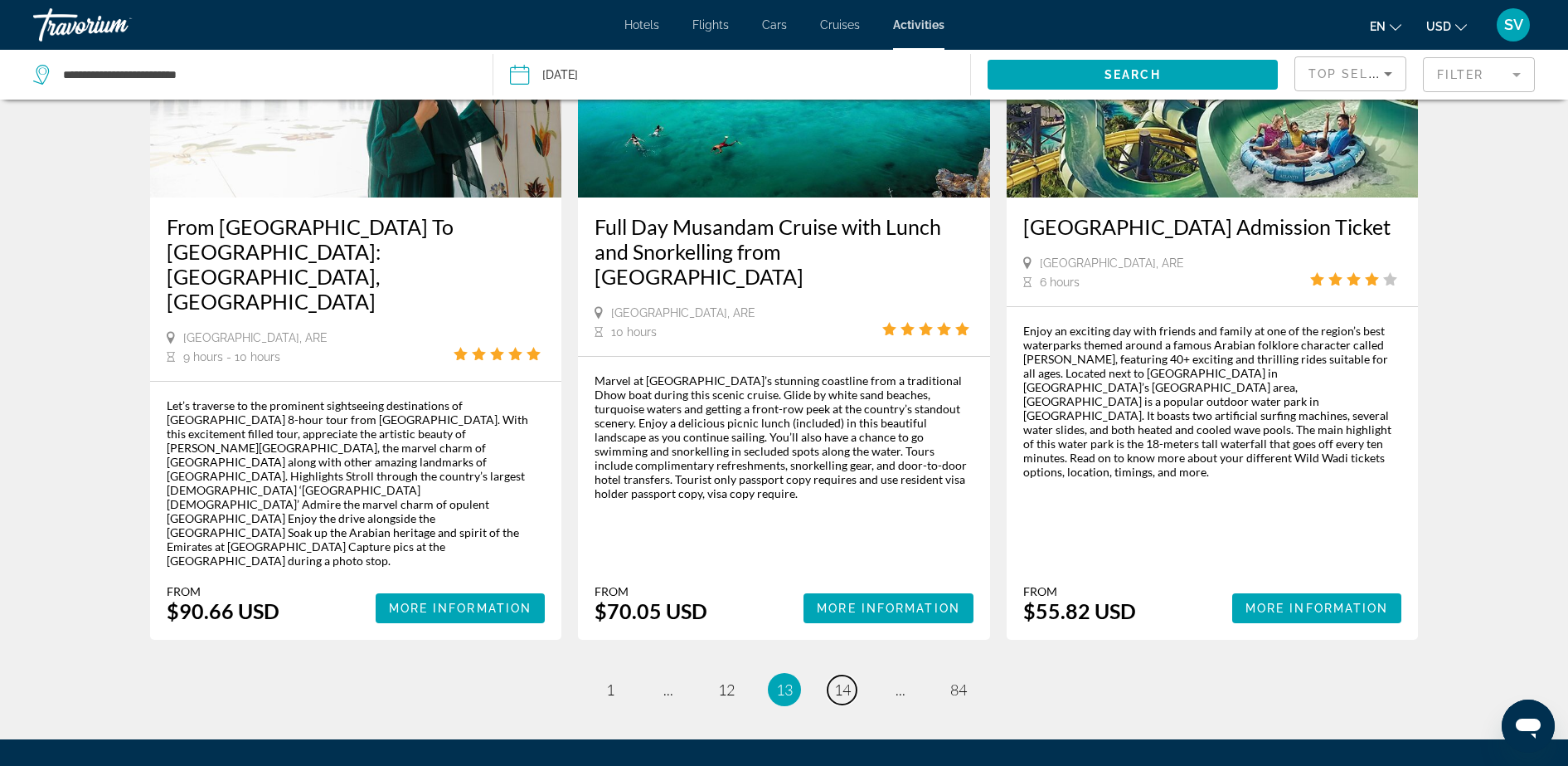
scroll to position [2441, 0]
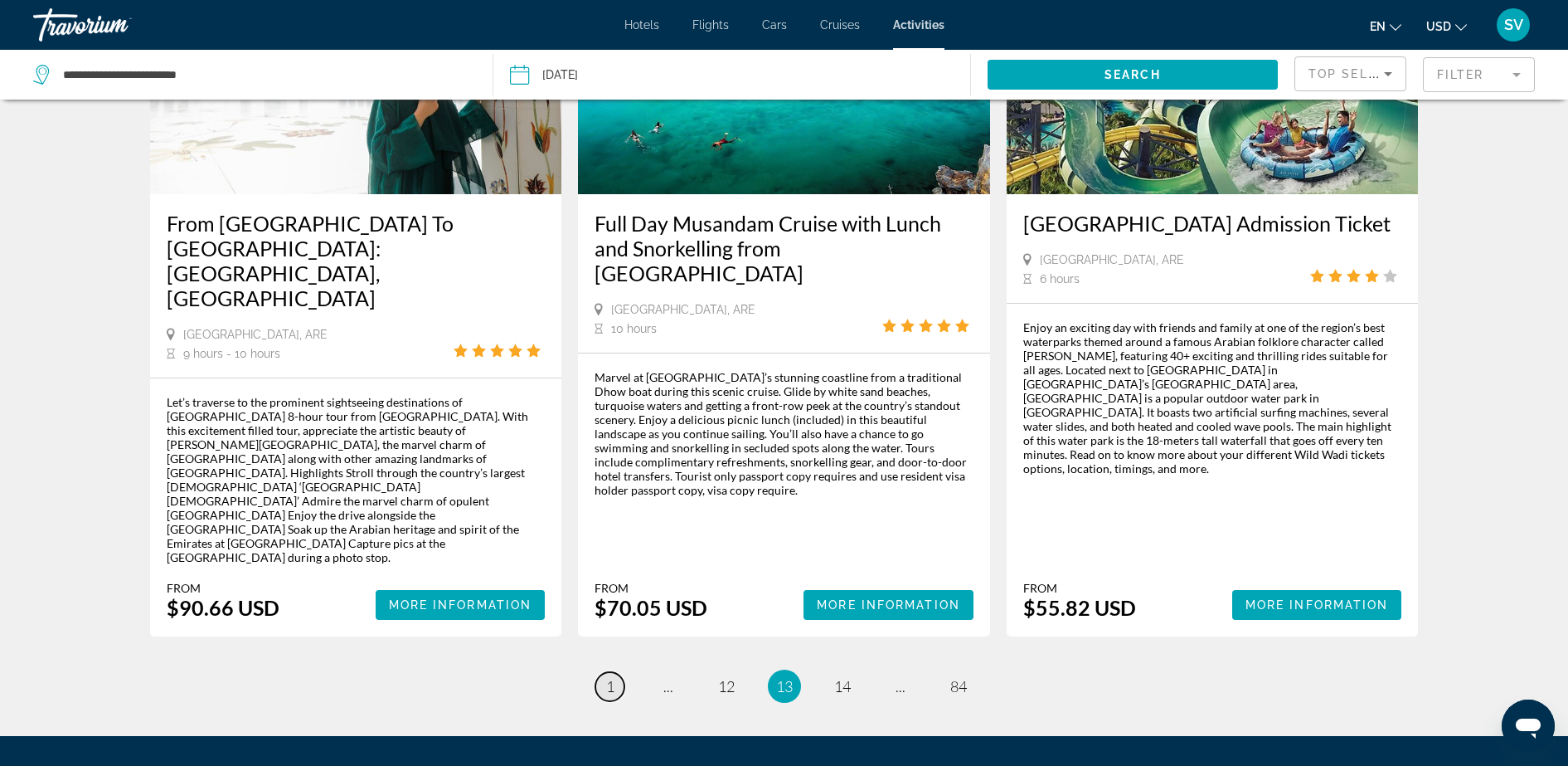
click at [606, 677] on span "1" at bounding box center [610, 685] width 9 height 18
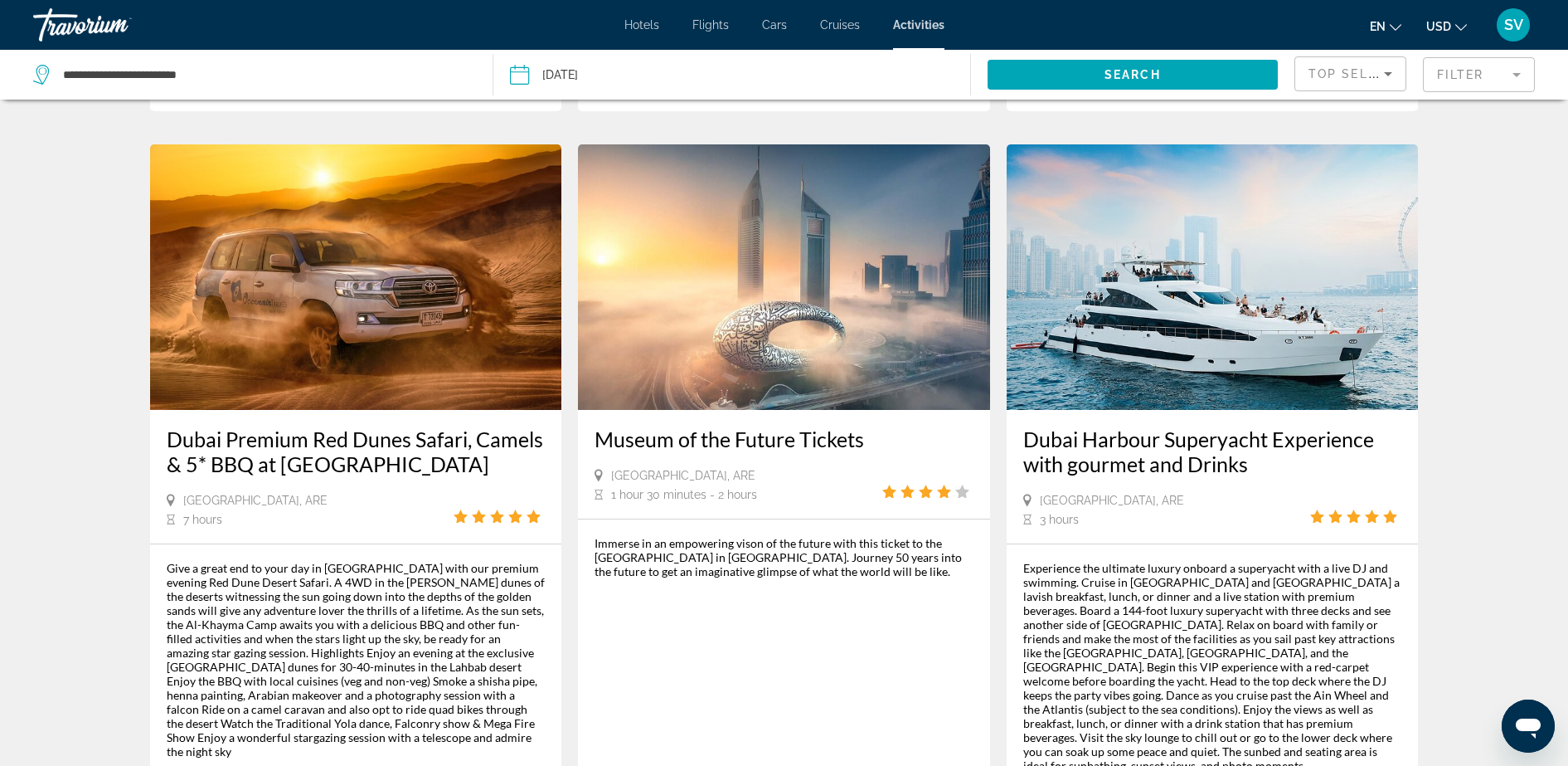
scroll to position [1659, 0]
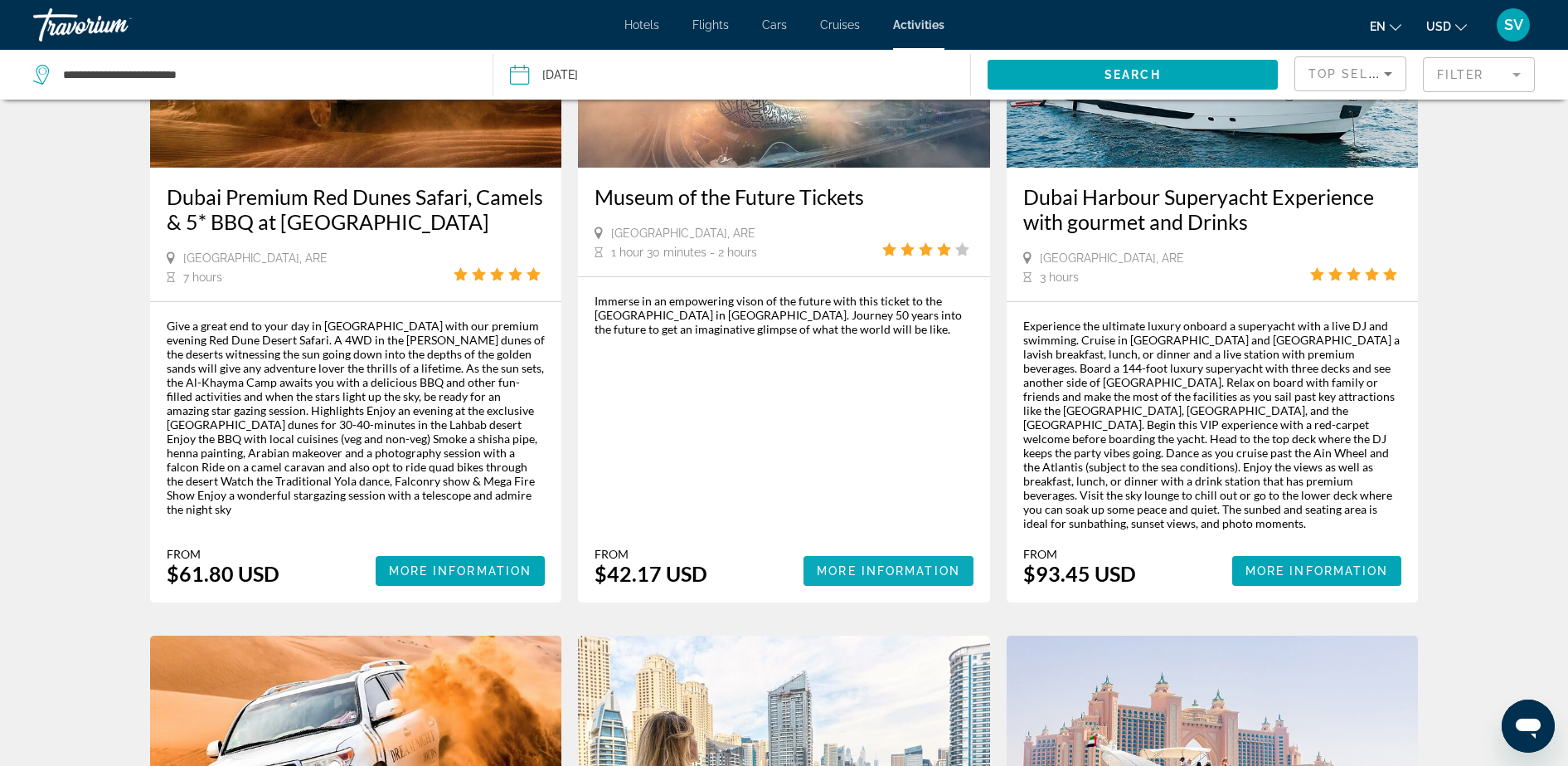
click at [868, 564] on span "More Information" at bounding box center [888, 570] width 143 height 13
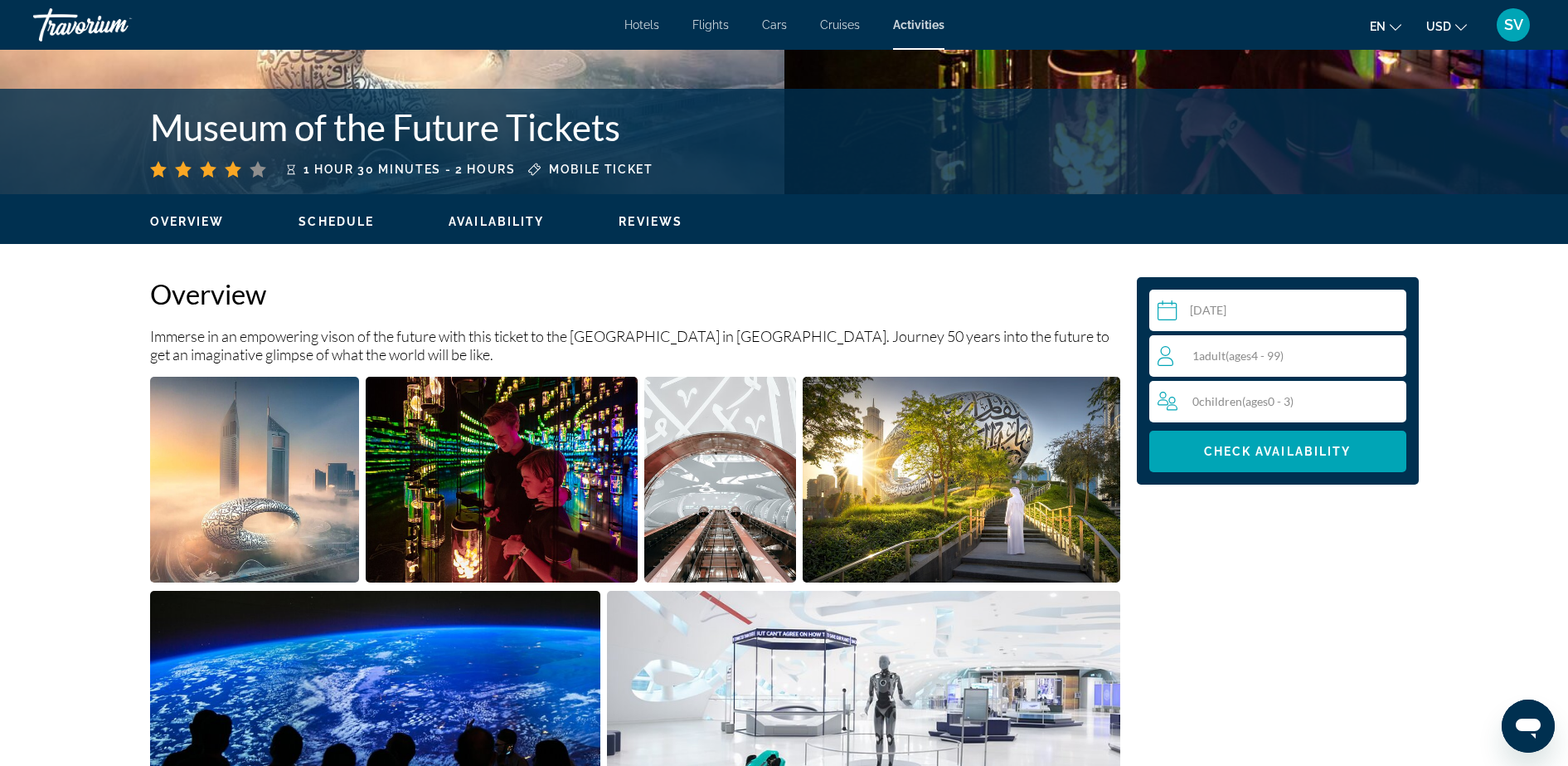
scroll to position [415, 0]
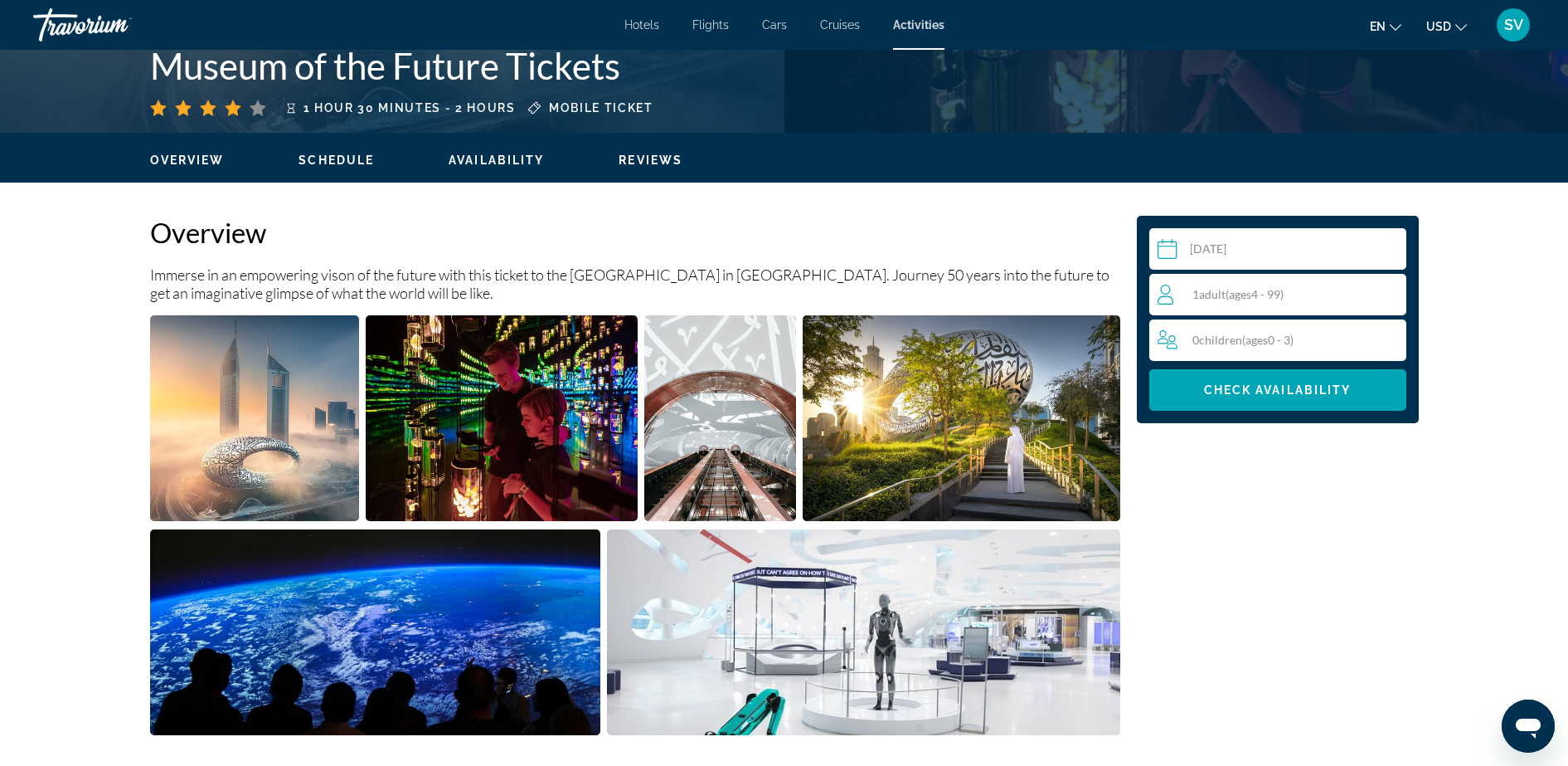
click at [293, 404] on img "Open full-screen image slider" at bounding box center [255, 418] width 209 height 206
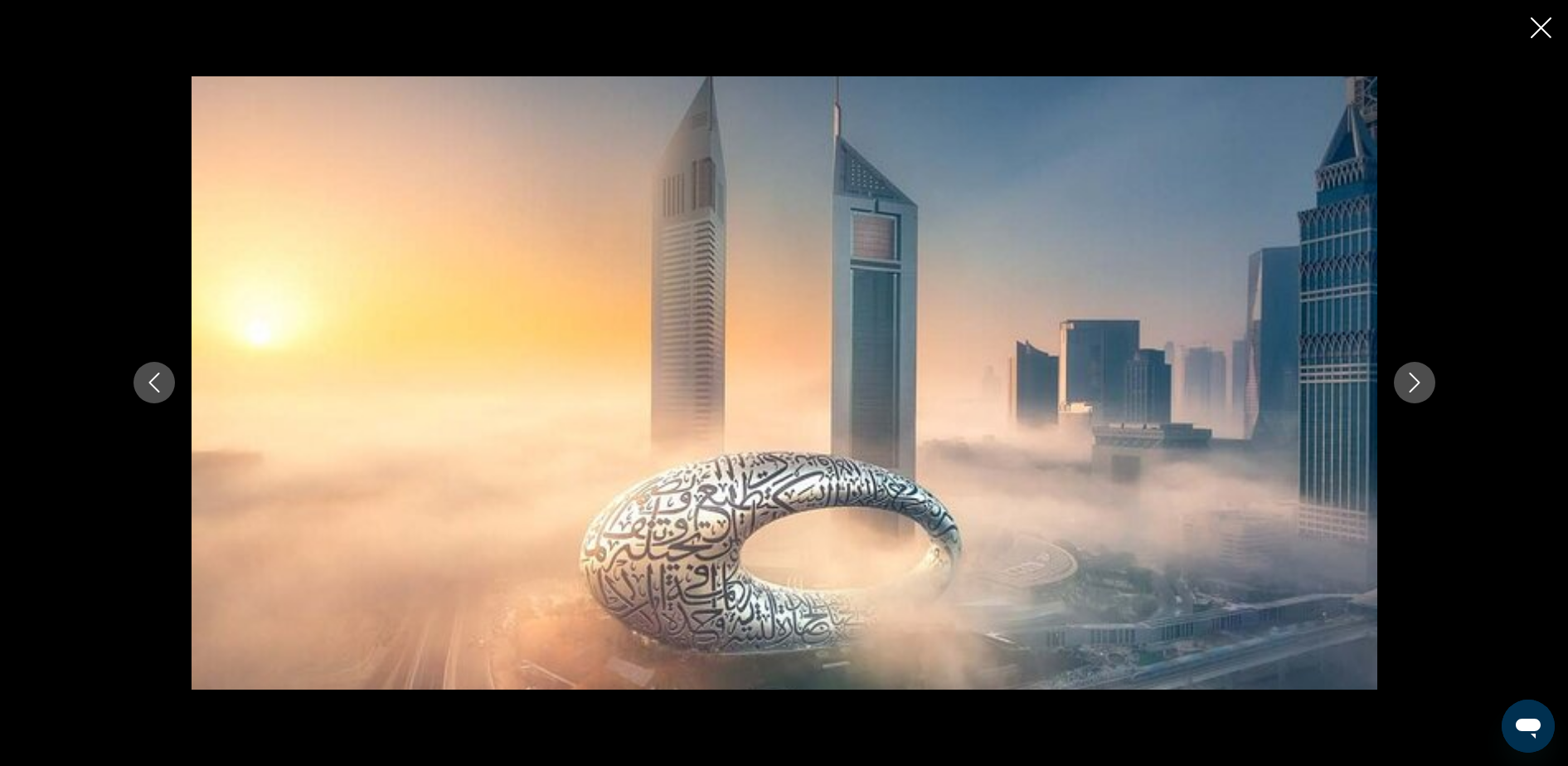
click at [1408, 374] on icon "Next image" at bounding box center [1414, 382] width 20 height 20
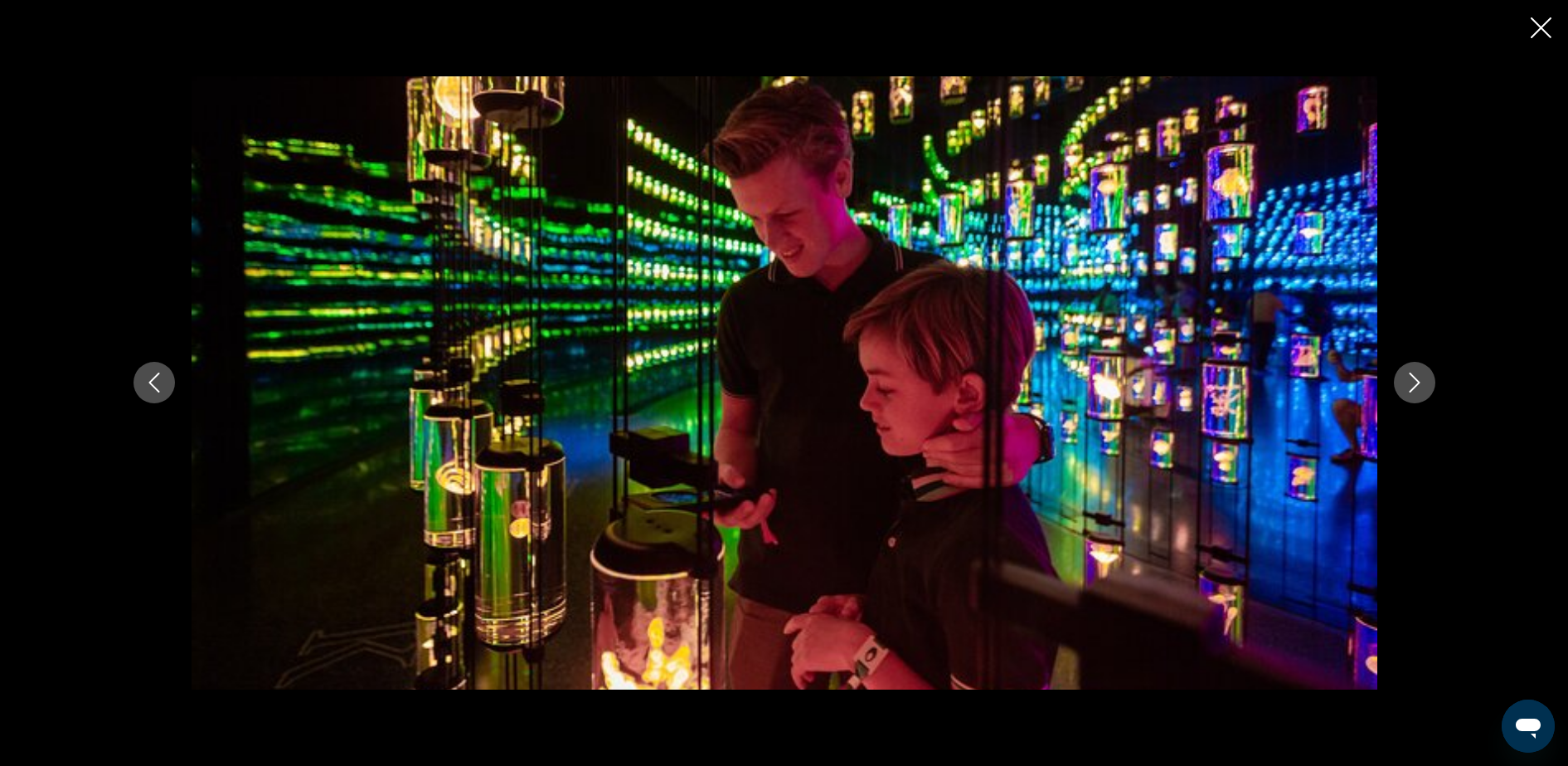
click at [1395, 380] on button "Next image" at bounding box center [1414, 382] width 41 height 41
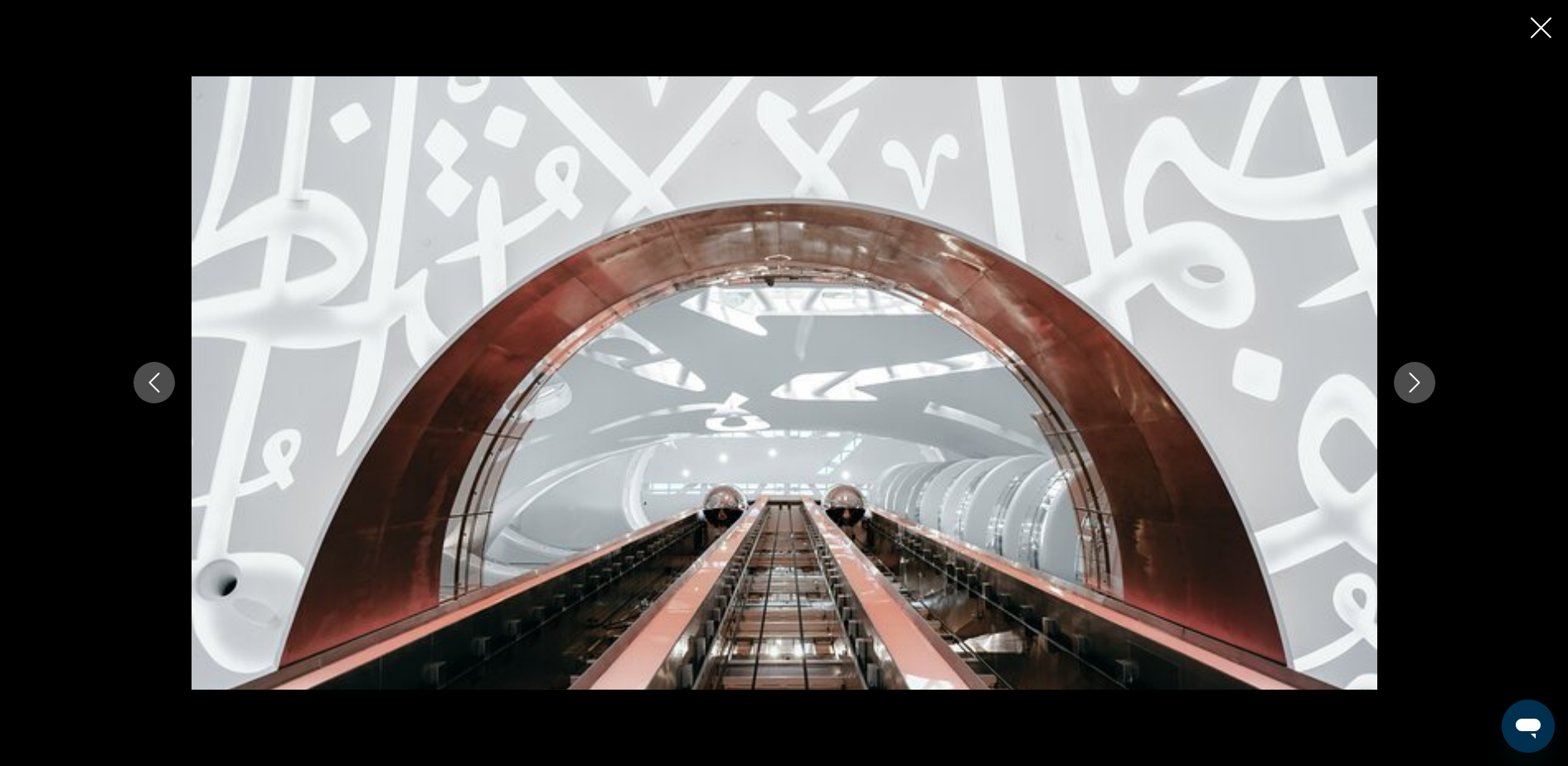
click at [1394, 381] on button "Next image" at bounding box center [1414, 382] width 41 height 41
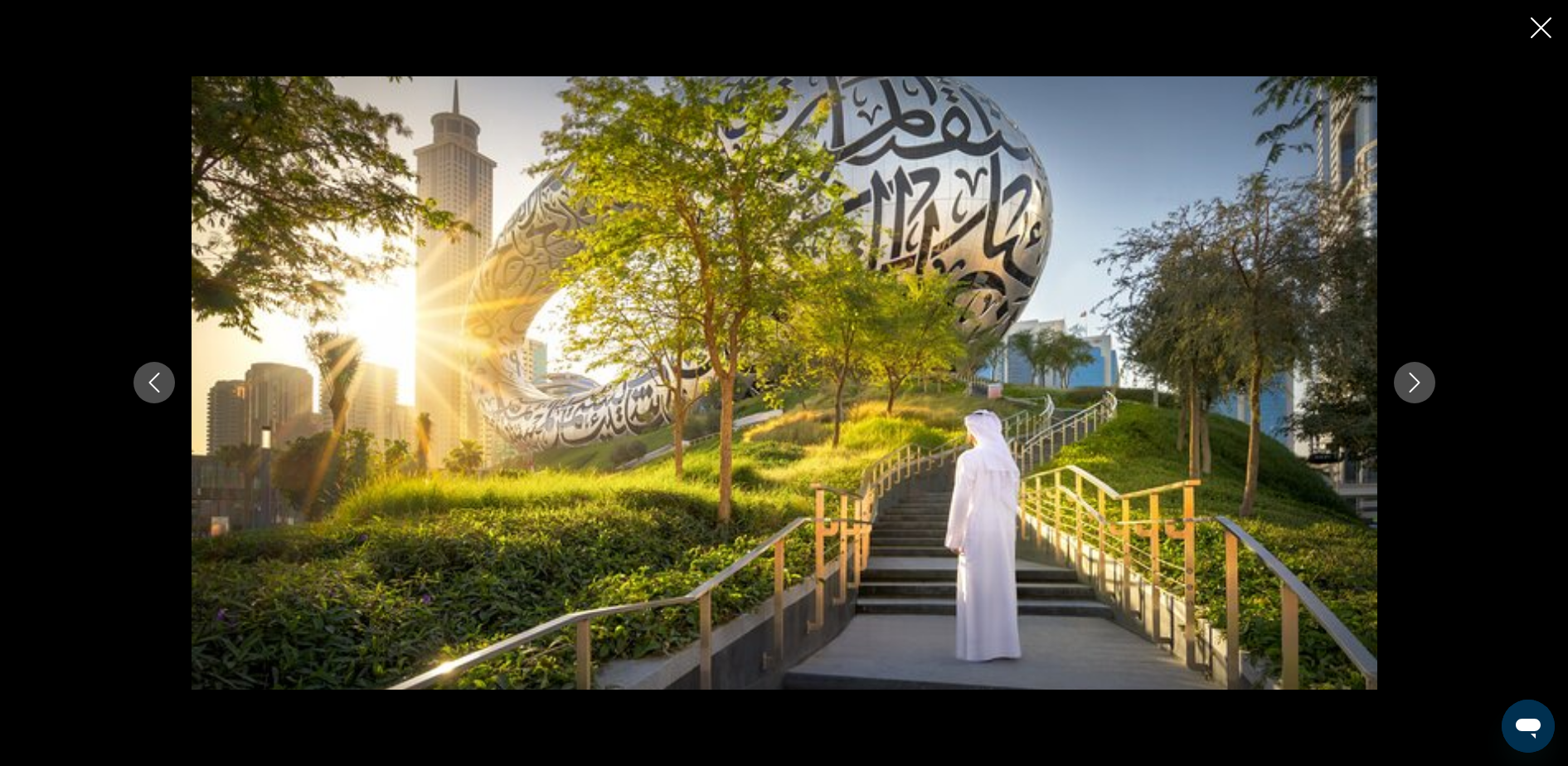
click at [1390, 389] on div "prev next" at bounding box center [784, 382] width 1335 height 612
click at [1412, 374] on icon "Next image" at bounding box center [1414, 382] width 20 height 20
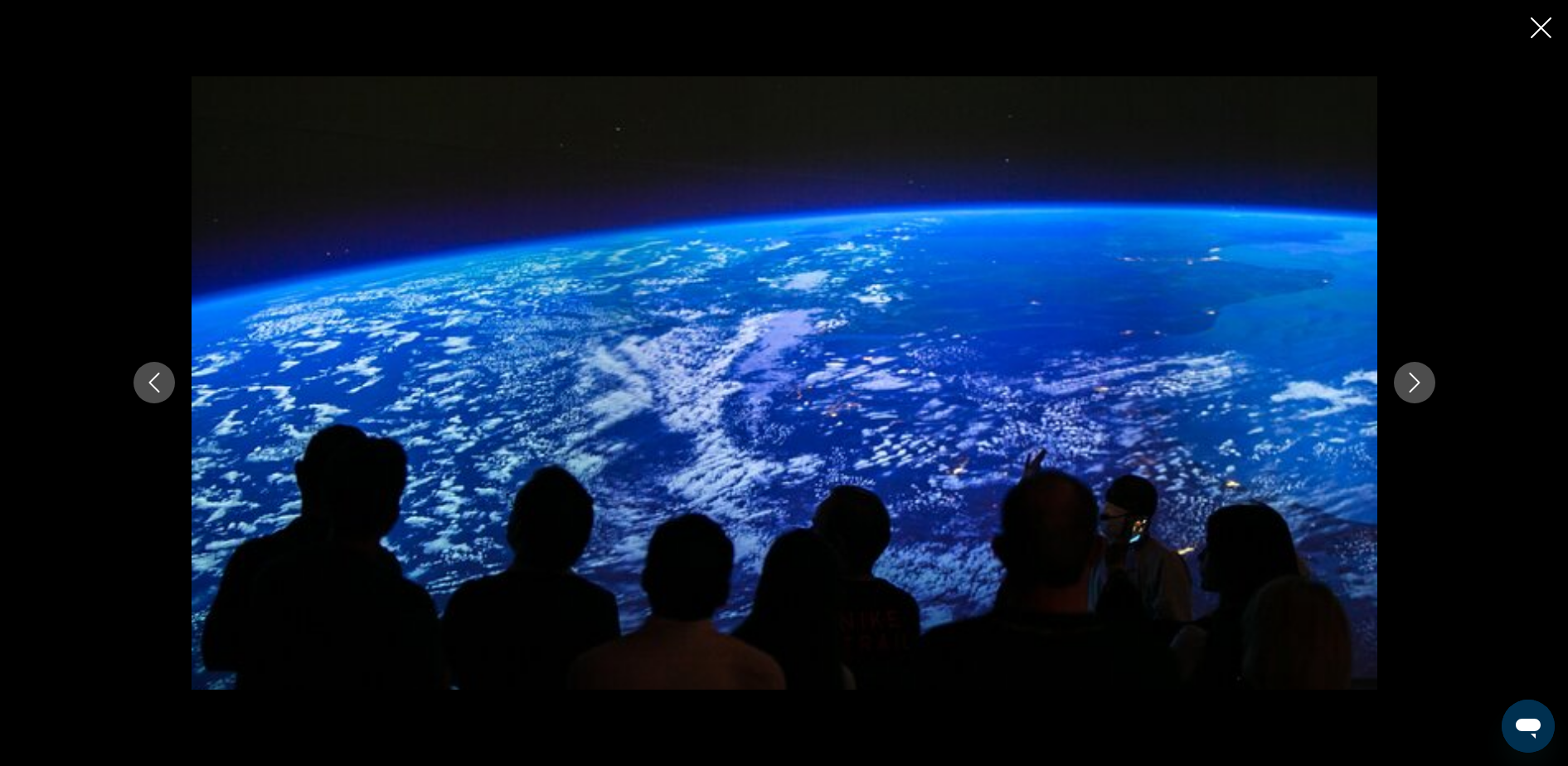
click at [1412, 375] on icon "Next image" at bounding box center [1414, 382] width 20 height 20
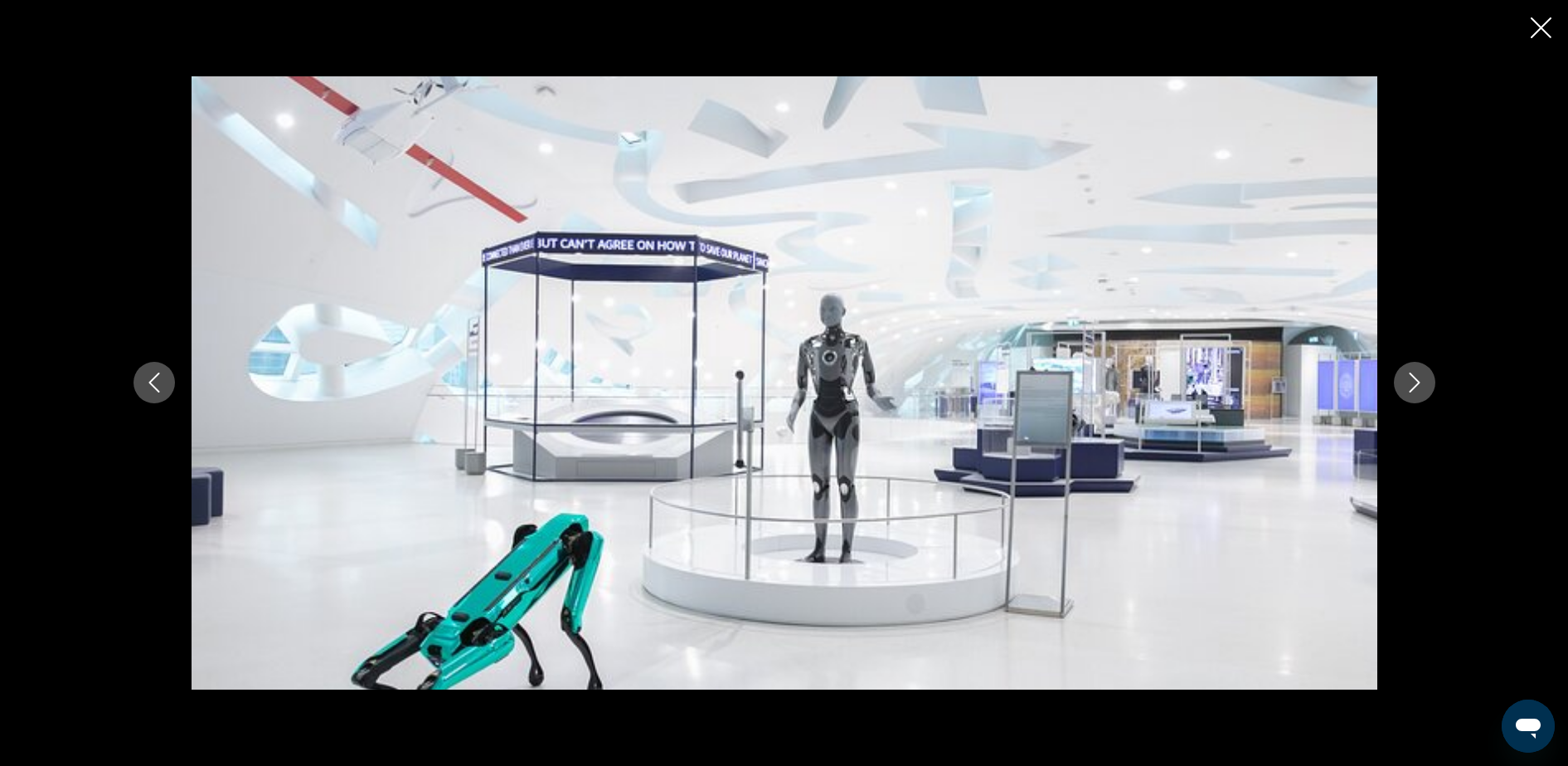
click at [1409, 379] on icon "Next image" at bounding box center [1414, 382] width 20 height 20
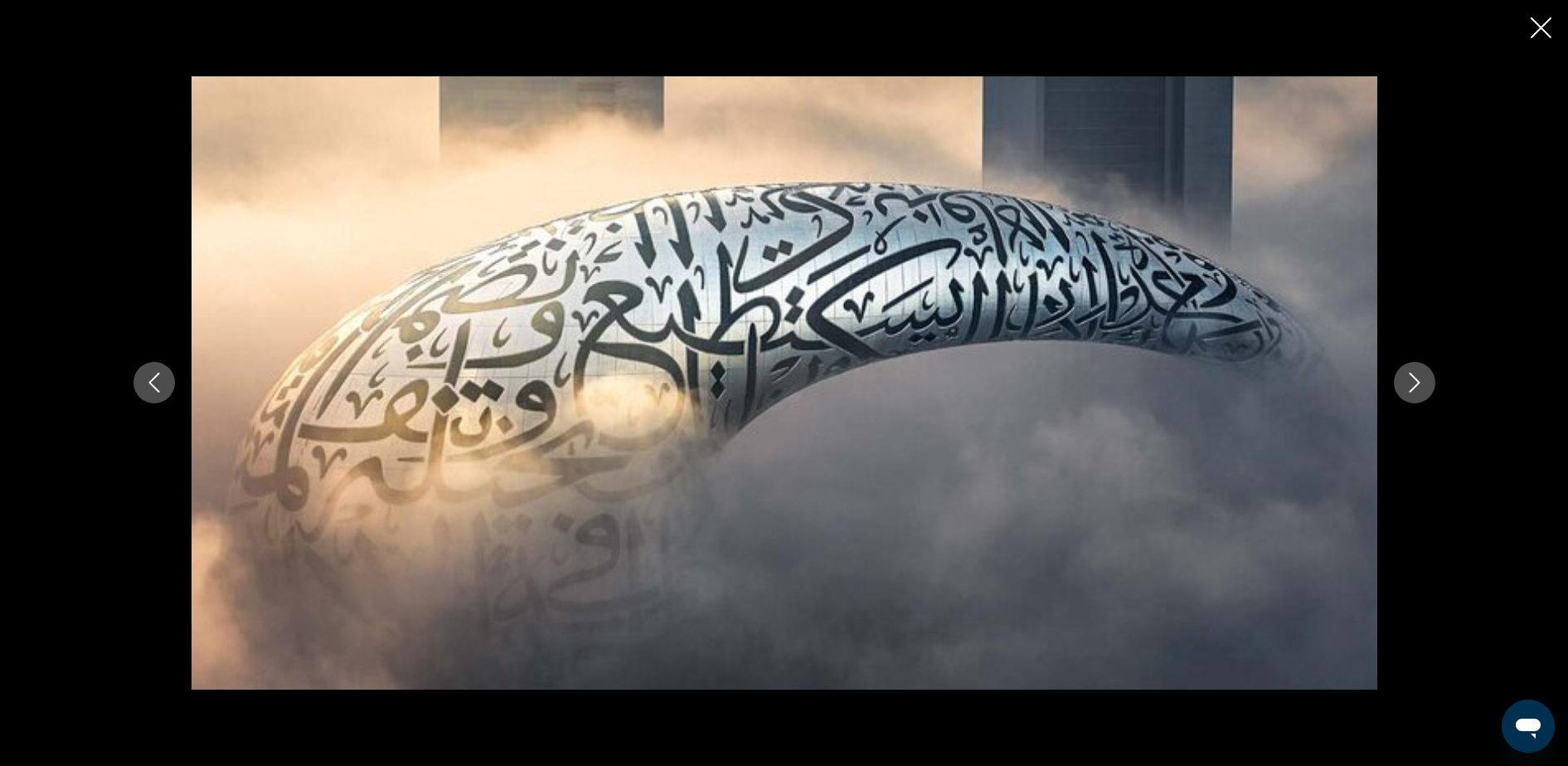
click at [1408, 380] on icon "Next image" at bounding box center [1414, 382] width 20 height 20
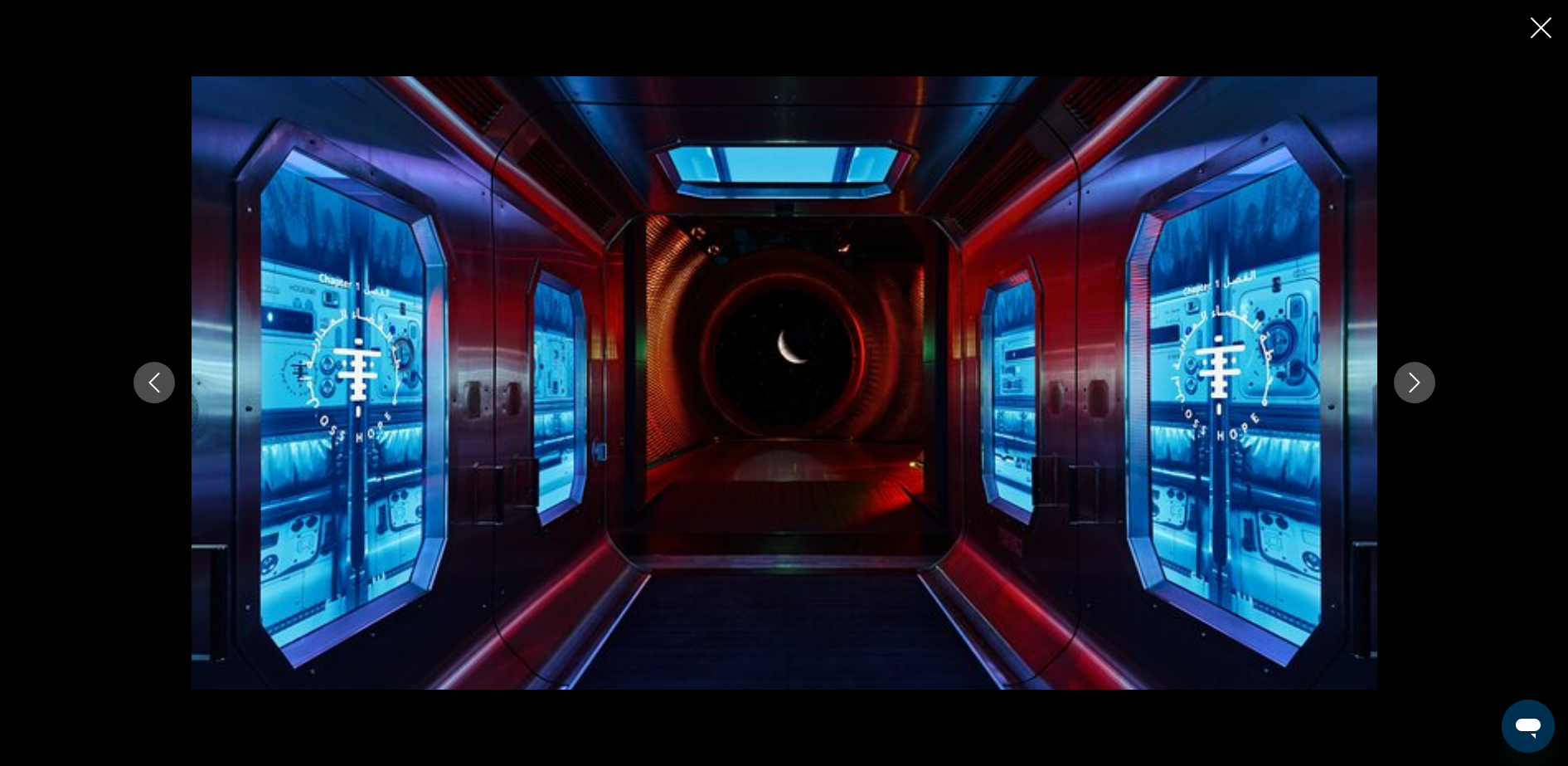
click at [1408, 380] on icon "Next image" at bounding box center [1414, 382] width 20 height 20
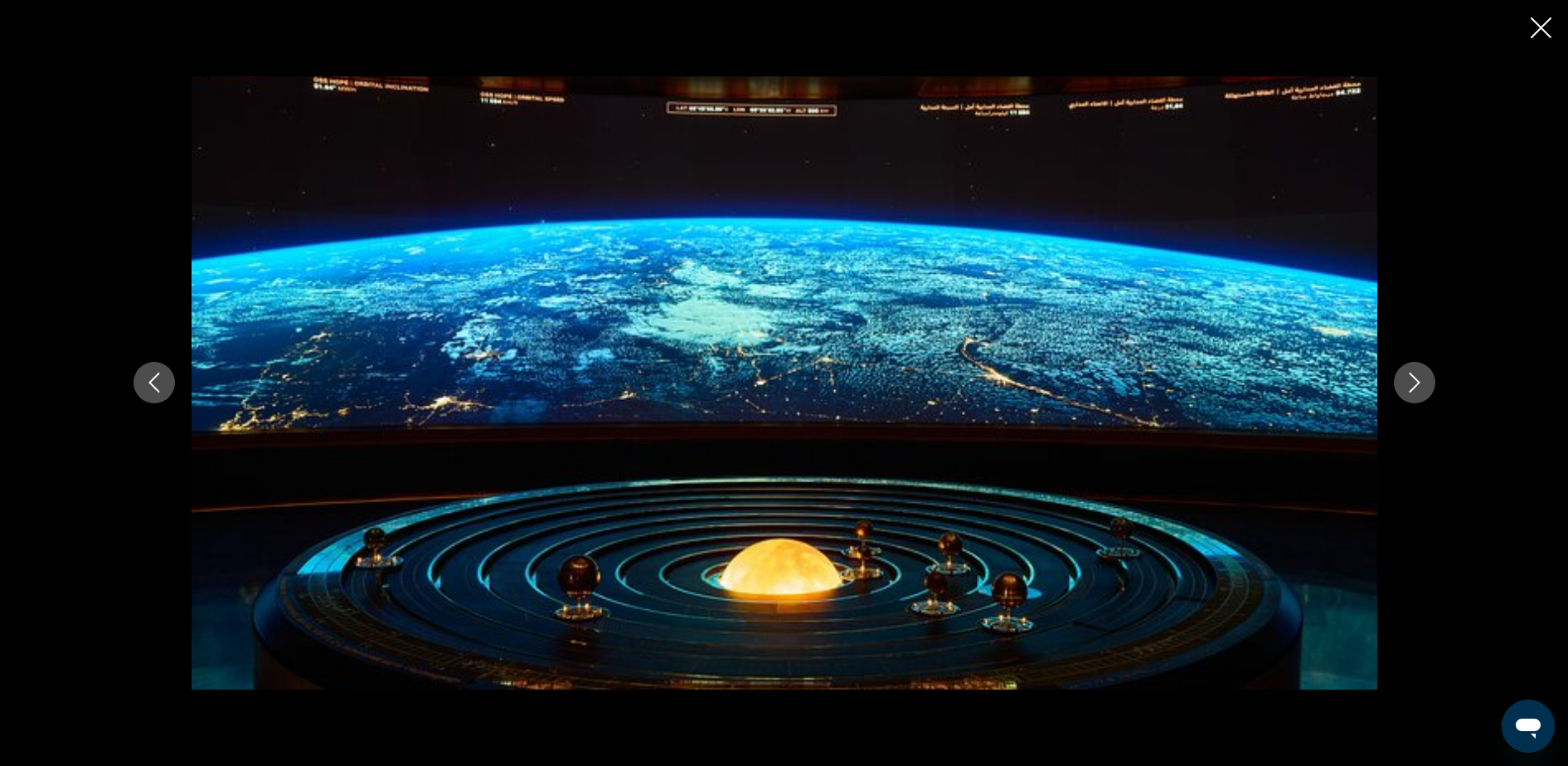
click at [1408, 380] on icon "Next image" at bounding box center [1414, 382] width 20 height 20
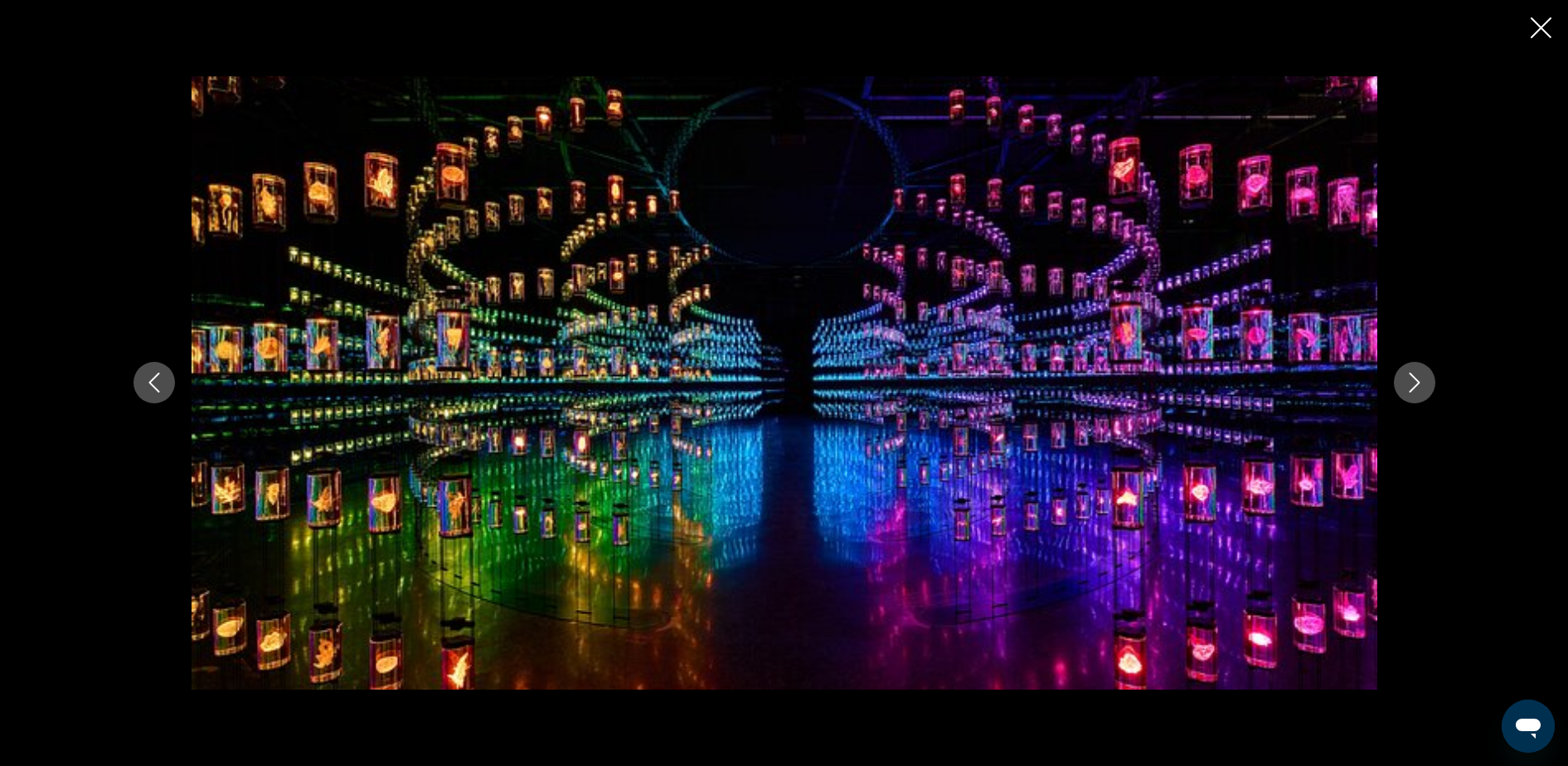
click at [1408, 380] on icon "Next image" at bounding box center [1414, 382] width 20 height 20
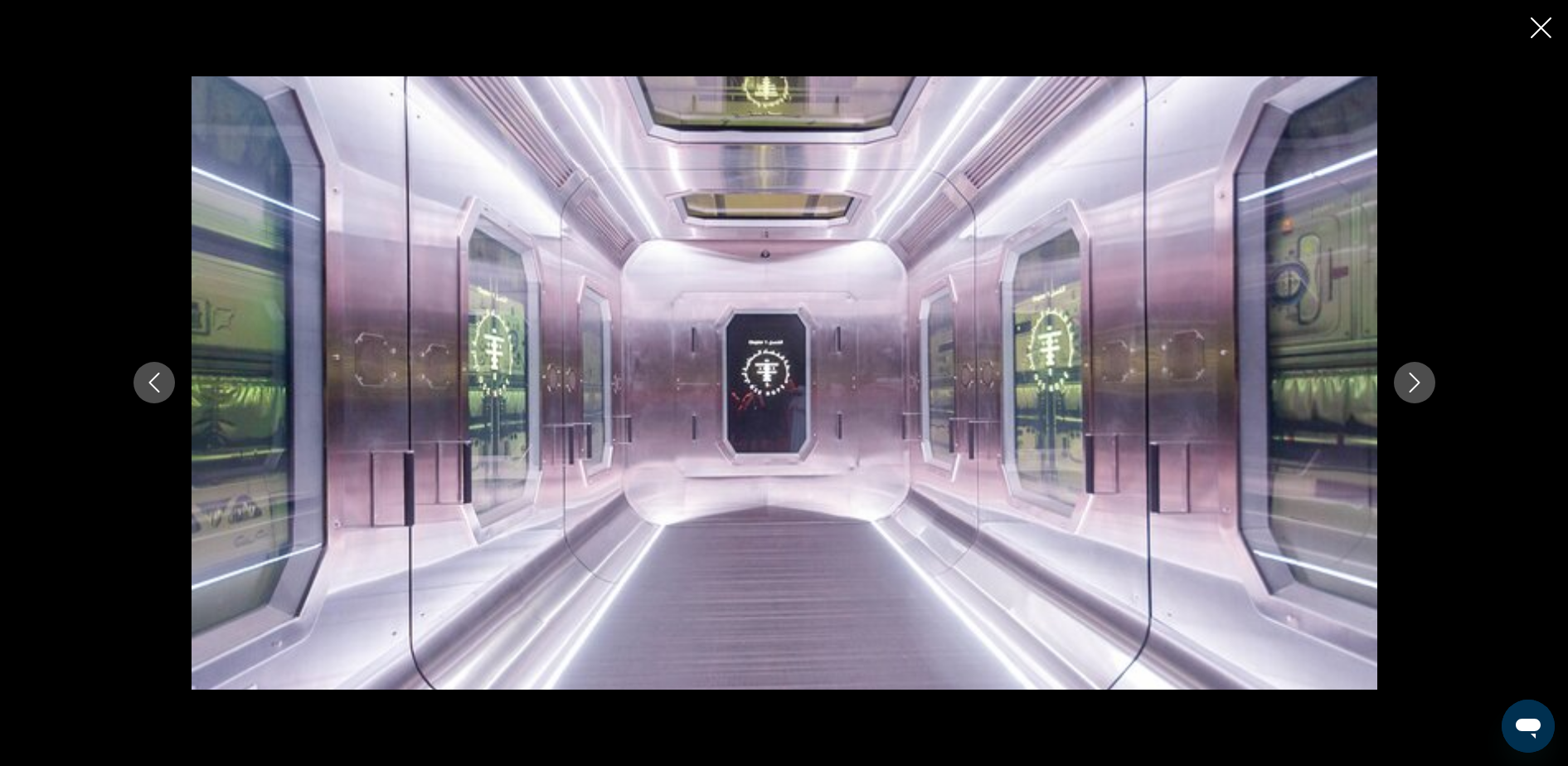
click at [1408, 380] on icon "Next image" at bounding box center [1414, 382] width 20 height 20
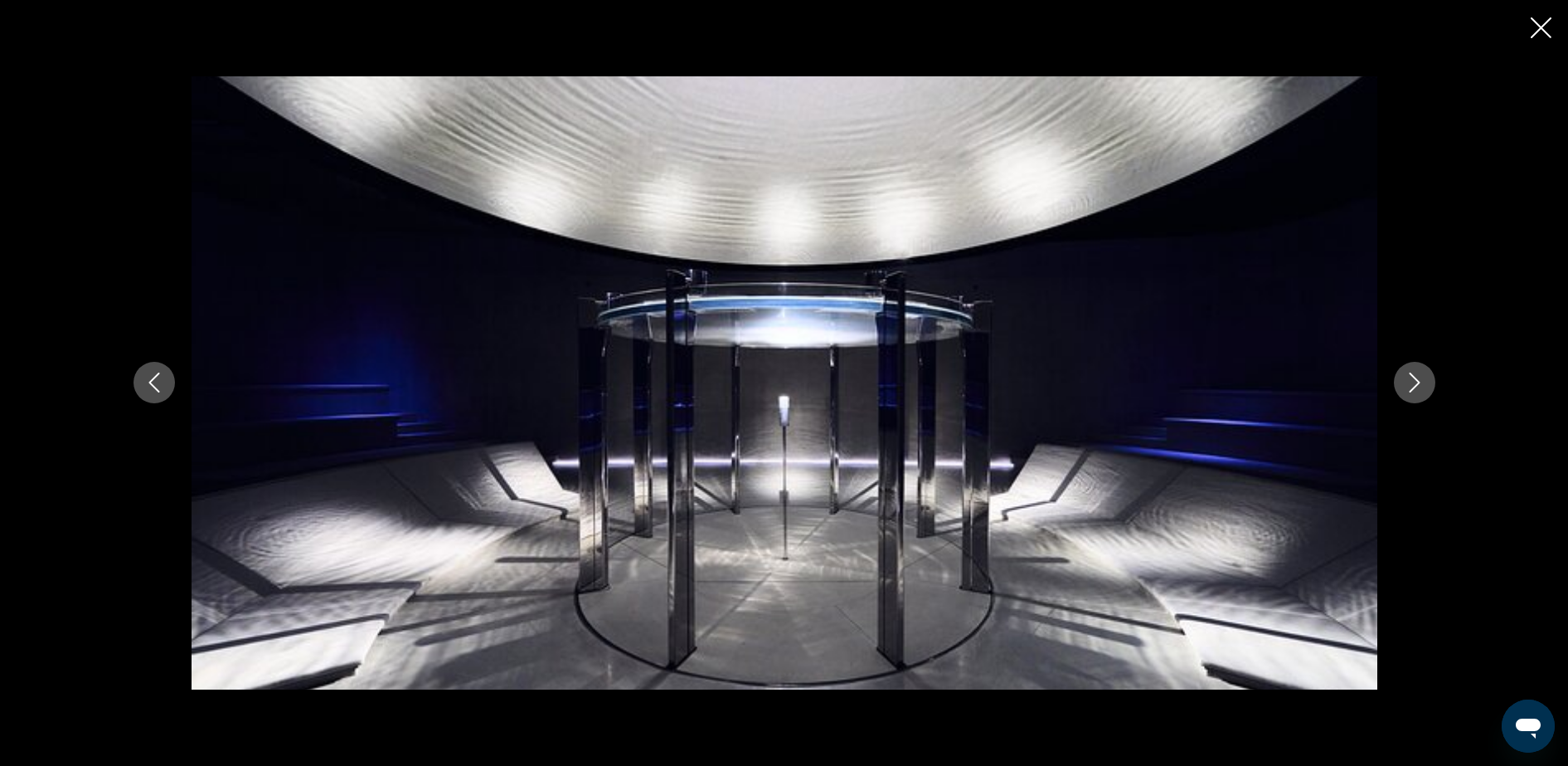
click at [1408, 380] on icon "Next image" at bounding box center [1414, 382] width 20 height 20
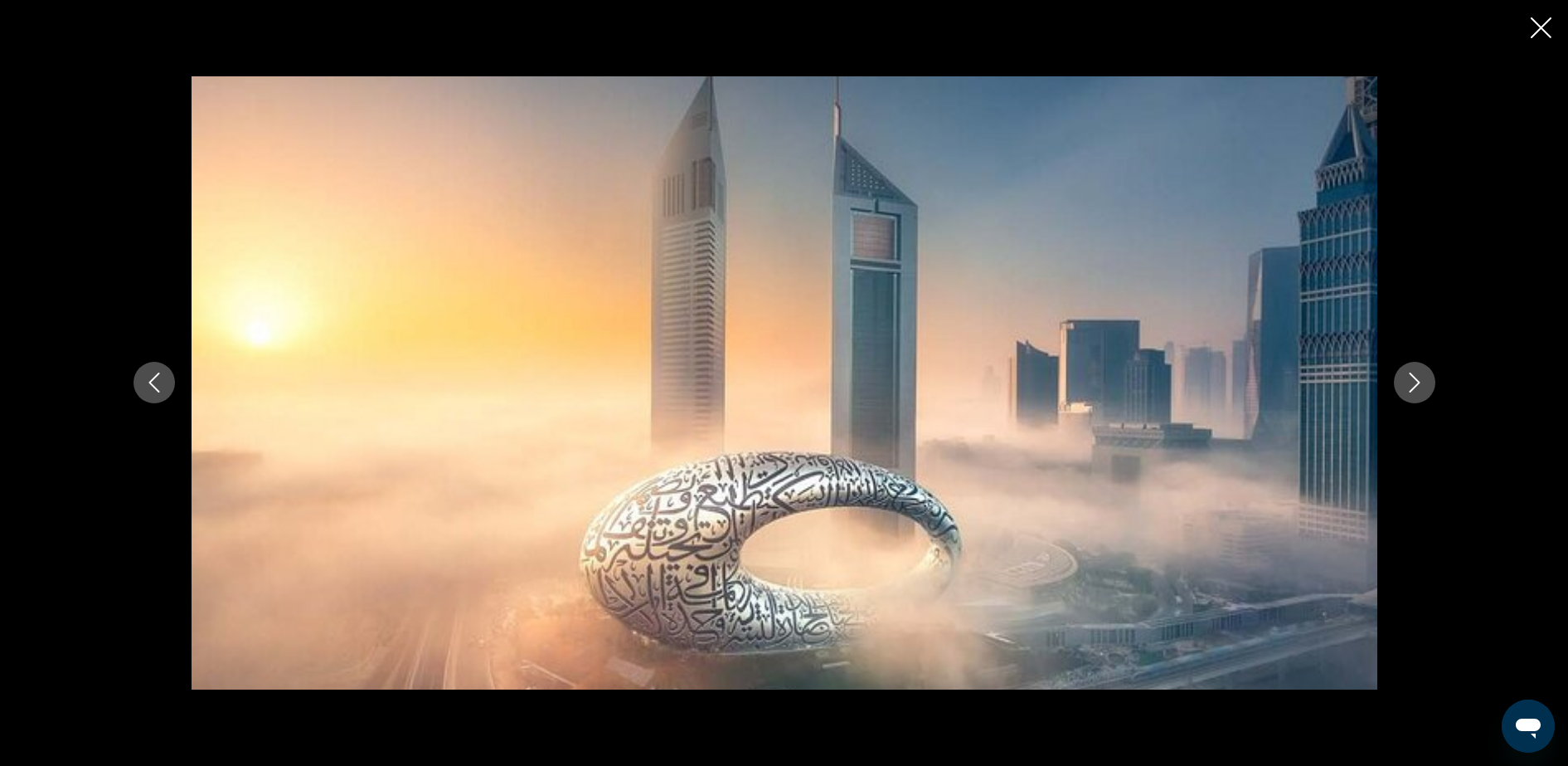
click at [1408, 380] on icon "Next image" at bounding box center [1414, 382] width 20 height 20
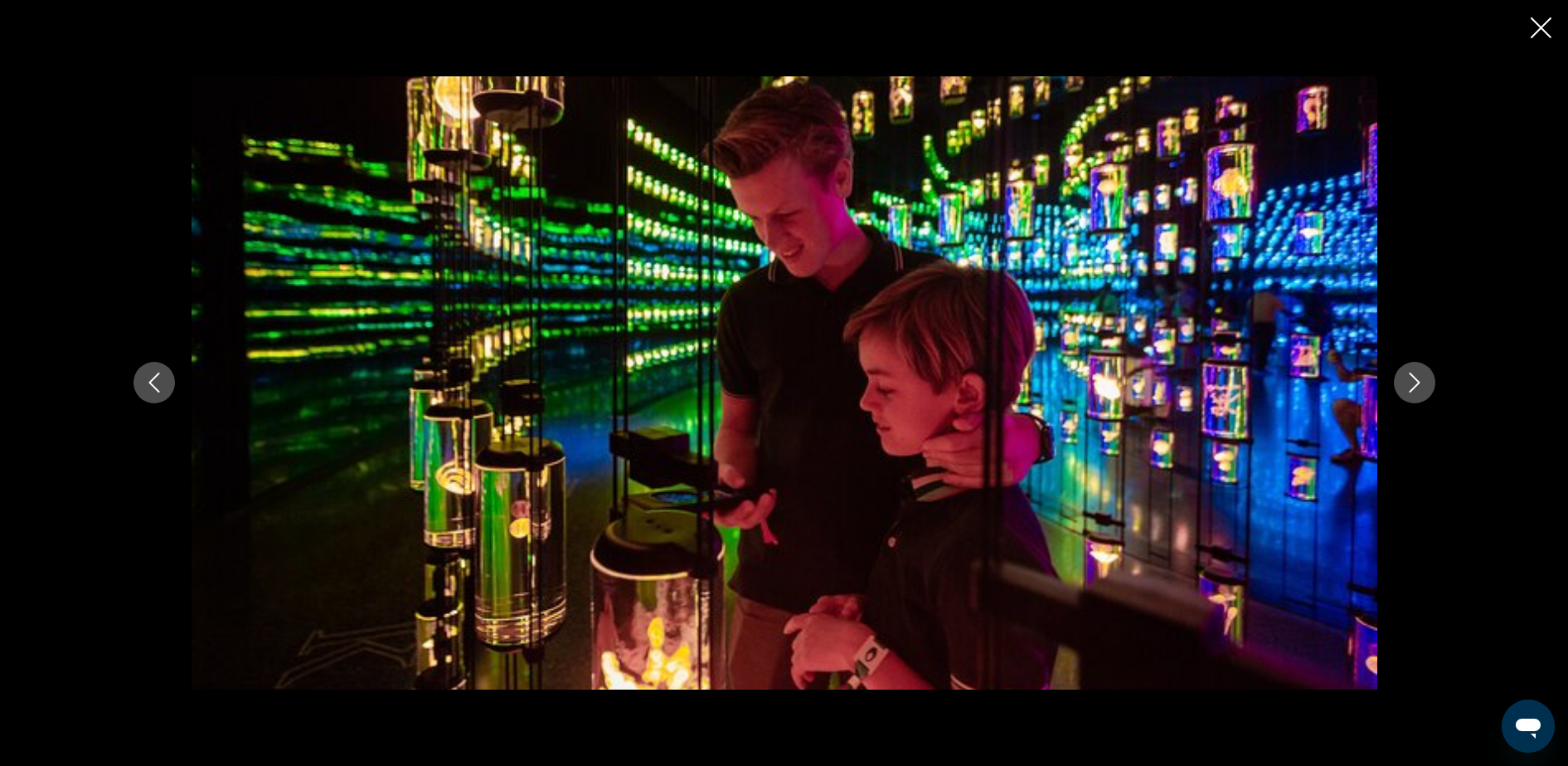
click at [1535, 27] on icon "Close slideshow" at bounding box center [1541, 27] width 21 height 21
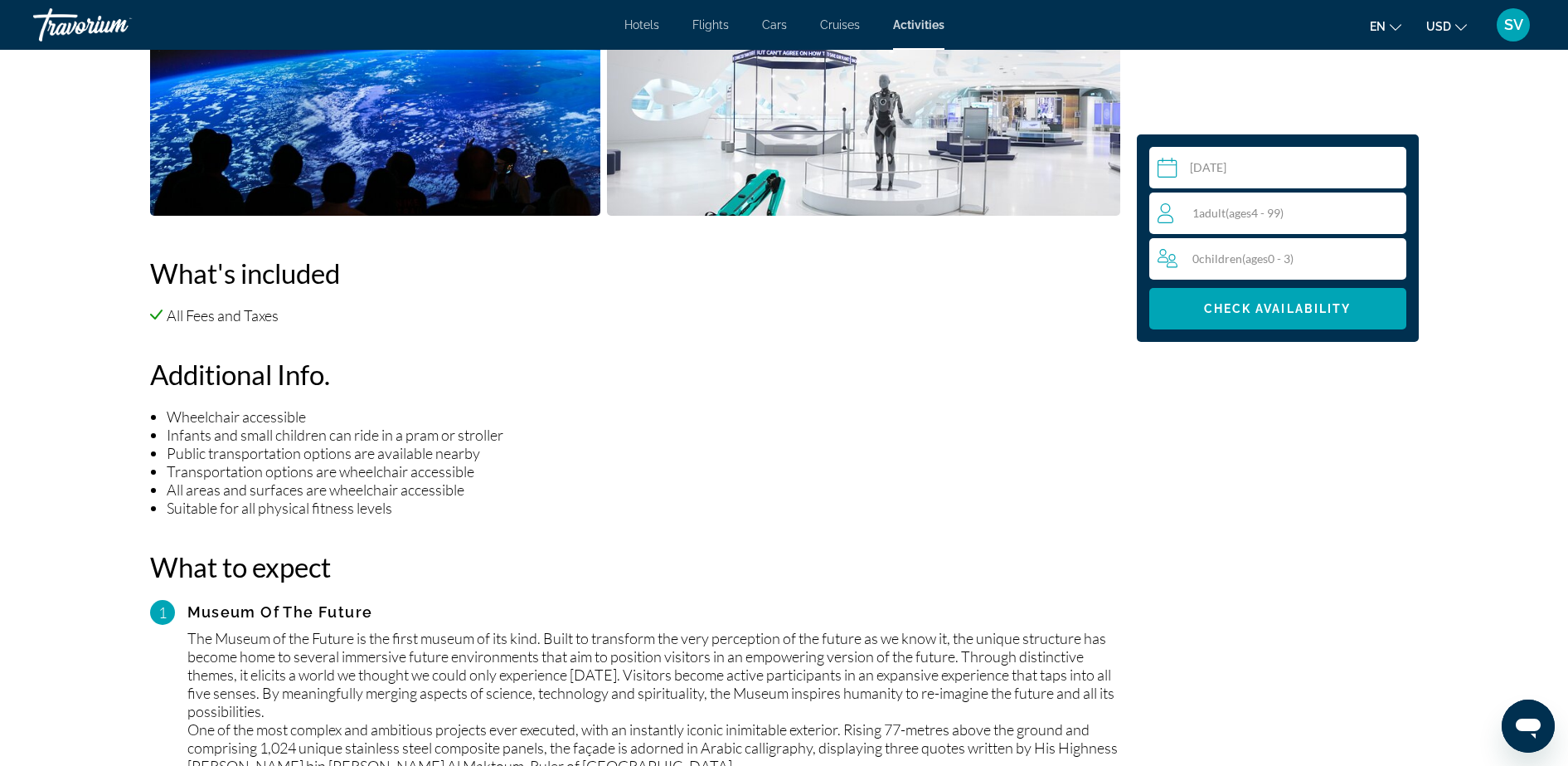
scroll to position [933, 0]
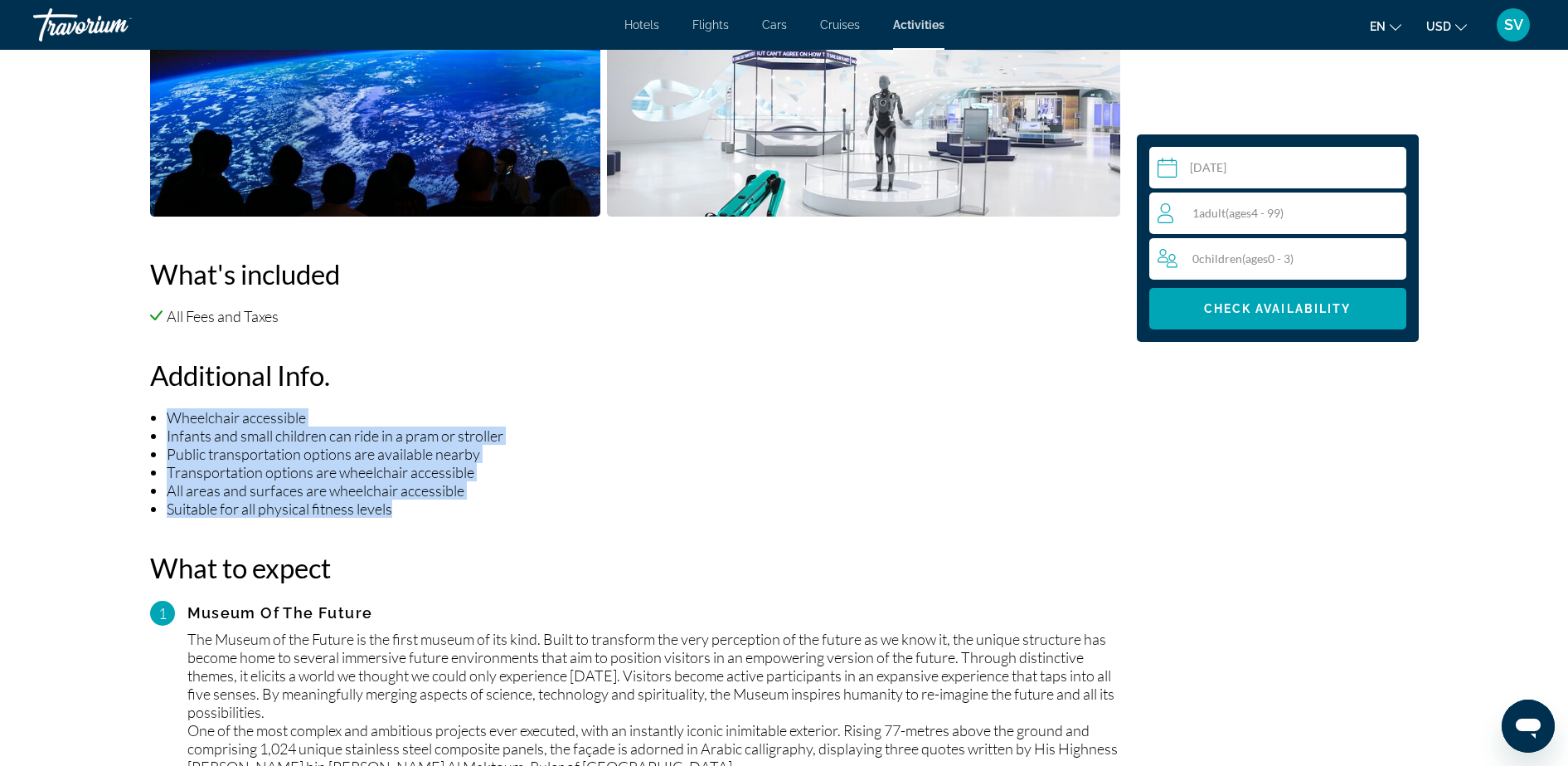
drag, startPoint x: 434, startPoint y: 517, endPoint x: 96, endPoint y: 410, distance: 354.5
copy ul "Wheelchair accessible Infants and small children can ride in a pram or stroller…"
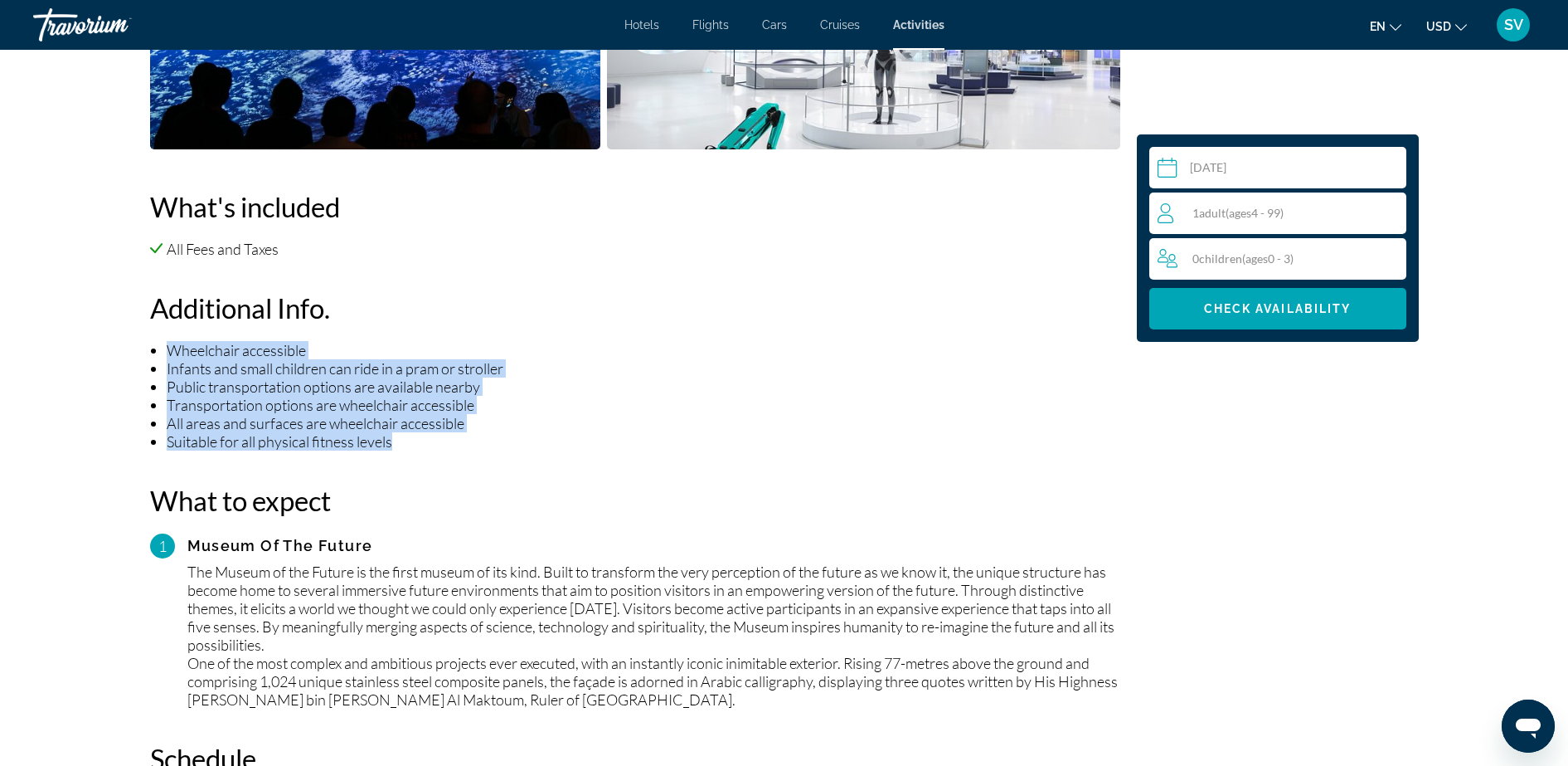
scroll to position [1141, 0]
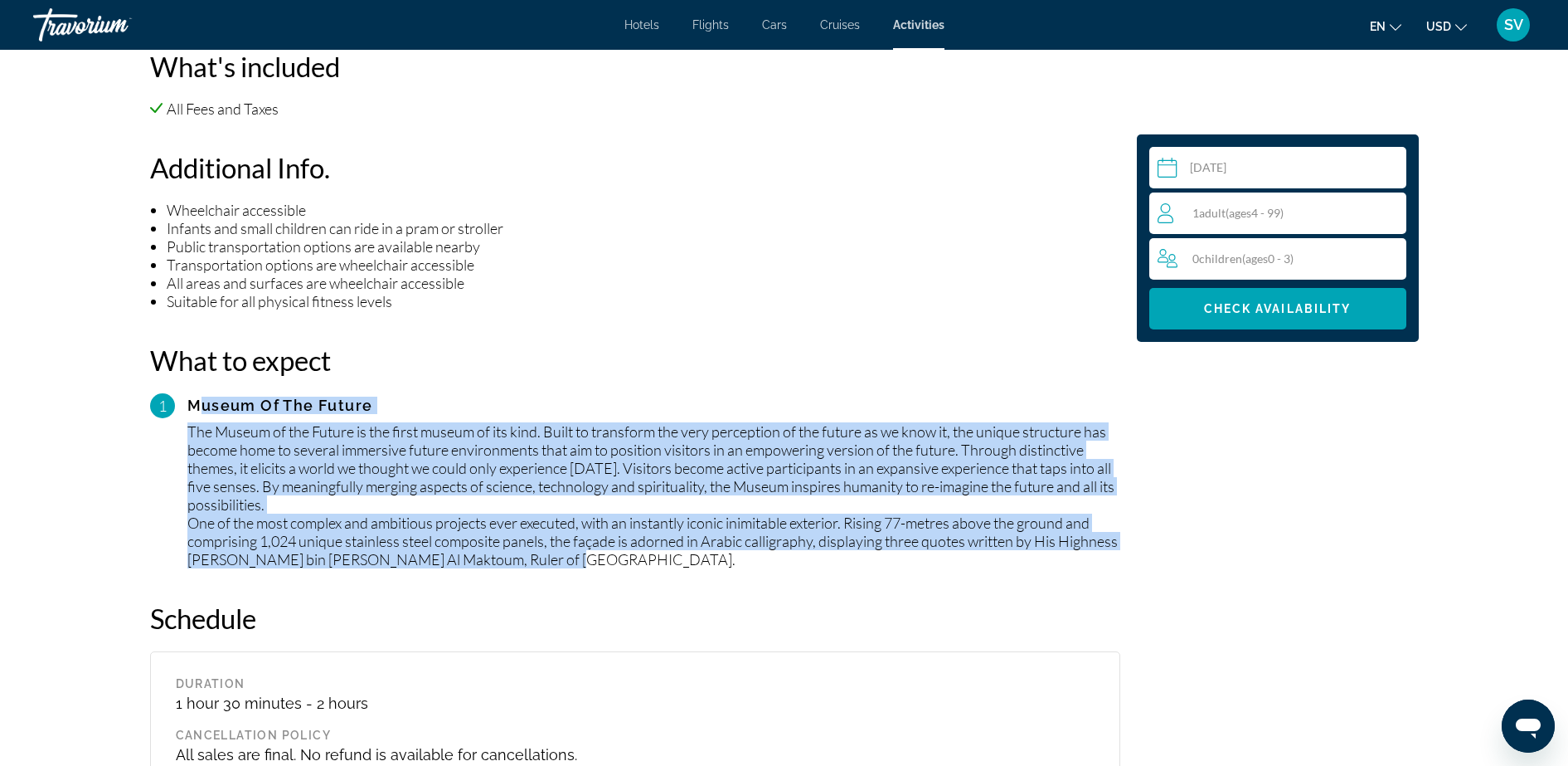
drag, startPoint x: 630, startPoint y: 553, endPoint x: 190, endPoint y: 408, distance: 463.3
click at [190, 408] on div "1 Museum Of The Future The Museum of the Future is the first museum of its kind…" at bounding box center [635, 481] width 970 height 175
copy div "Museum Of The Future The Museum of the Future is the first museum of its kind. …"
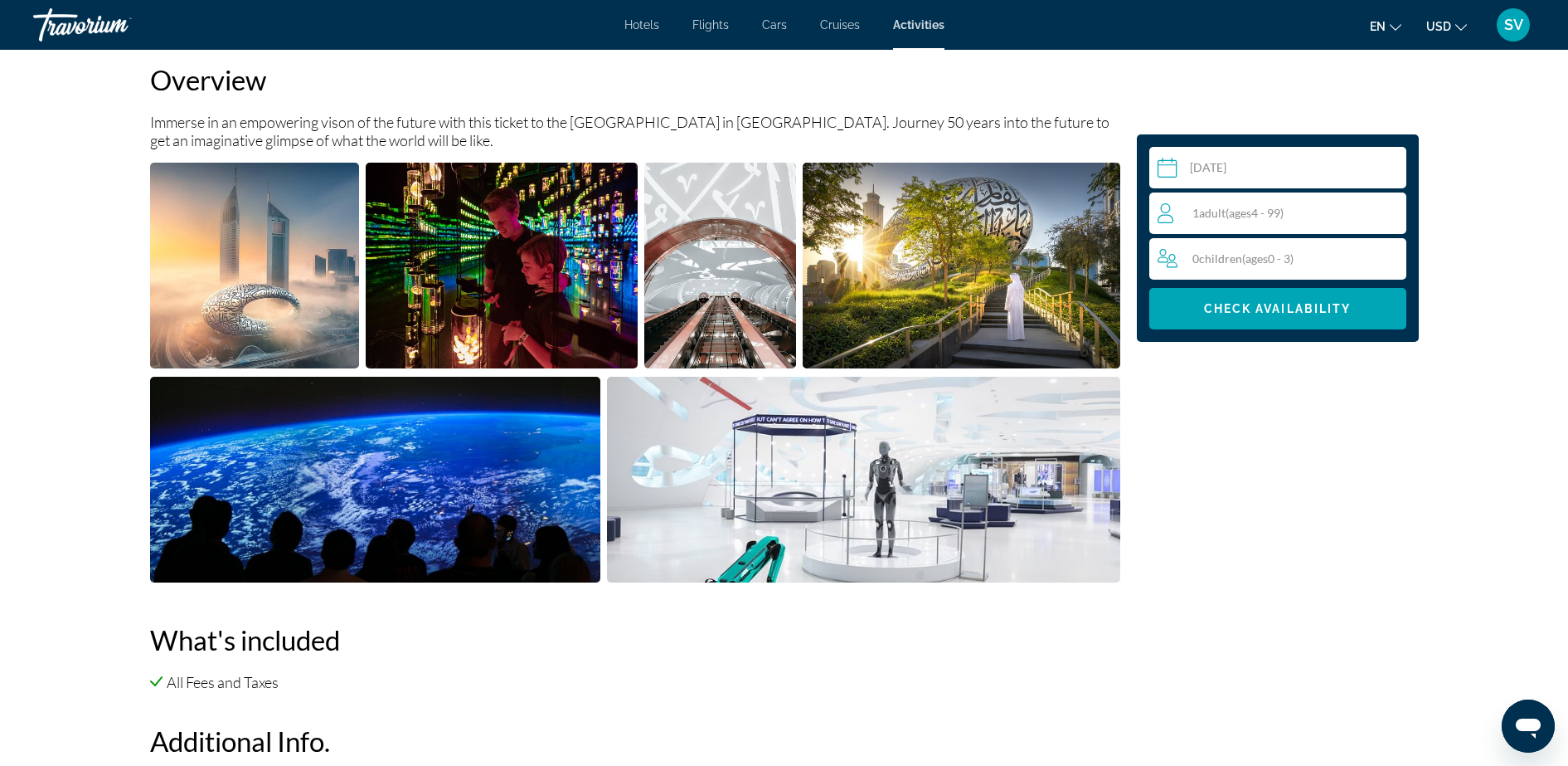
scroll to position [519, 0]
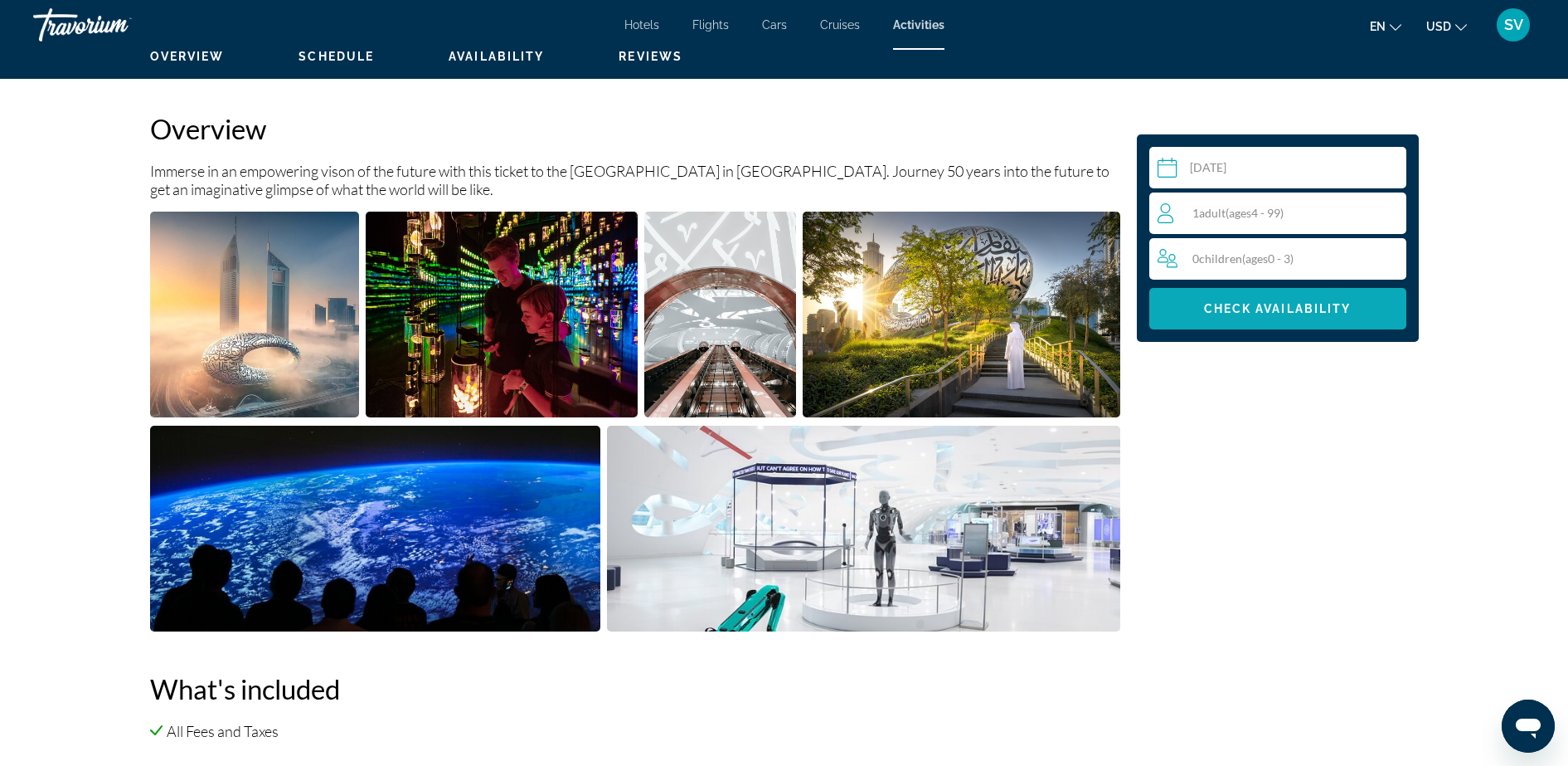
click at [1248, 307] on span "Check Availability" at bounding box center [1278, 308] width 148 height 13
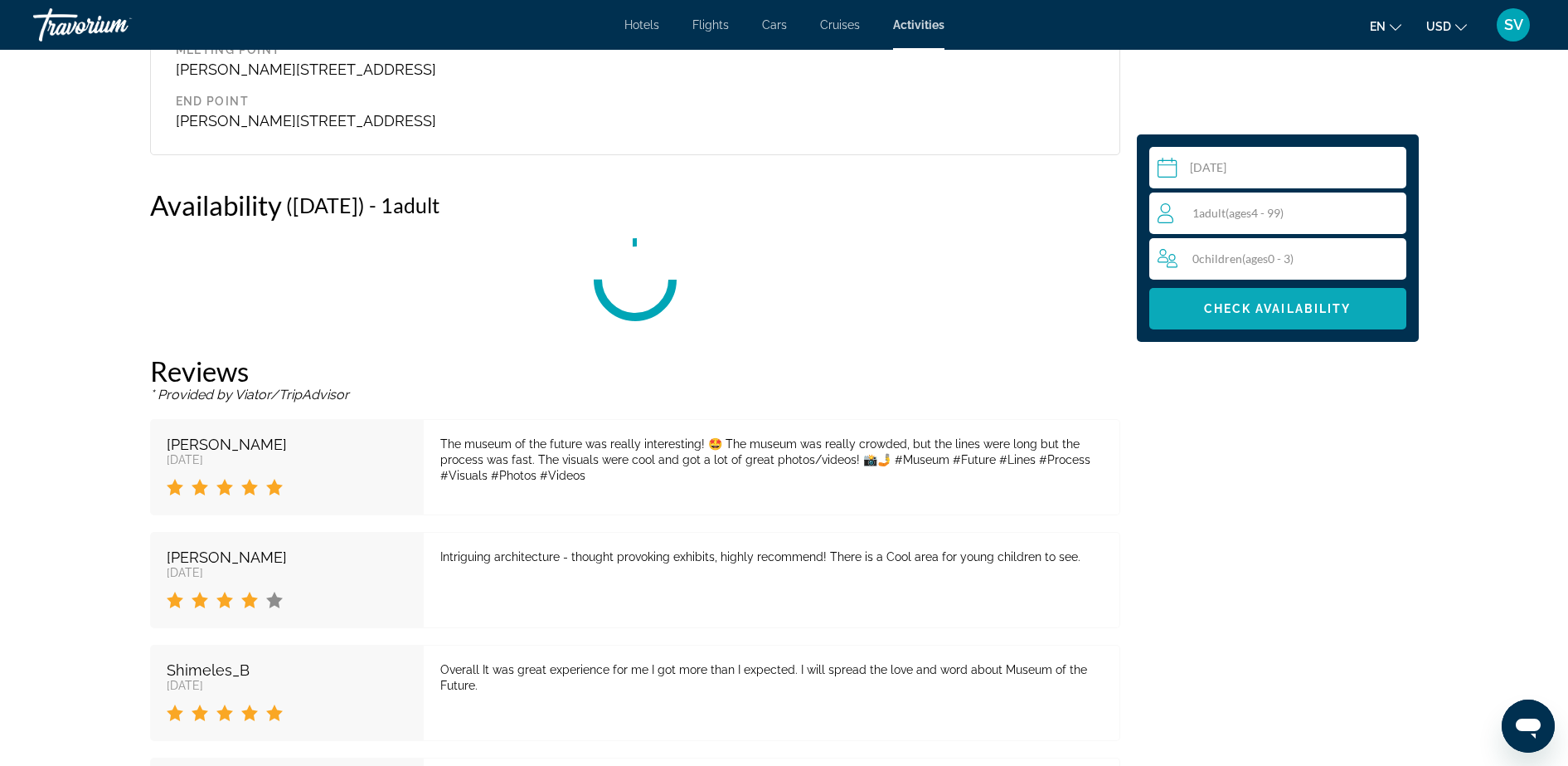
scroll to position [2084, 0]
